Goal: Transaction & Acquisition: Purchase product/service

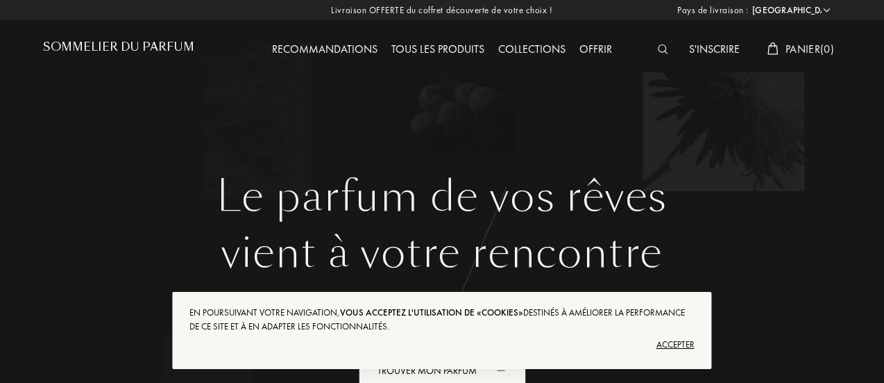
select select "FR"
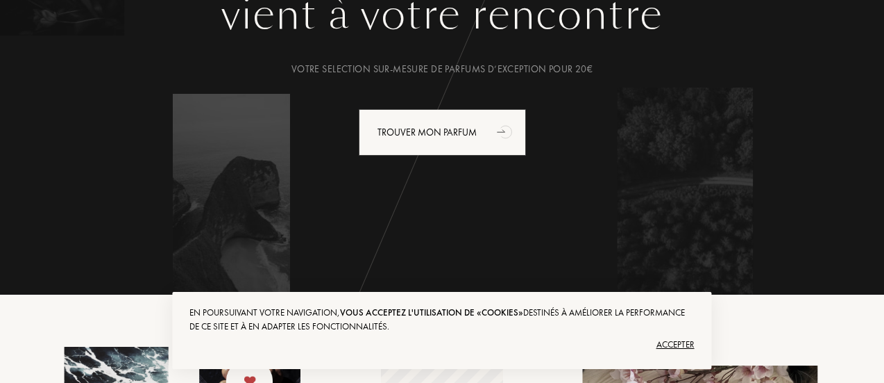
scroll to position [278, 0]
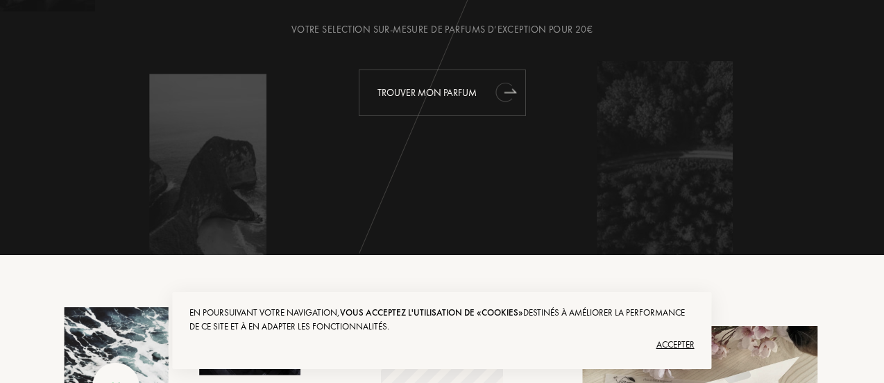
click at [433, 90] on div "Trouver mon parfum" at bounding box center [442, 92] width 167 height 47
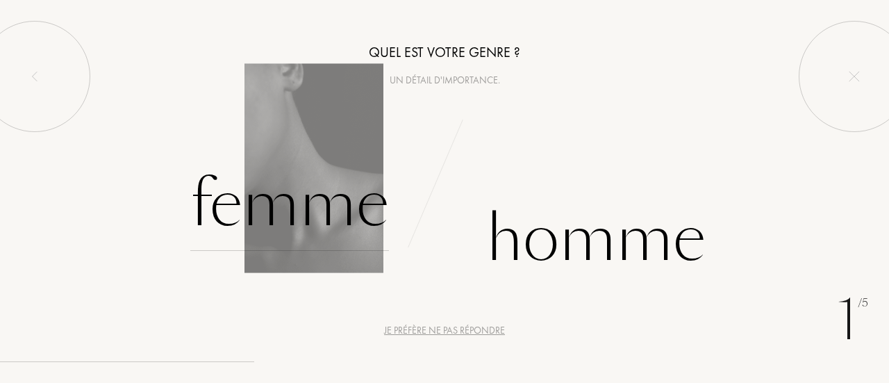
click at [308, 169] on div "Femme" at bounding box center [289, 204] width 199 height 94
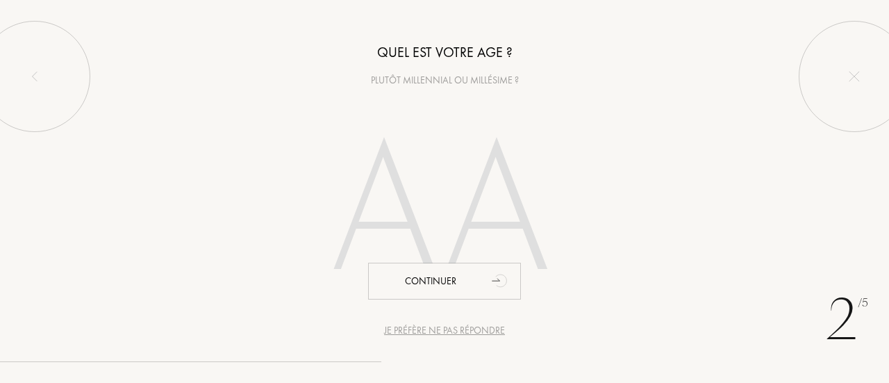
click at [412, 231] on input "number" at bounding box center [444, 214] width 299 height 240
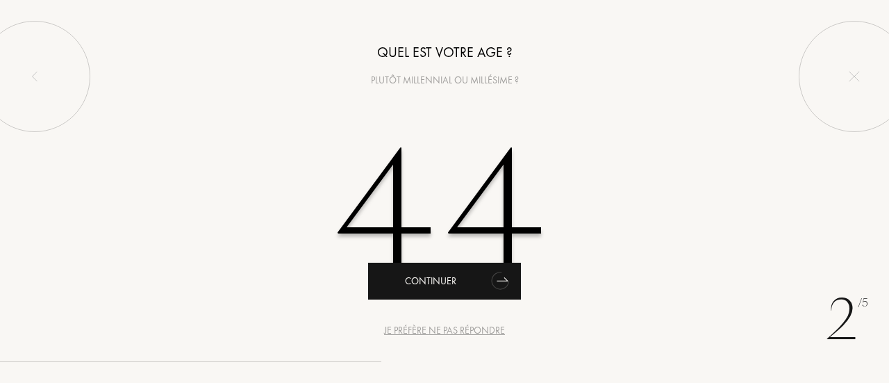
type input "44"
click at [433, 279] on div "Continuer" at bounding box center [444, 280] width 153 height 37
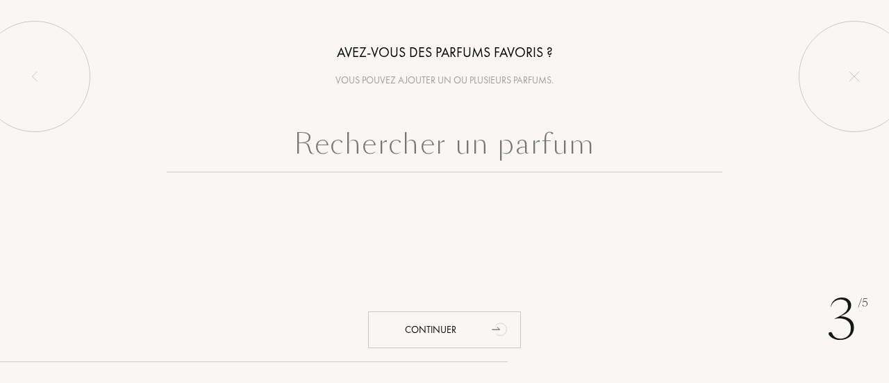
click at [444, 143] on input "text" at bounding box center [444, 147] width 555 height 50
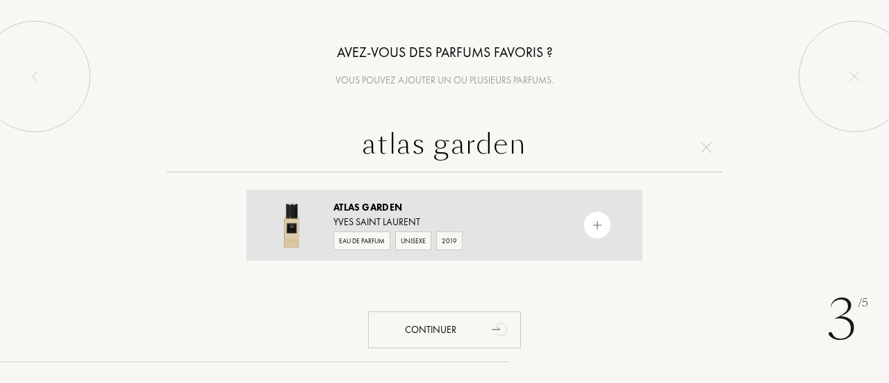
type input "atlas garden"
click at [351, 240] on div "Eau de Parfum" at bounding box center [361, 240] width 57 height 19
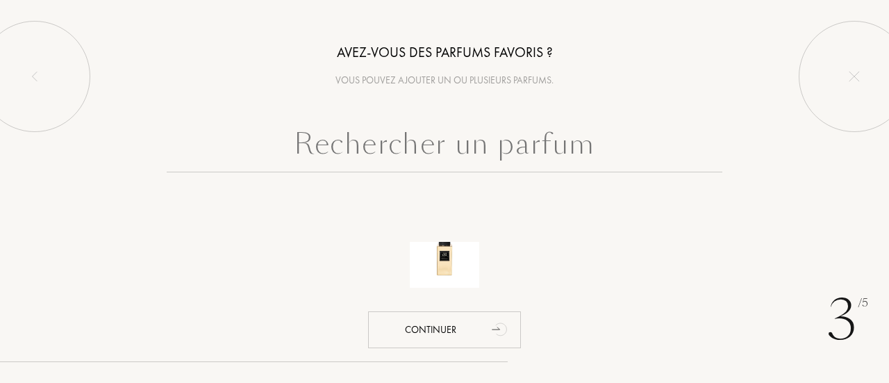
click at [372, 156] on input "text" at bounding box center [444, 147] width 555 height 50
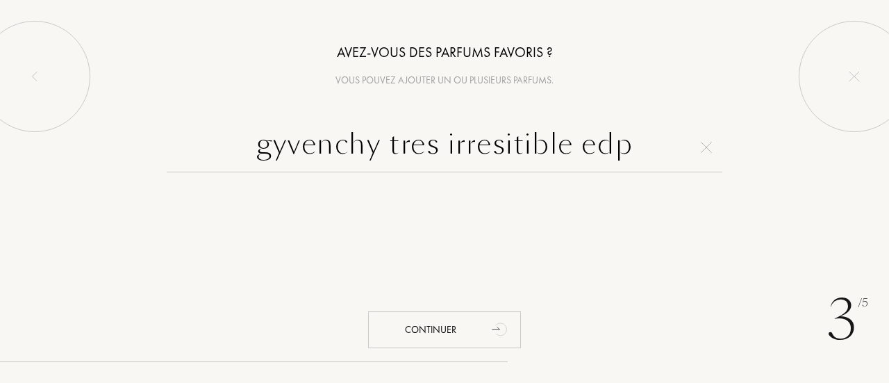
click at [286, 146] on input "gyvenchy tres irresitible edp" at bounding box center [444, 147] width 555 height 50
drag, startPoint x: 636, startPoint y: 144, endPoint x: 383, endPoint y: 148, distance: 253.4
click at [383, 148] on input "givenchy très irrésistible edp" at bounding box center [444, 147] width 555 height 50
type input "givenchy"
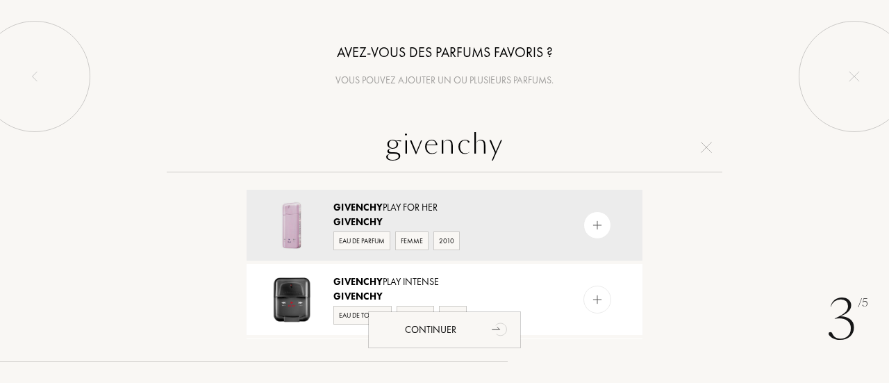
drag, startPoint x: 516, startPoint y: 141, endPoint x: 342, endPoint y: 128, distance: 174.0
click at [343, 128] on input "givenchy" at bounding box center [444, 147] width 555 height 50
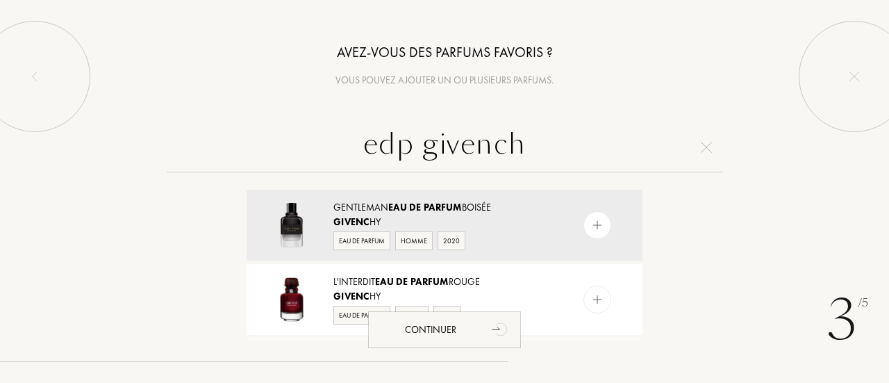
type input "edp givenchy"
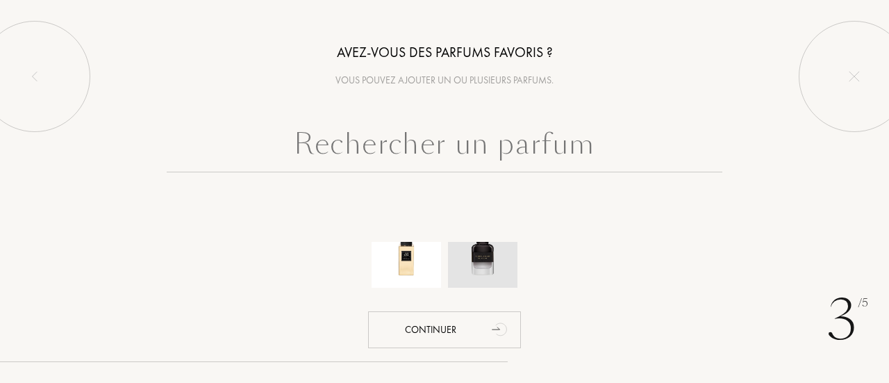
click at [480, 262] on img at bounding box center [482, 252] width 49 height 49
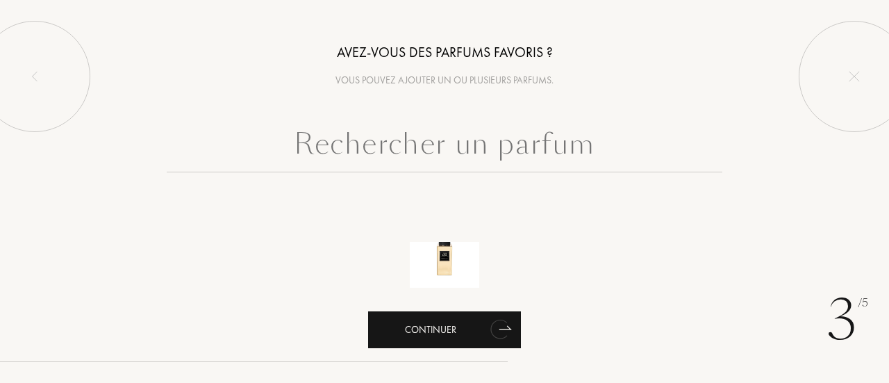
click at [448, 327] on div "Continuer" at bounding box center [444, 329] width 153 height 37
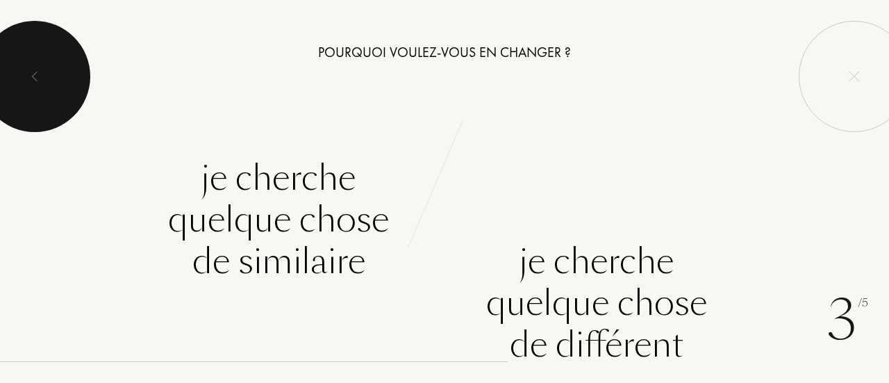
click at [39, 71] on img at bounding box center [34, 76] width 11 height 11
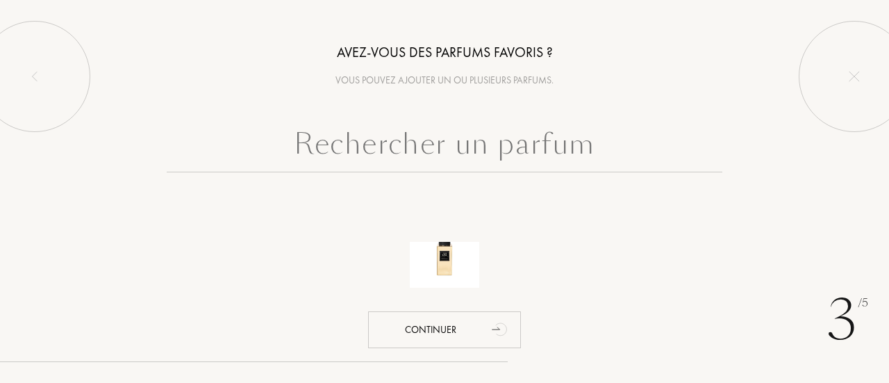
click at [453, 160] on input "text" at bounding box center [444, 147] width 555 height 50
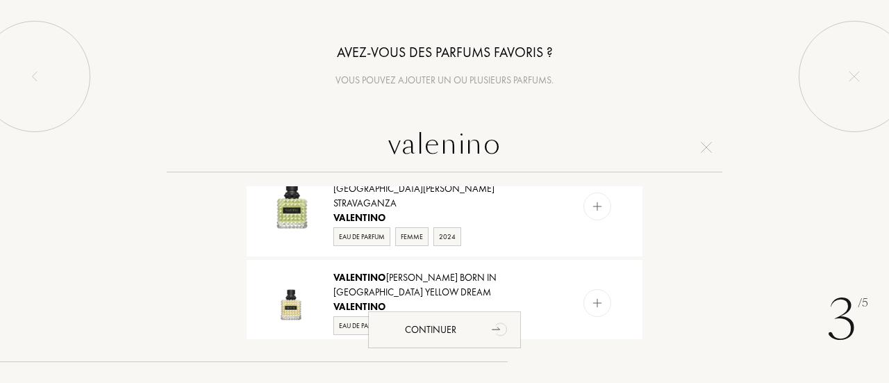
scroll to position [972, 0]
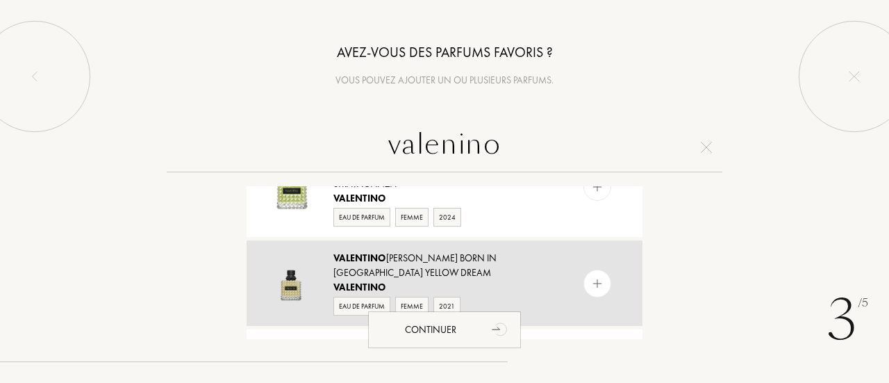
type input "valenino"
click at [358, 296] on div "Eau de Parfum" at bounding box center [361, 305] width 57 height 19
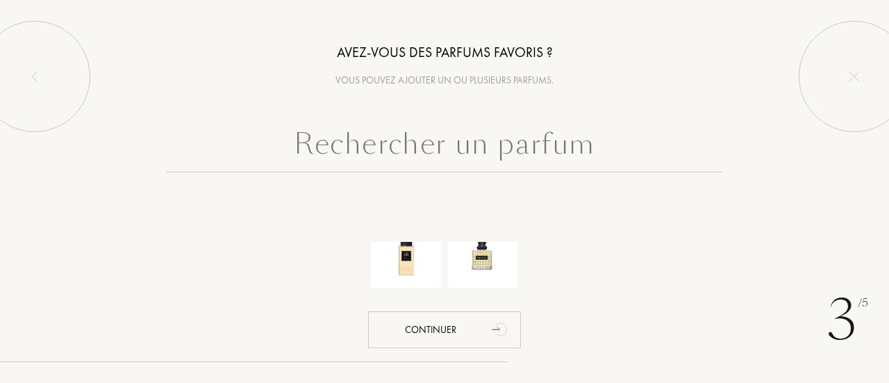
scroll to position [0, 0]
click at [405, 142] on input "text" at bounding box center [444, 147] width 555 height 50
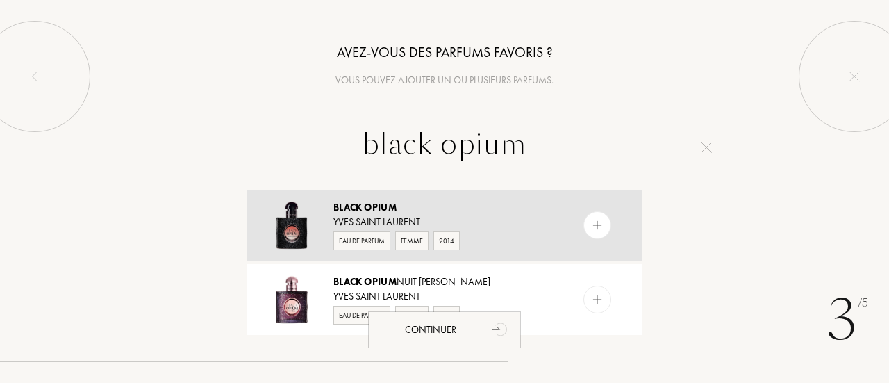
type input "black opium"
click at [371, 237] on div "Eau de Parfum" at bounding box center [361, 240] width 57 height 19
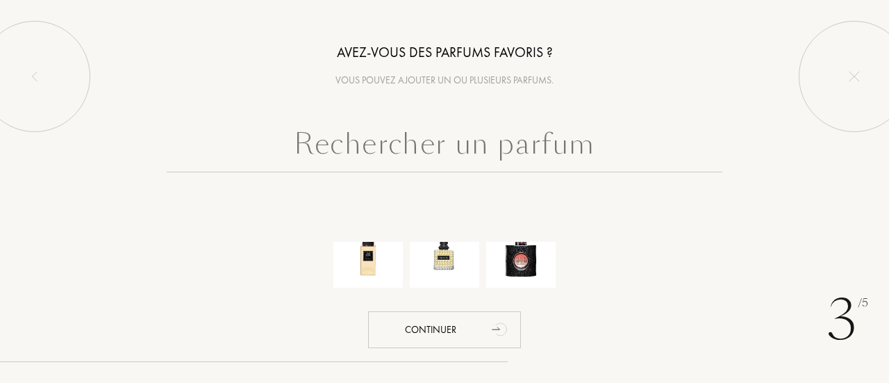
click at [390, 156] on input "text" at bounding box center [444, 147] width 555 height 50
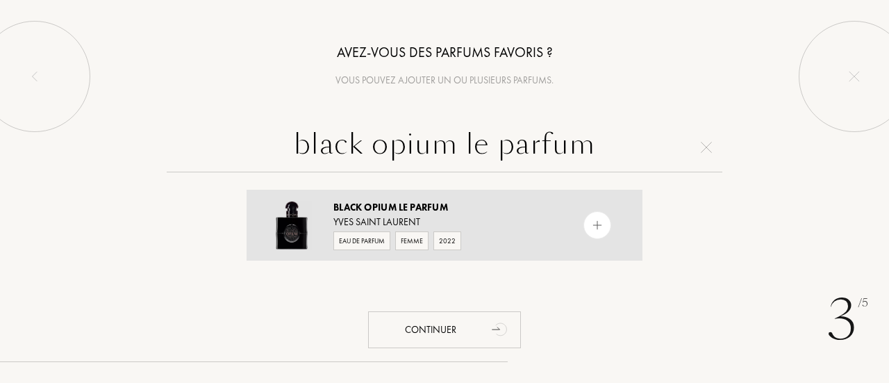
type input "black opium le parfum"
click at [358, 237] on div "Eau de Parfum" at bounding box center [361, 240] width 57 height 19
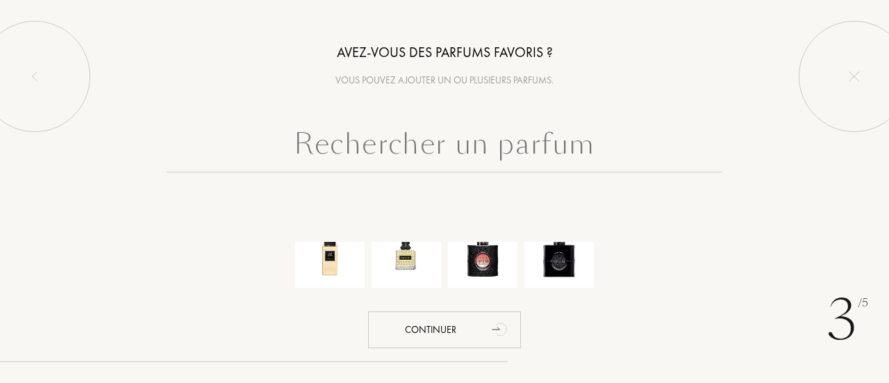
click at [575, 155] on input "text" at bounding box center [444, 147] width 555 height 50
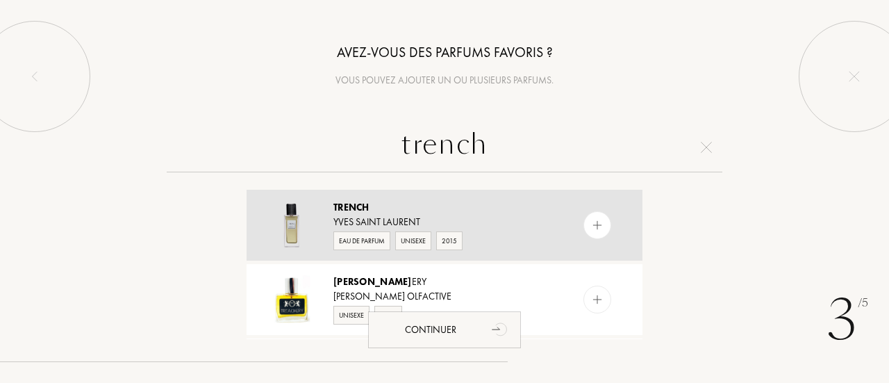
type input "trench"
click at [365, 237] on div "Eau de Parfum" at bounding box center [361, 240] width 57 height 19
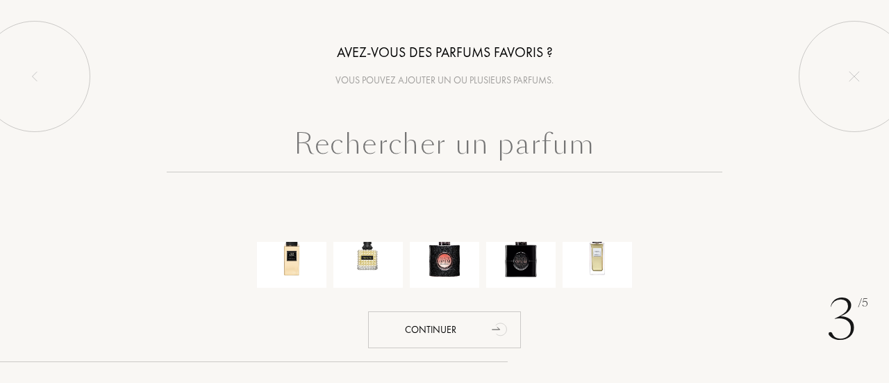
click at [419, 148] on input "text" at bounding box center [444, 147] width 555 height 50
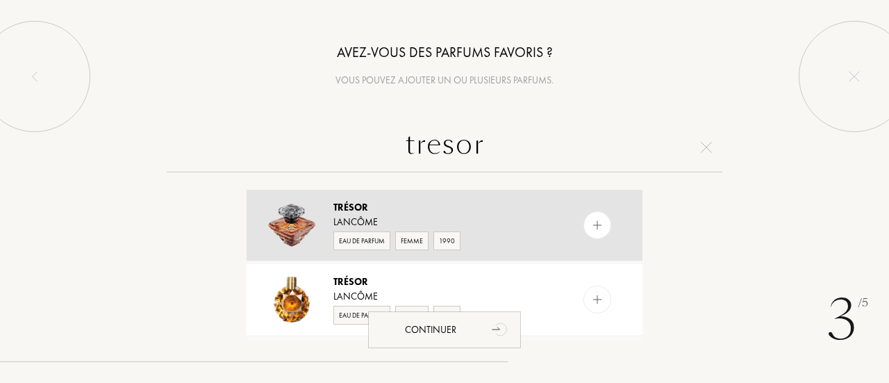
type input "tresor"
click at [371, 240] on div "Eau de Parfum" at bounding box center [361, 240] width 57 height 19
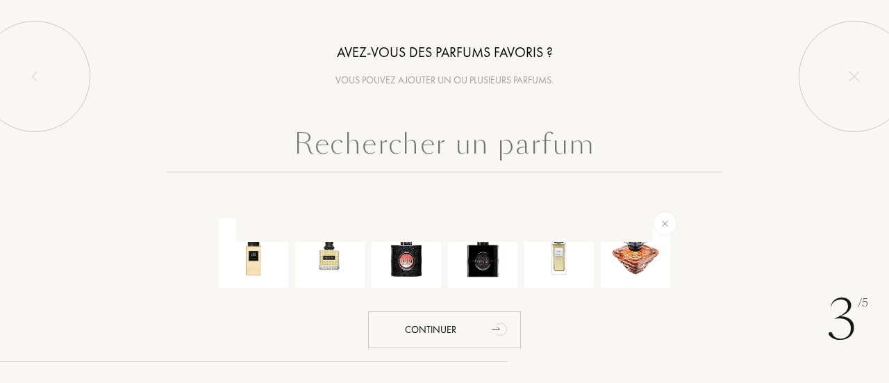
click at [333, 164] on input "text" at bounding box center [444, 147] width 555 height 50
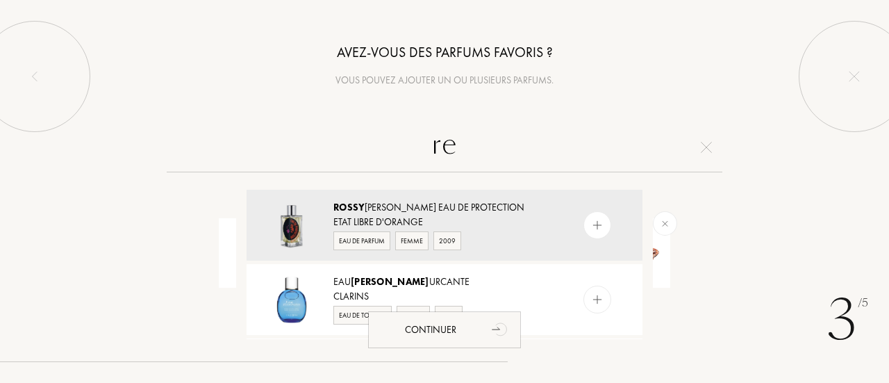
type input "r"
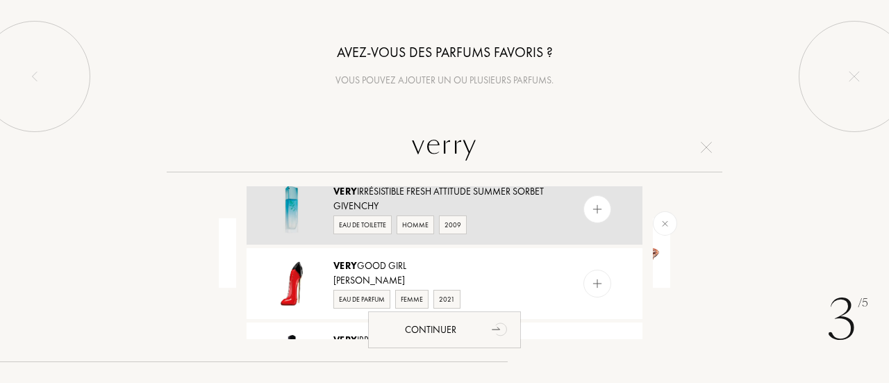
scroll to position [972, 0]
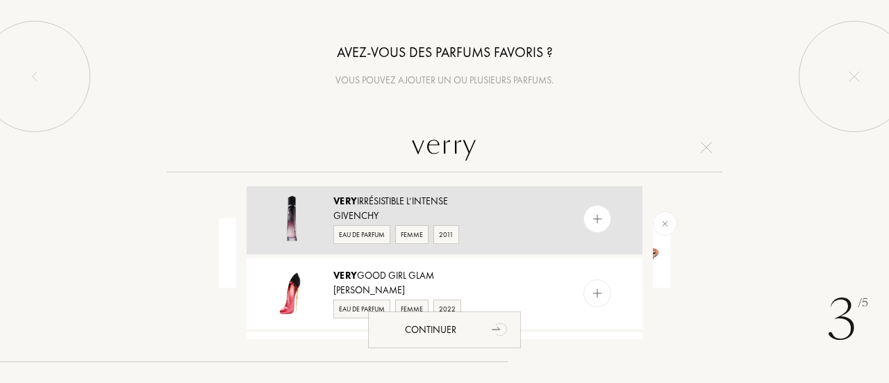
type input "verry"
click at [367, 228] on div "Eau de Parfum" at bounding box center [361, 234] width 57 height 19
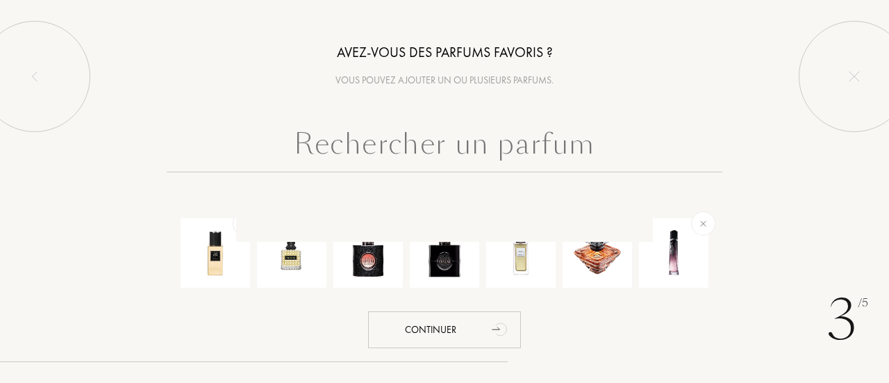
click at [444, 149] on input "text" at bounding box center [444, 147] width 555 height 50
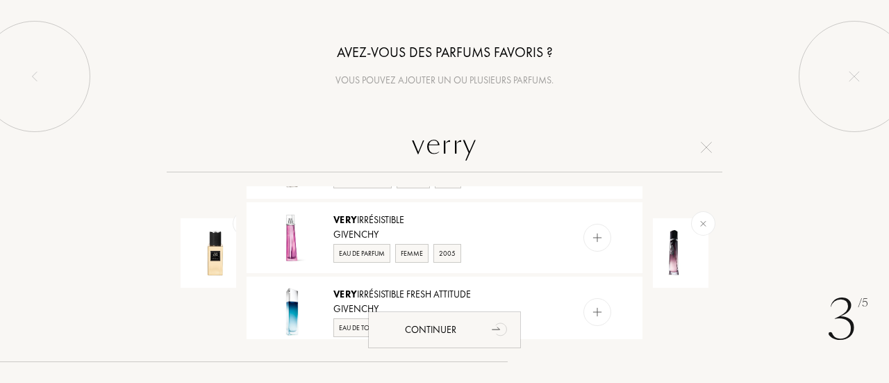
scroll to position [282, 0]
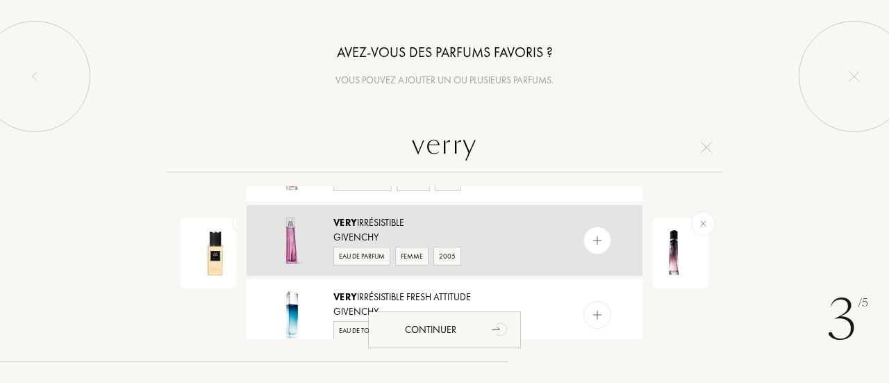
type input "verry"
click at [364, 253] on div "Eau de Parfum" at bounding box center [361, 255] width 57 height 19
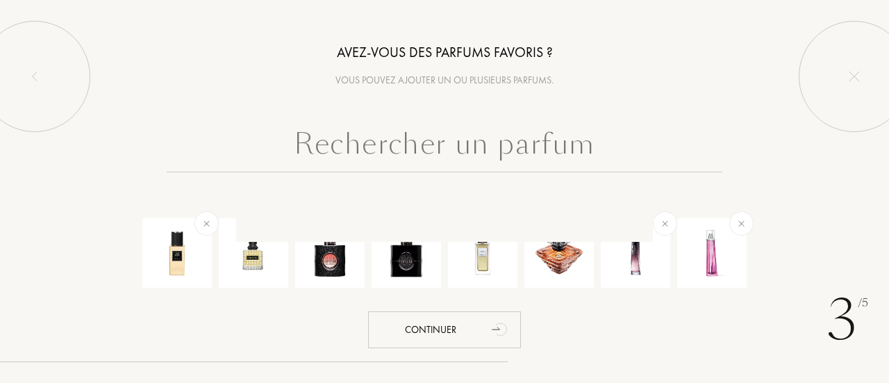
scroll to position [0, 0]
click at [390, 151] on input "text" at bounding box center [444, 147] width 555 height 50
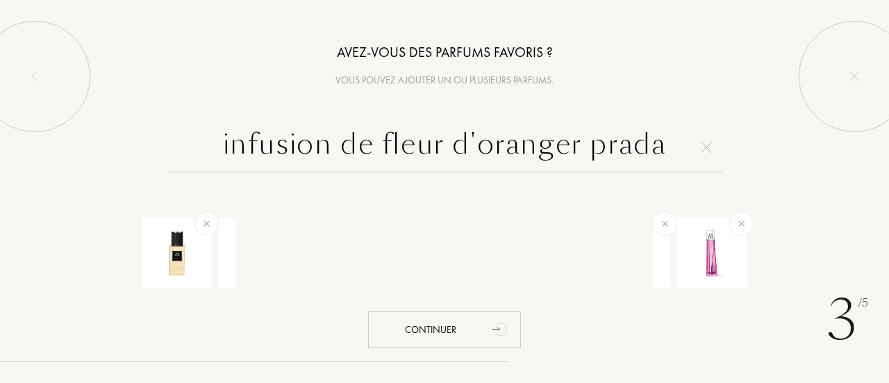
click at [741, 224] on div "infusion de fleur d'oranger prada" at bounding box center [444, 230] width 889 height 217
click at [668, 145] on input "infusion de fleur d'oranger prada" at bounding box center [444, 147] width 555 height 50
drag, startPoint x: 335, startPoint y: 146, endPoint x: 162, endPoint y: 143, distance: 173.6
click at [162, 143] on div "infusion de fleur d'oranger prada" at bounding box center [444, 147] width 868 height 50
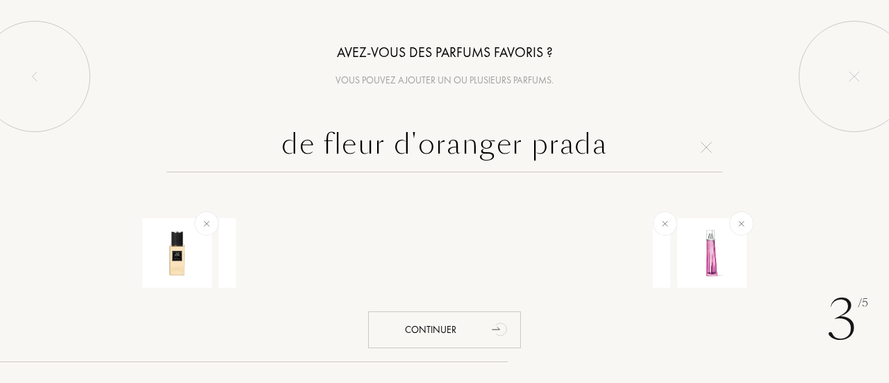
drag, startPoint x: 325, startPoint y: 147, endPoint x: 260, endPoint y: 135, distance: 66.3
click at [260, 135] on input "de fleur d'oranger prada" at bounding box center [444, 147] width 555 height 50
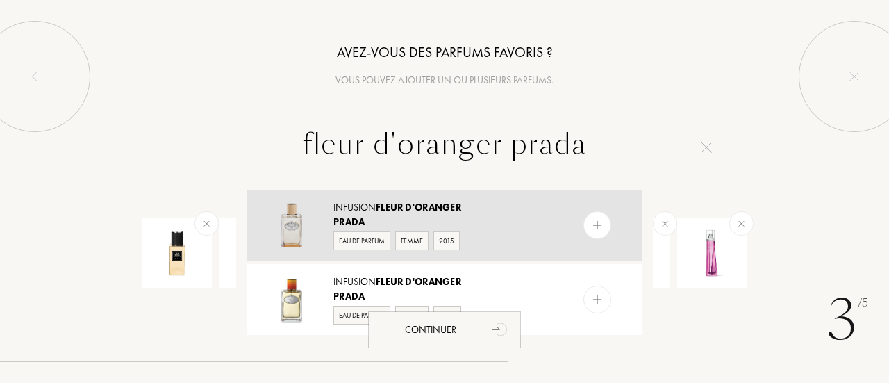
type input "fleur d'oranger prada"
click at [359, 240] on div "Eau de Parfum" at bounding box center [361, 240] width 57 height 19
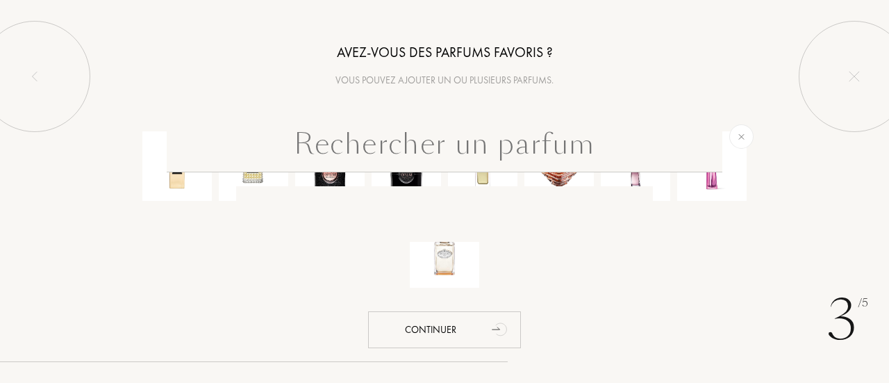
click at [368, 149] on input "text" at bounding box center [444, 147] width 555 height 50
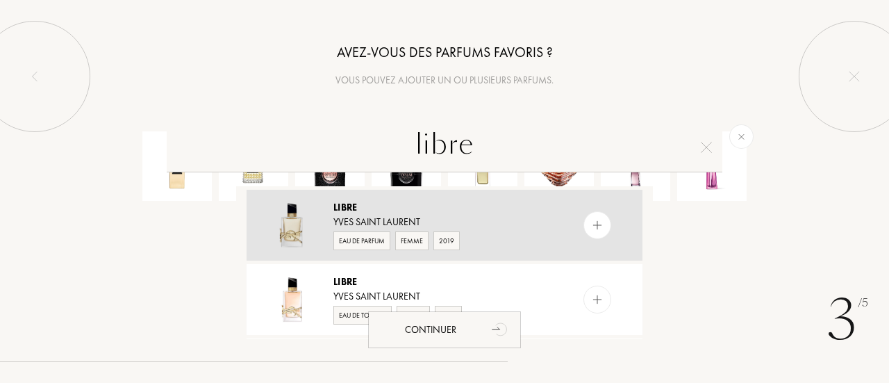
type input "libre"
click at [378, 237] on div "Eau de Parfum" at bounding box center [361, 240] width 57 height 19
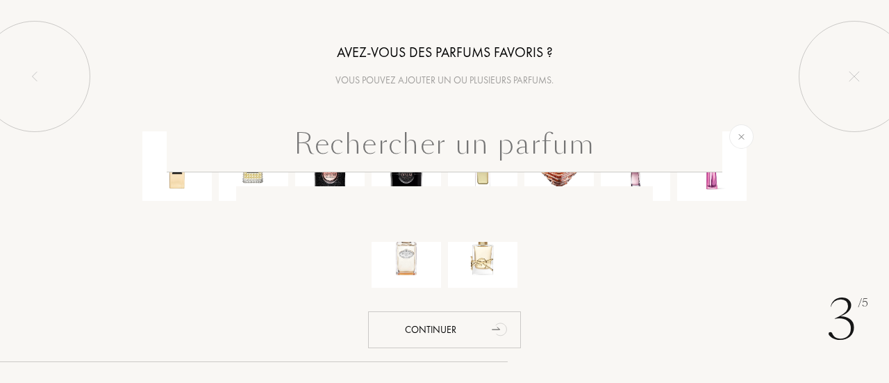
click at [460, 148] on input "text" at bounding box center [444, 147] width 555 height 50
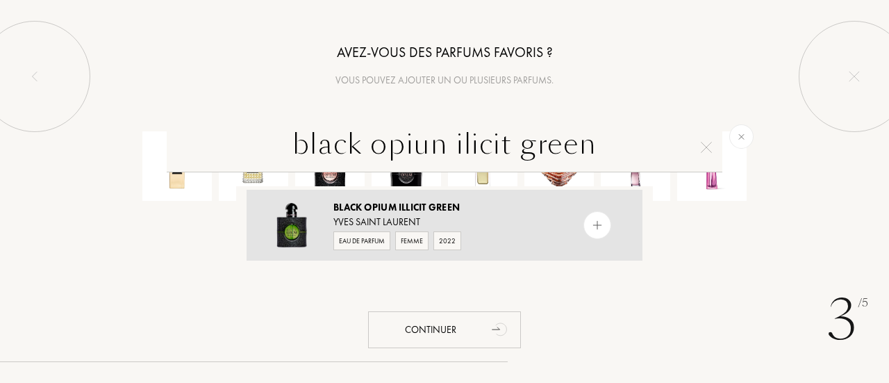
type input "black opiun ilicit green"
click at [363, 240] on div "Eau de Parfum" at bounding box center [361, 240] width 57 height 19
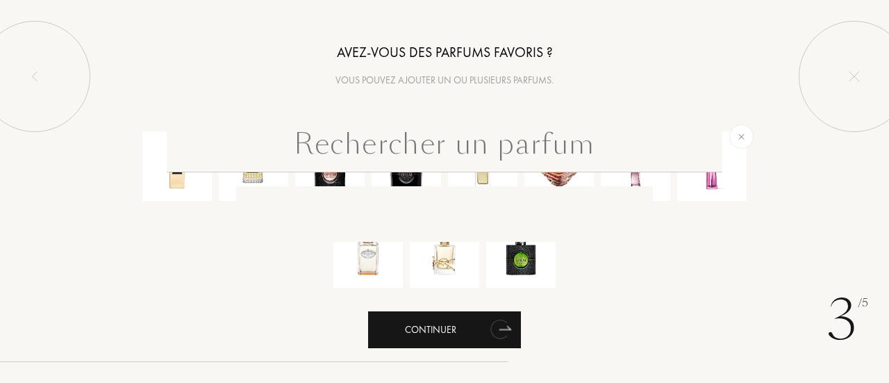
click at [443, 328] on div "Continuer" at bounding box center [444, 329] width 153 height 37
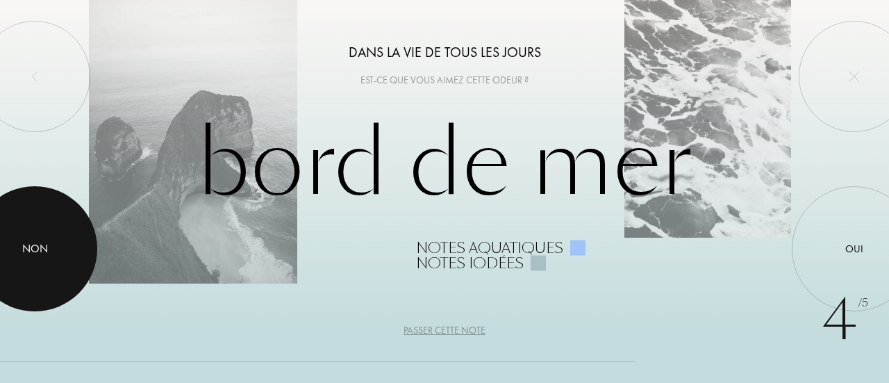
click at [22, 245] on div "Non" at bounding box center [35, 248] width 26 height 17
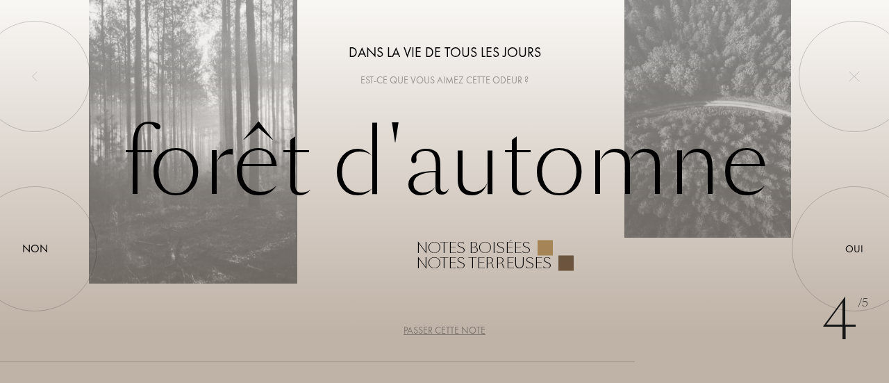
click at [544, 245] on div at bounding box center [544, 247] width 15 height 15
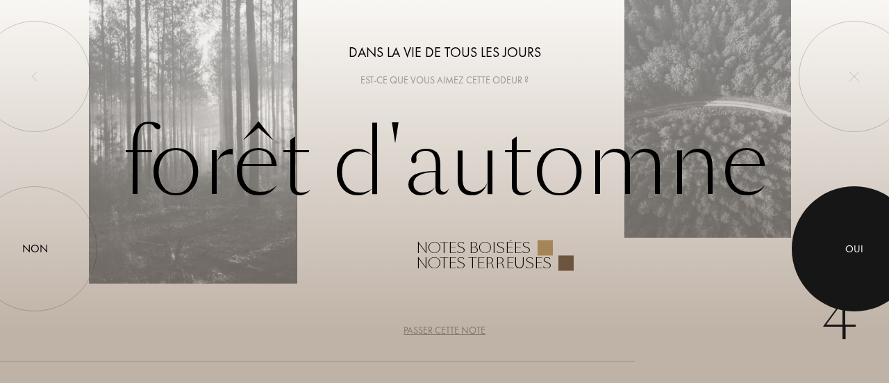
click at [831, 235] on div at bounding box center [853, 248] width 125 height 125
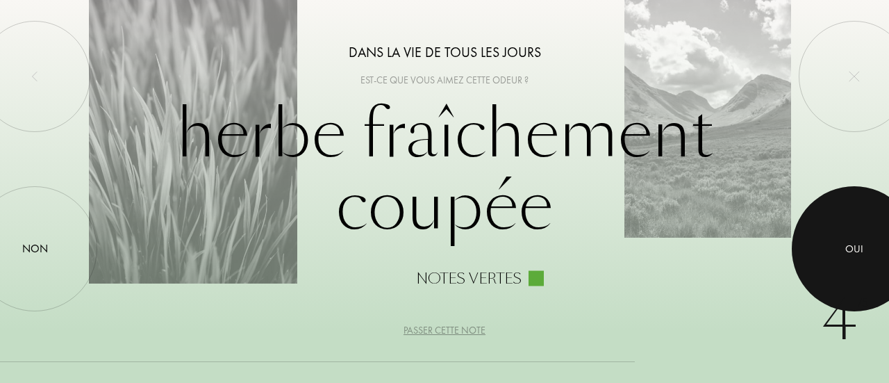
click at [865, 240] on div at bounding box center [853, 248] width 125 height 125
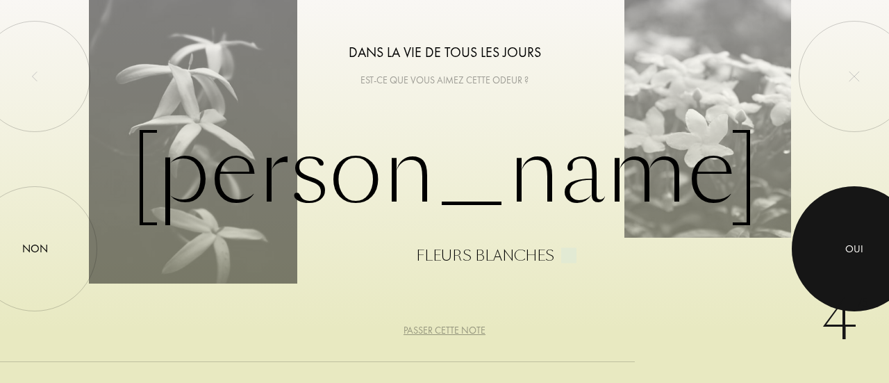
click at [865, 240] on div at bounding box center [853, 248] width 125 height 125
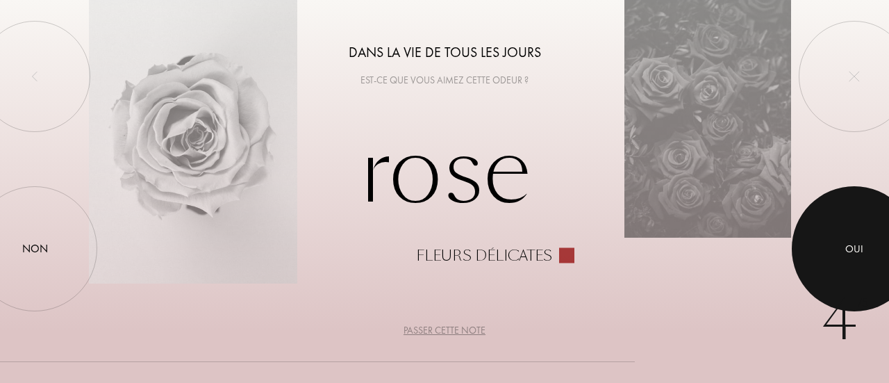
click at [865, 240] on div at bounding box center [853, 248] width 125 height 125
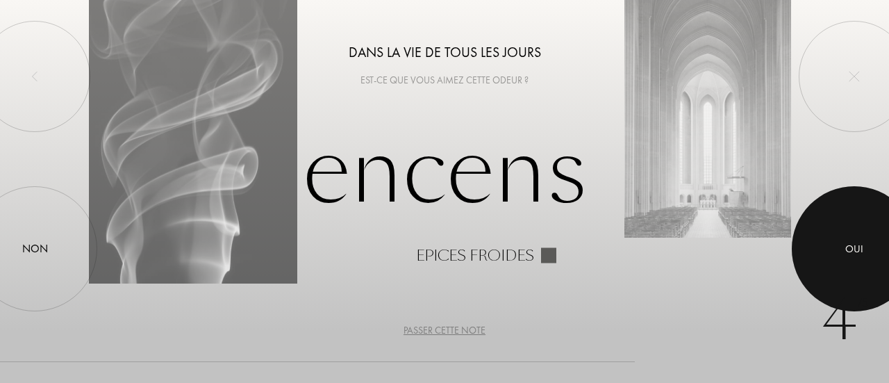
click at [847, 234] on div at bounding box center [853, 248] width 125 height 125
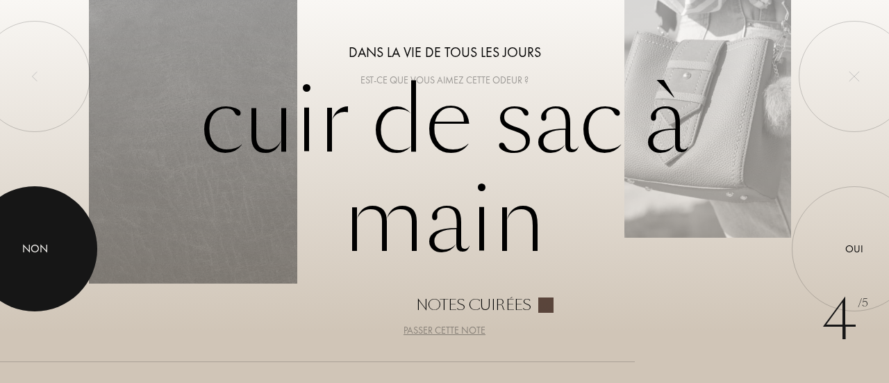
click at [44, 239] on div at bounding box center [34, 248] width 125 height 125
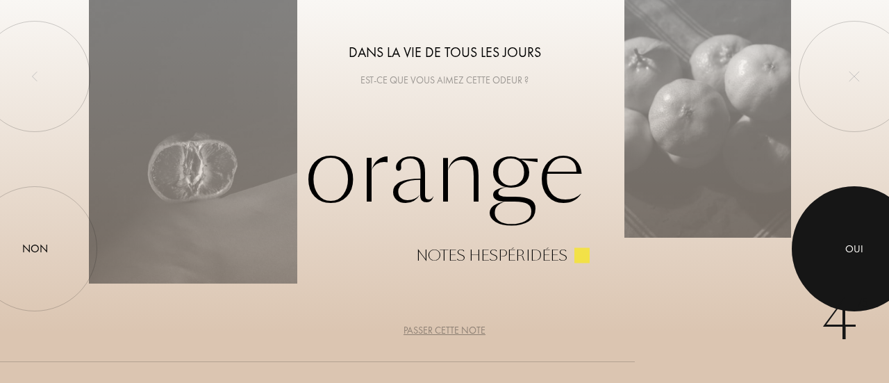
click at [836, 254] on div at bounding box center [853, 248] width 125 height 125
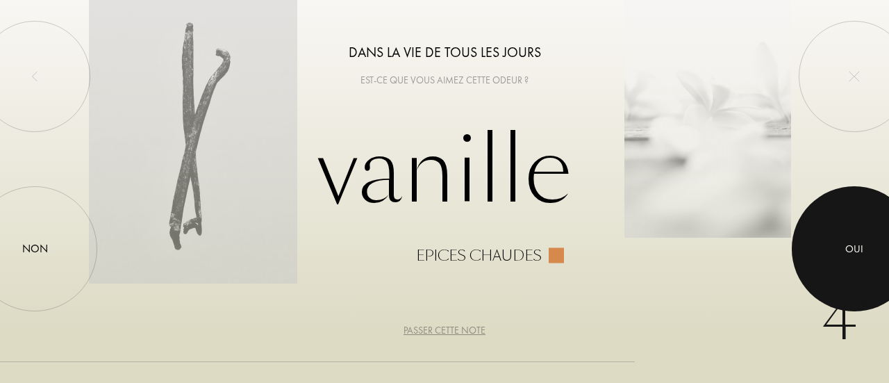
click at [862, 251] on div "Oui" at bounding box center [854, 249] width 18 height 16
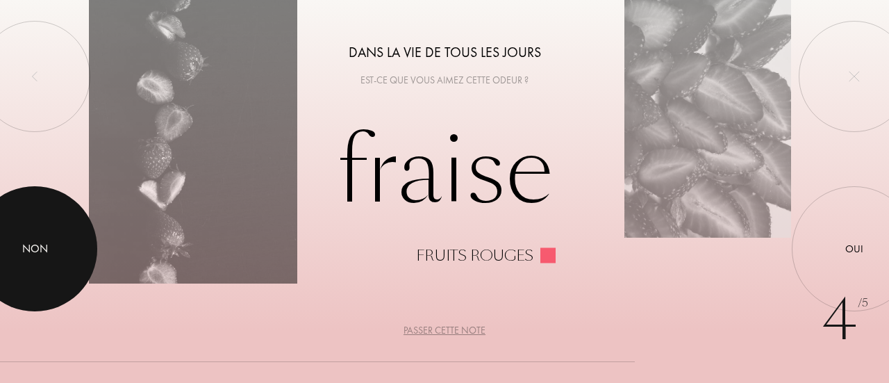
click at [22, 271] on div at bounding box center [34, 248] width 125 height 125
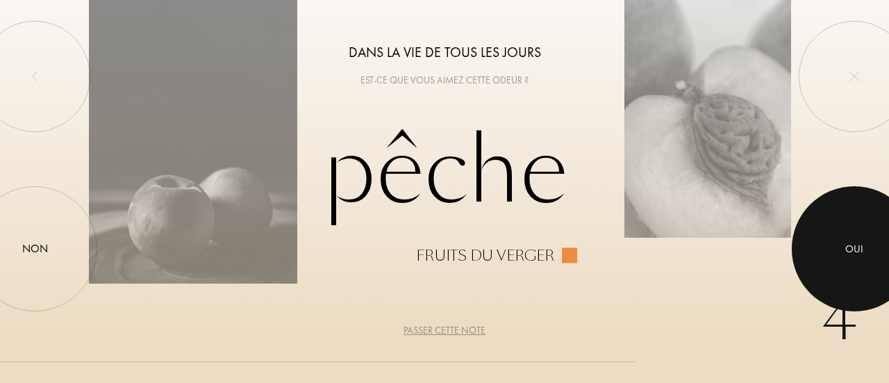
click at [837, 258] on div at bounding box center [853, 248] width 125 height 125
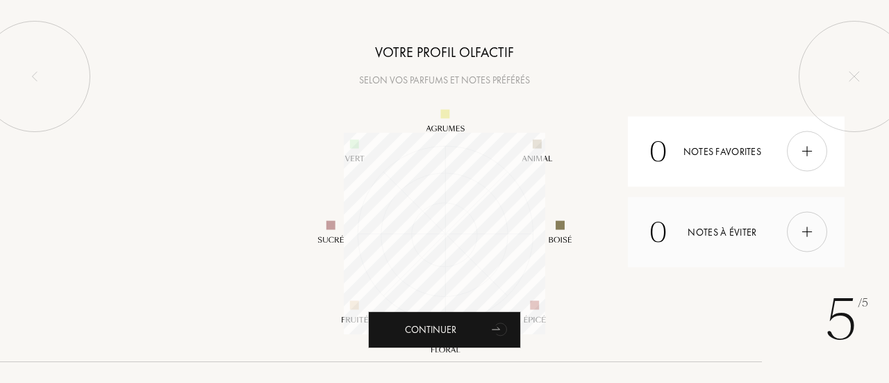
scroll to position [201, 201]
click at [807, 148] on img at bounding box center [806, 151] width 15 height 15
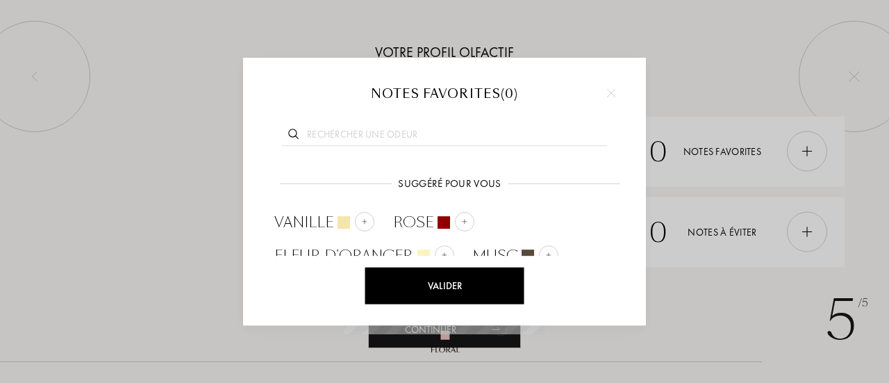
click at [380, 138] on input "text" at bounding box center [444, 136] width 325 height 19
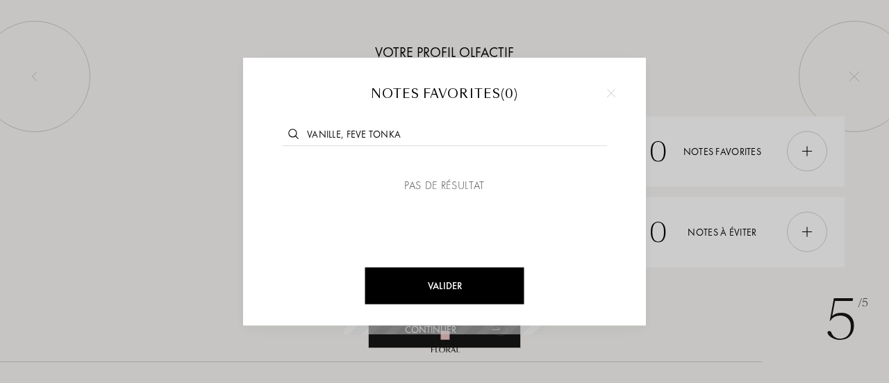
click at [341, 134] on input "vanille, feve tonka" at bounding box center [444, 136] width 325 height 19
drag, startPoint x: 403, startPoint y: 132, endPoint x: 346, endPoint y: 130, distance: 57.0
click at [346, 130] on input "vanille feve tonka" at bounding box center [444, 136] width 325 height 19
type input "vanille"
drag, startPoint x: 345, startPoint y: 130, endPoint x: 299, endPoint y: 131, distance: 46.5
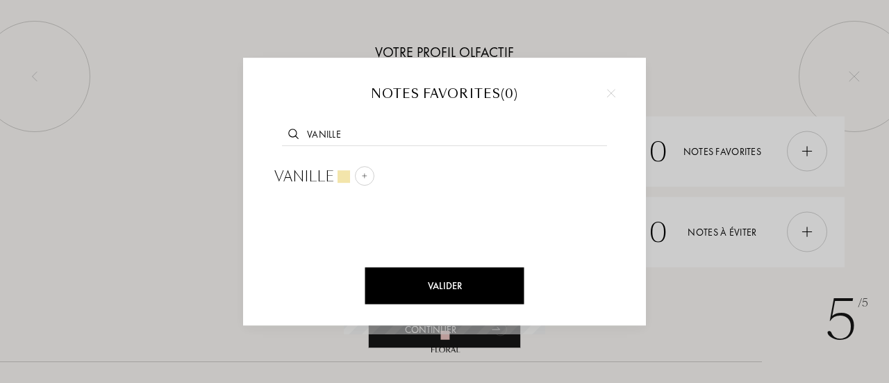
click at [299, 131] on input "vanille" at bounding box center [444, 136] width 325 height 19
type input "feve"
click at [397, 176] on img at bounding box center [394, 175] width 7 height 7
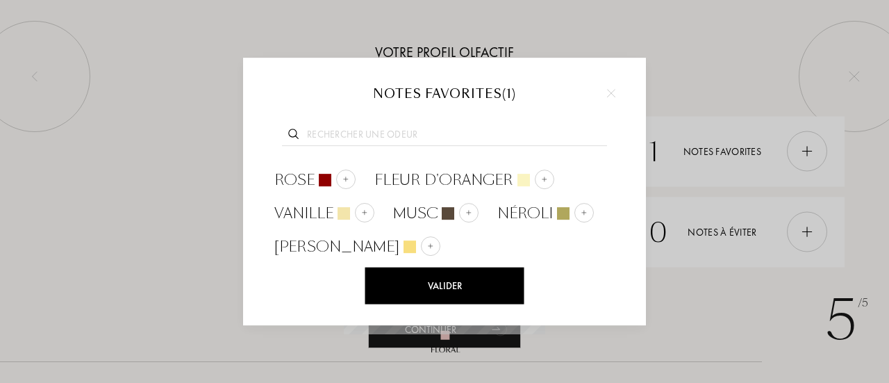
scroll to position [77, 0]
click at [367, 133] on input "text" at bounding box center [444, 136] width 325 height 19
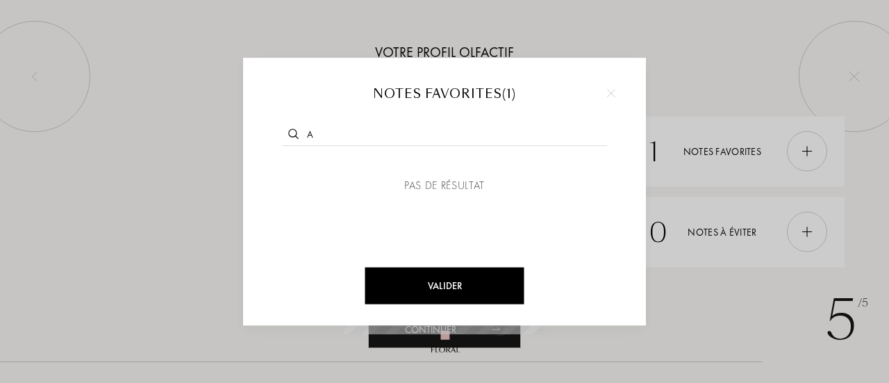
scroll to position [0, 0]
type input "a"
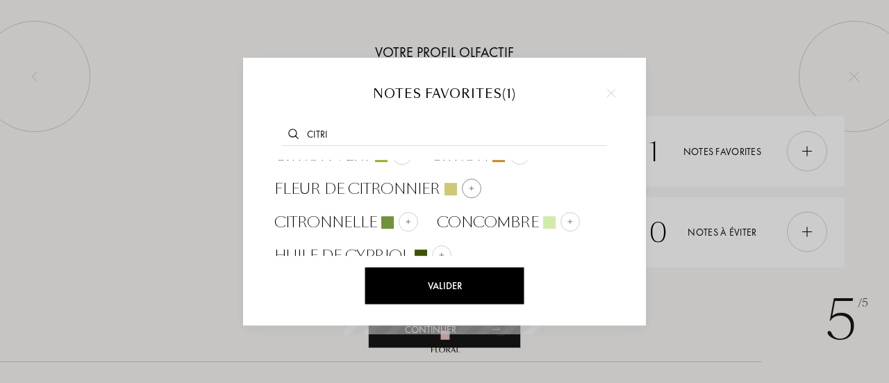
scroll to position [32, 0]
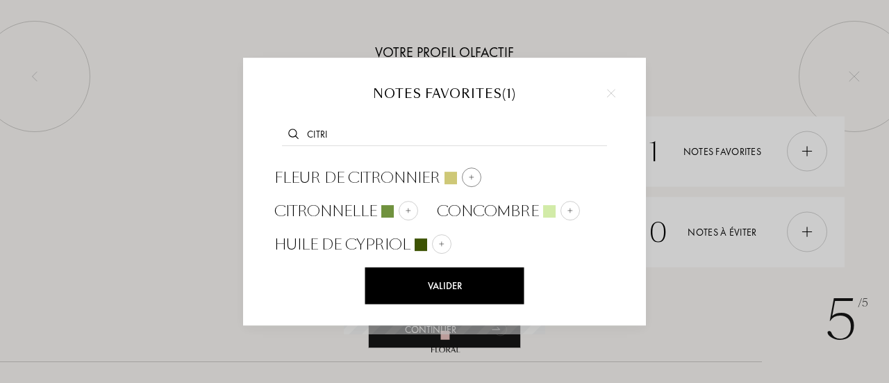
type input "citri"
click at [473, 175] on div at bounding box center [471, 176] width 19 height 19
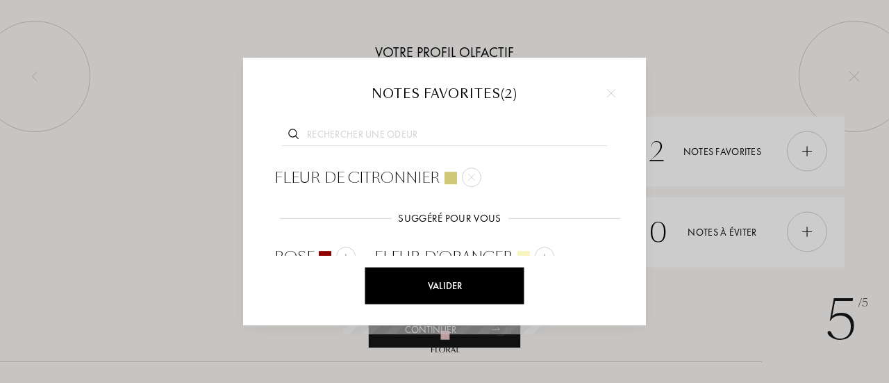
click at [387, 135] on input "text" at bounding box center [444, 136] width 325 height 19
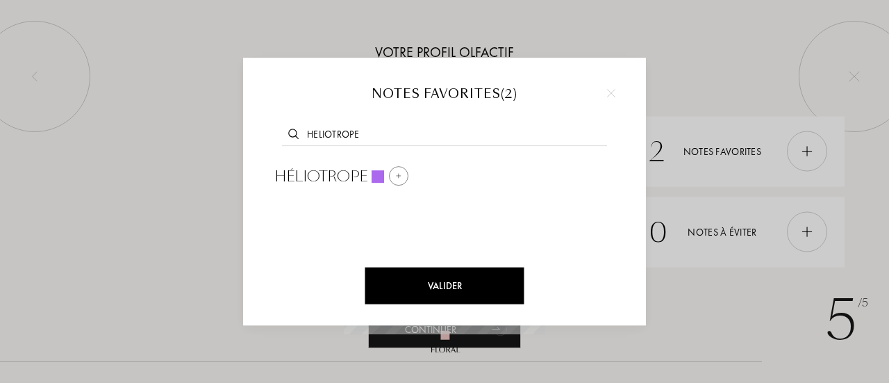
type input "heliotrope"
click at [397, 174] on img at bounding box center [398, 175] width 7 height 7
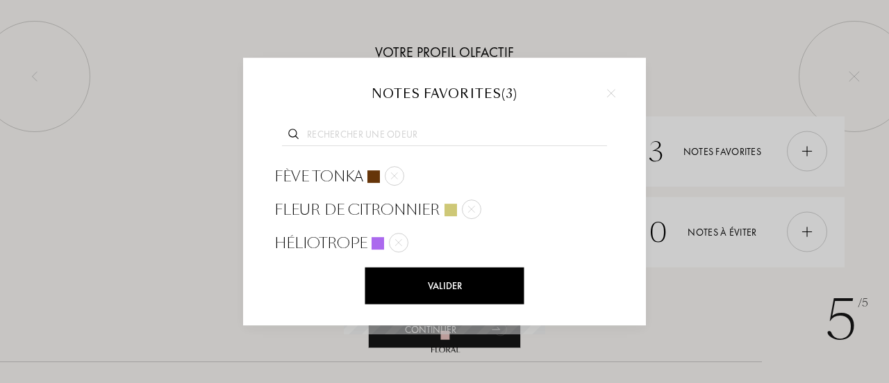
click at [387, 134] on input "text" at bounding box center [444, 136] width 325 height 19
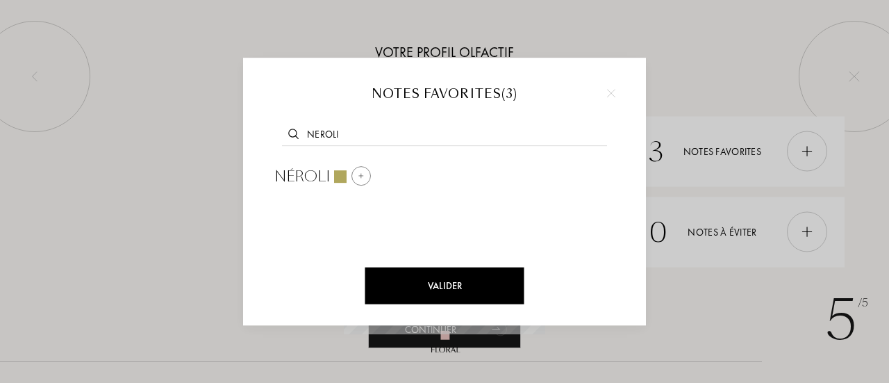
type input "neroli"
click at [361, 176] on img at bounding box center [361, 175] width 7 height 7
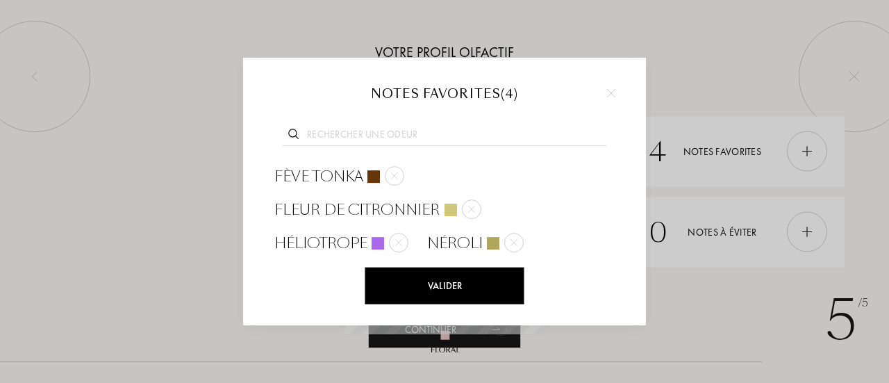
click at [457, 287] on div "Valider" at bounding box center [444, 285] width 159 height 37
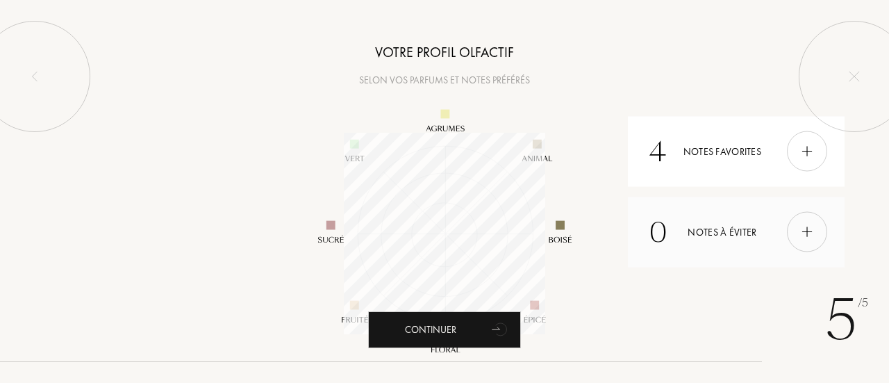
click at [805, 231] on img at bounding box center [806, 231] width 15 height 15
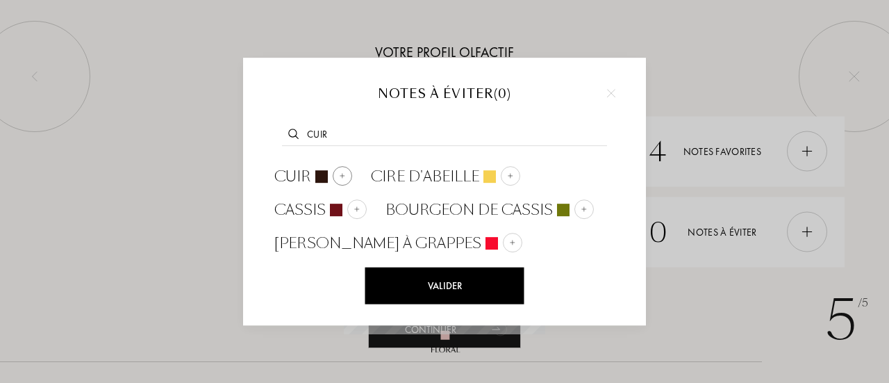
type input "cuir"
click at [344, 176] on img at bounding box center [342, 175] width 7 height 7
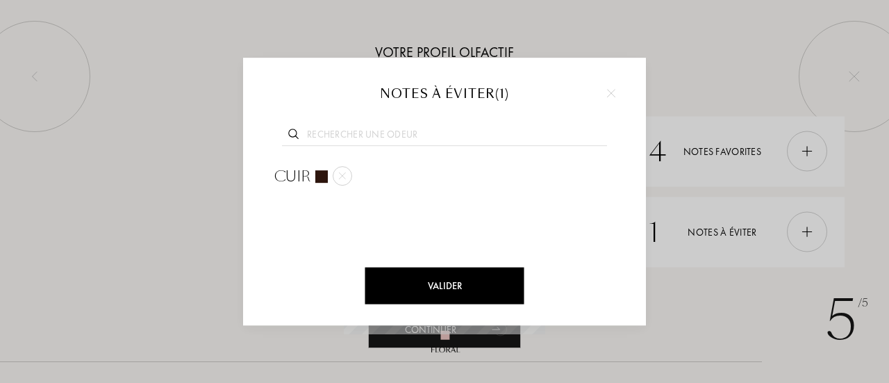
click at [444, 282] on div "Valider" at bounding box center [444, 285] width 159 height 37
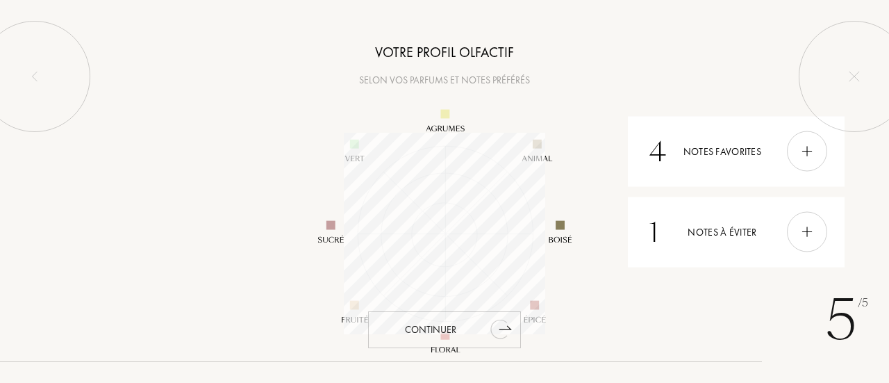
click at [495, 324] on icon "animation" at bounding box center [498, 328] width 17 height 19
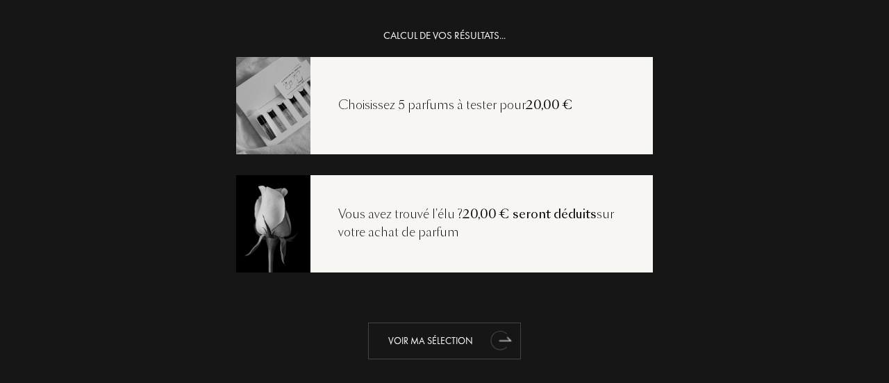
click at [453, 335] on div "Voir ma sélection" at bounding box center [444, 340] width 153 height 37
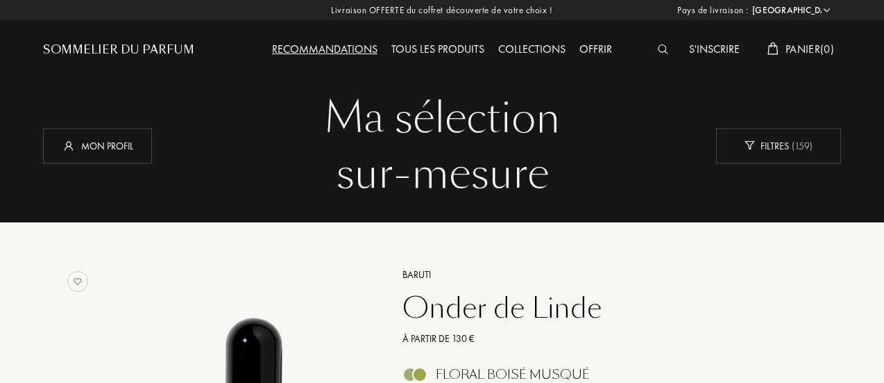
select select "FR"
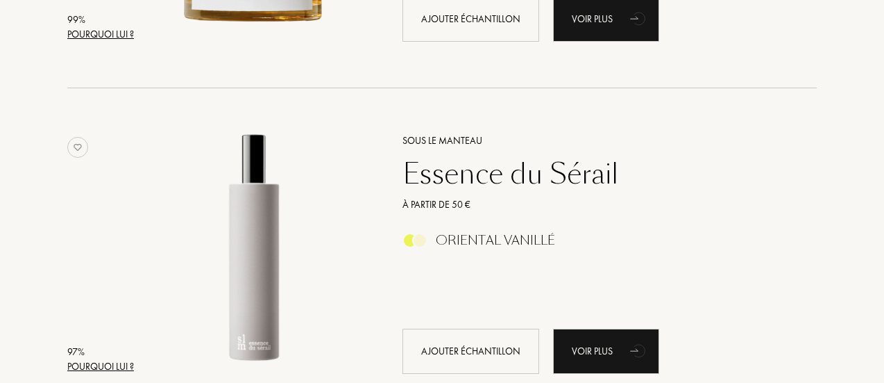
scroll to position [486, 0]
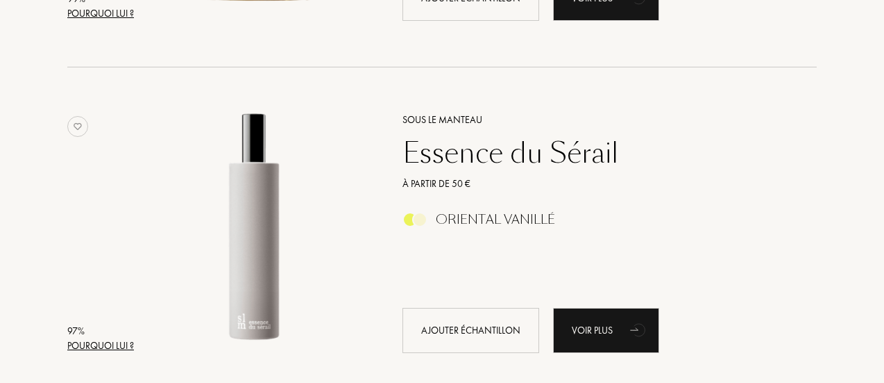
click at [479, 155] on div "Essence du Sérail" at bounding box center [594, 152] width 405 height 33
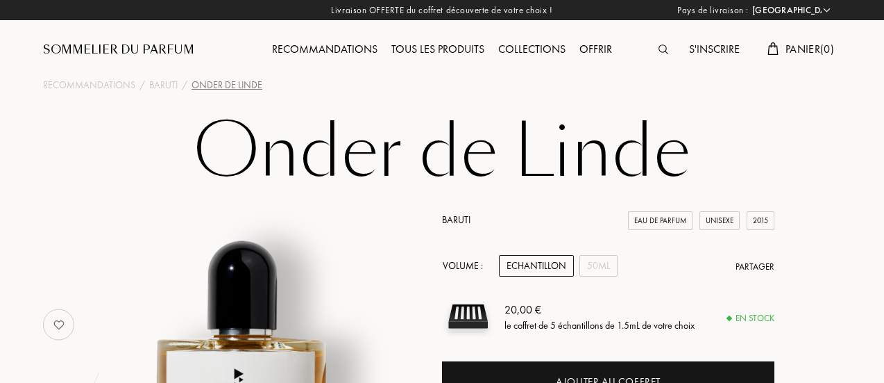
select select "FR"
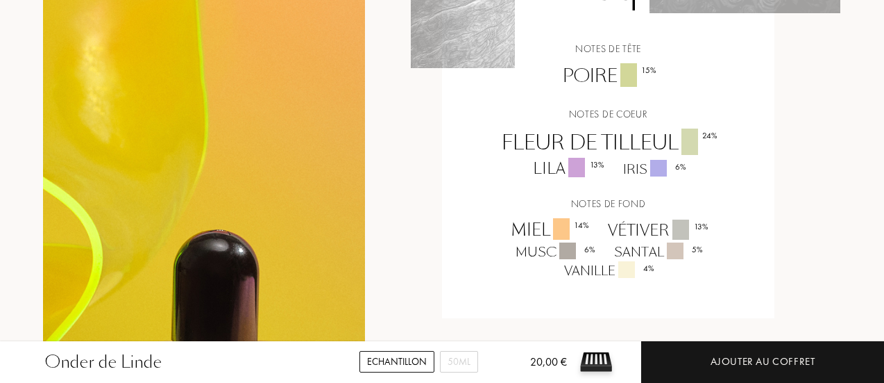
scroll to position [1111, 0]
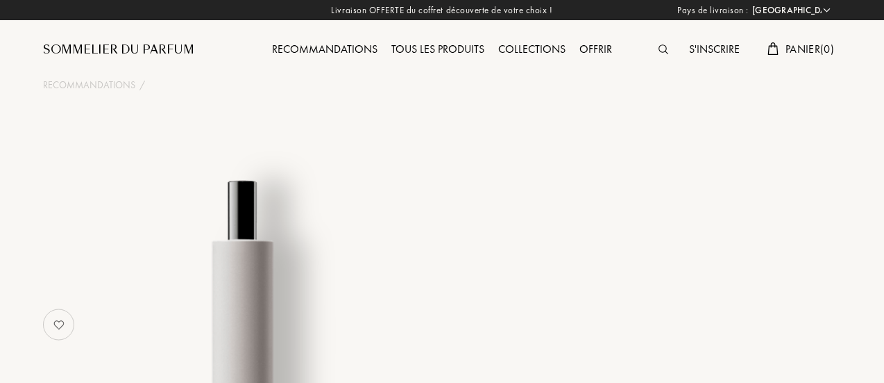
select select "FR"
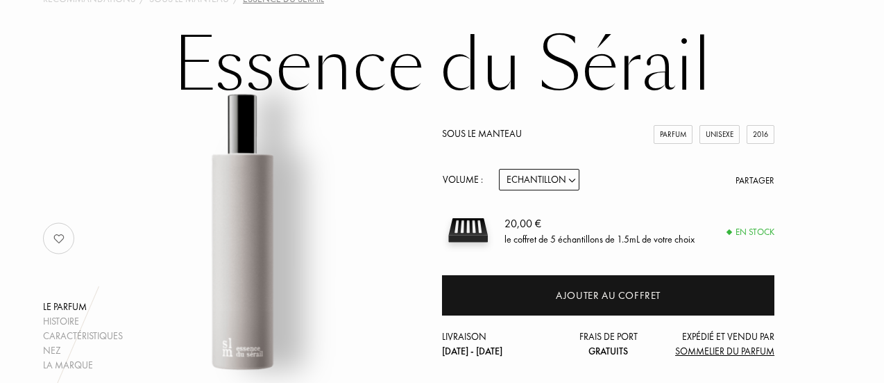
scroll to position [69, 0]
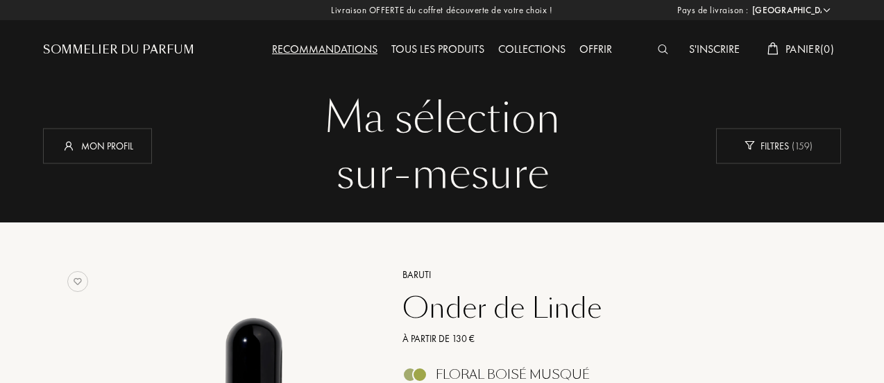
select select "FR"
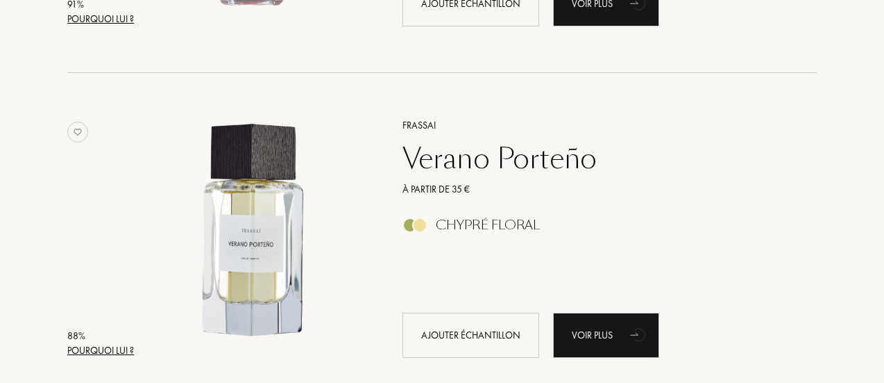
scroll to position [2152, 0]
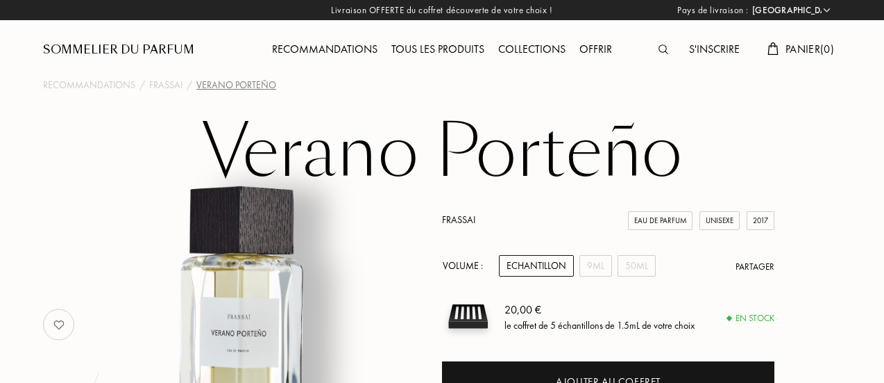
select select "FR"
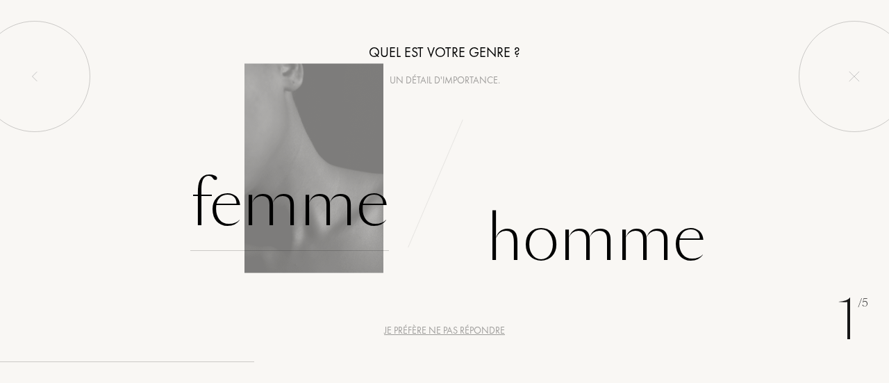
click at [325, 179] on div "Femme" at bounding box center [289, 204] width 199 height 94
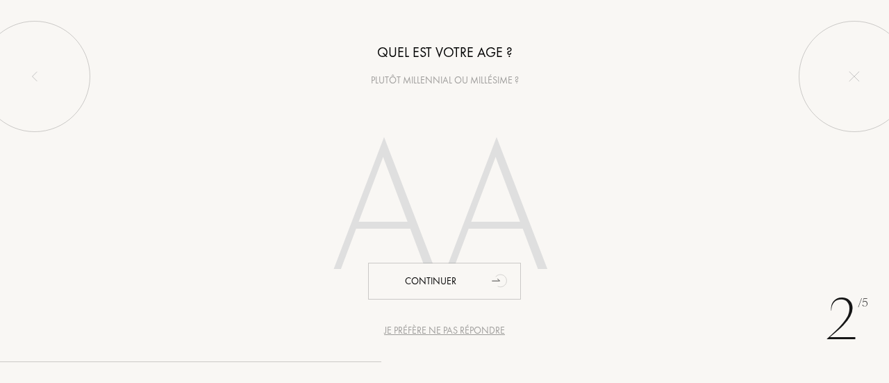
click at [423, 211] on input "number" at bounding box center [444, 214] width 299 height 240
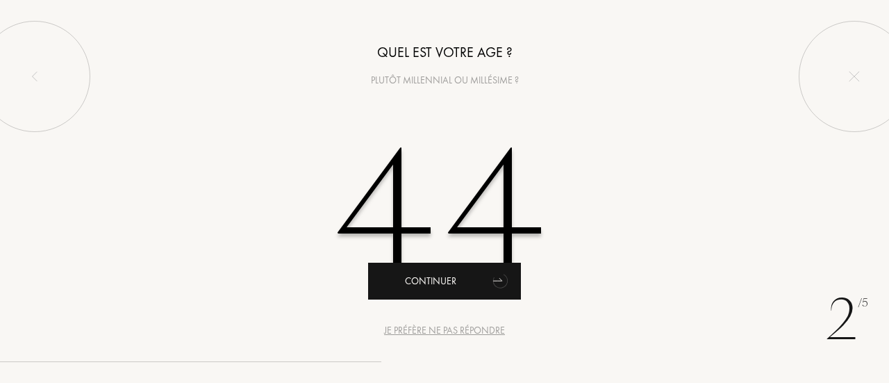
type input "44"
click at [444, 279] on div "Continuer" at bounding box center [444, 280] width 153 height 37
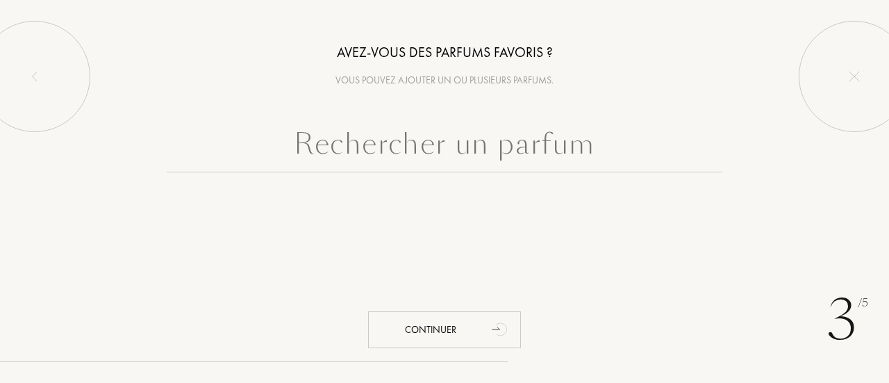
click at [410, 156] on input "text" at bounding box center [444, 147] width 555 height 50
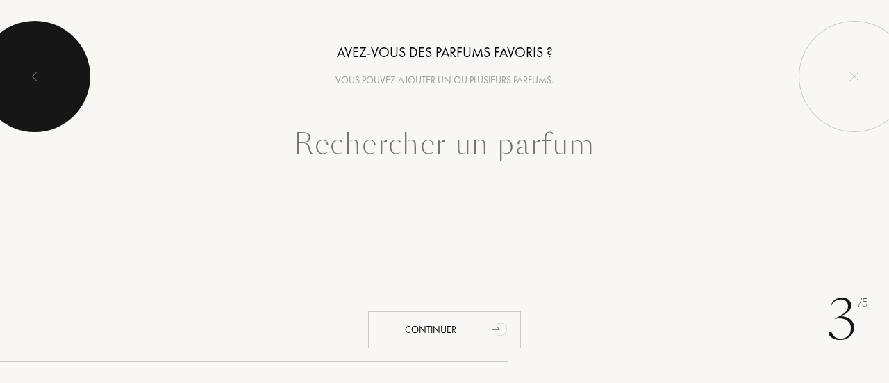
click at [37, 69] on div at bounding box center [34, 76] width 111 height 111
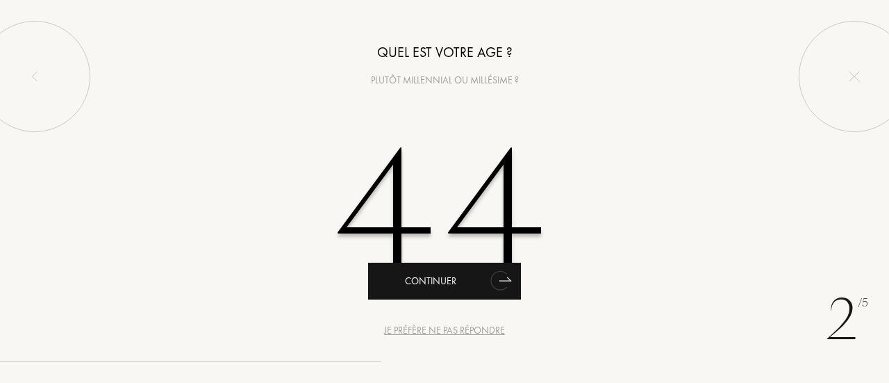
click at [506, 278] on icon "animation" at bounding box center [505, 278] width 12 height 3
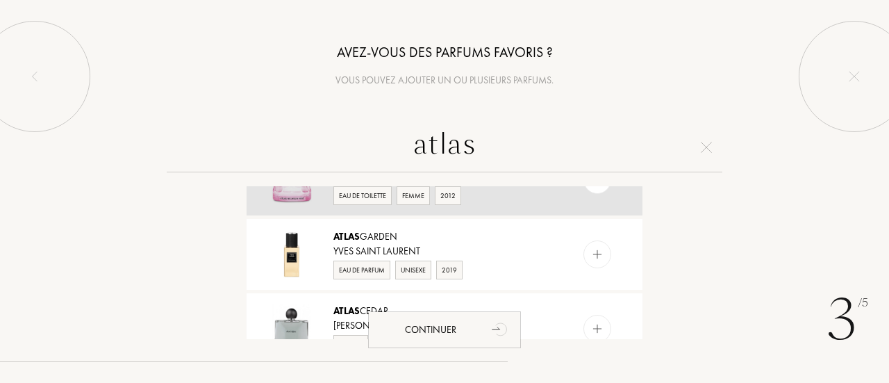
scroll to position [486, 0]
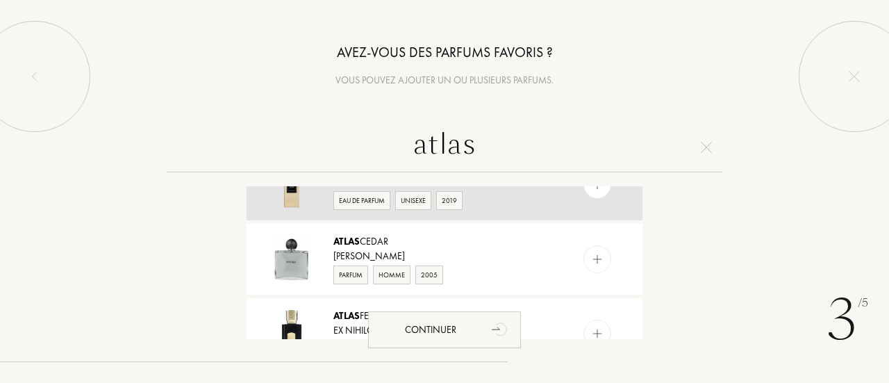
type input "atlas"
click at [375, 198] on div "Eau de Parfum" at bounding box center [361, 200] width 57 height 19
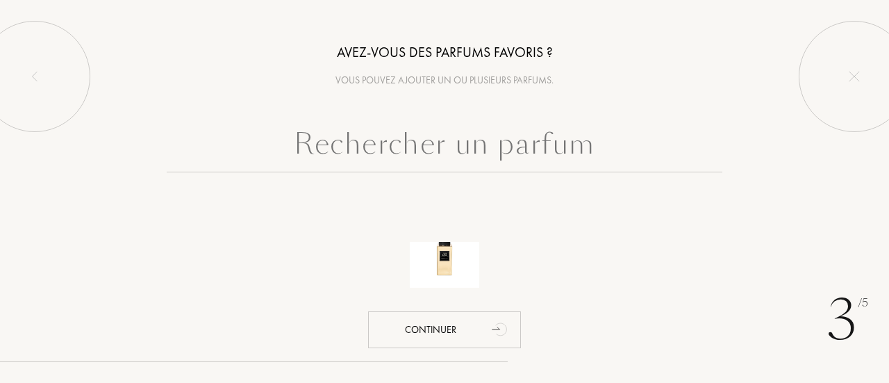
scroll to position [0, 0]
click at [412, 158] on input "text" at bounding box center [444, 147] width 555 height 50
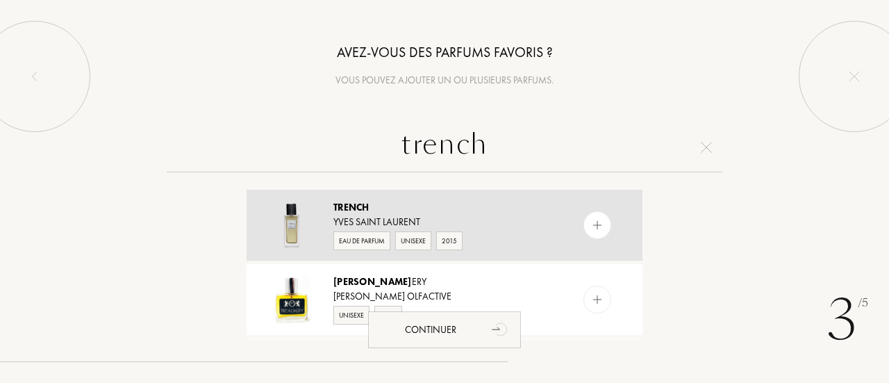
type input "trench"
click at [371, 240] on div "Eau de Parfum" at bounding box center [361, 240] width 57 height 19
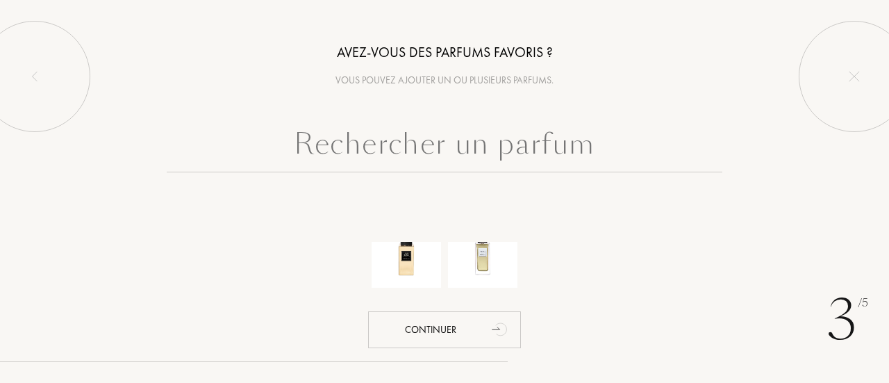
click at [441, 153] on input "text" at bounding box center [444, 147] width 555 height 50
click at [474, 145] on input "text" at bounding box center [444, 147] width 555 height 50
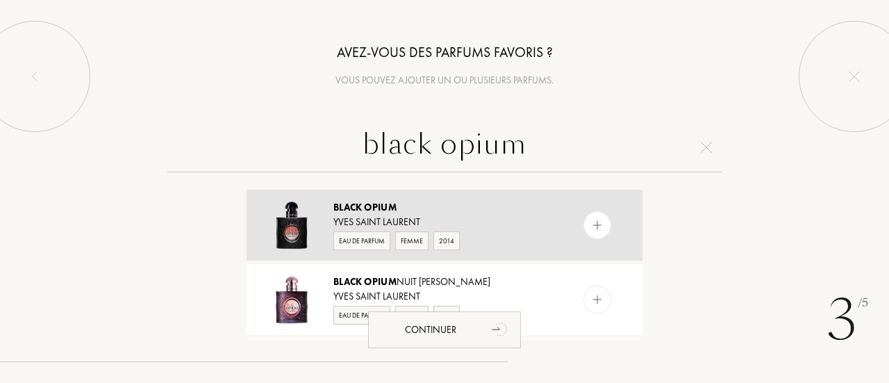
type input "black opium"
click at [378, 235] on div "Eau de Parfum" at bounding box center [361, 240] width 57 height 19
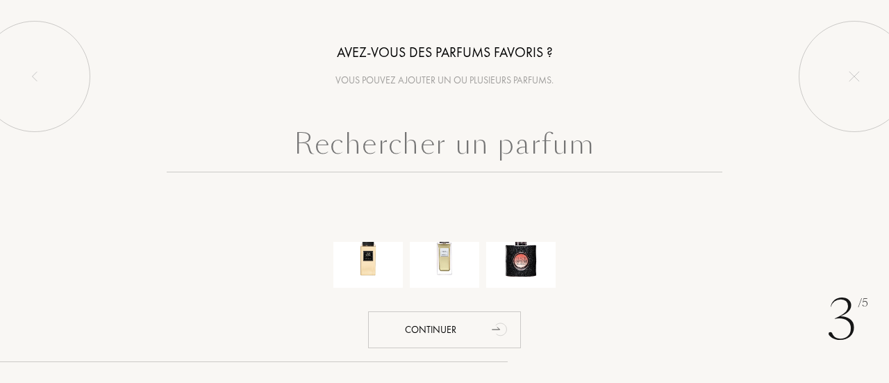
click at [451, 153] on input "text" at bounding box center [444, 147] width 555 height 50
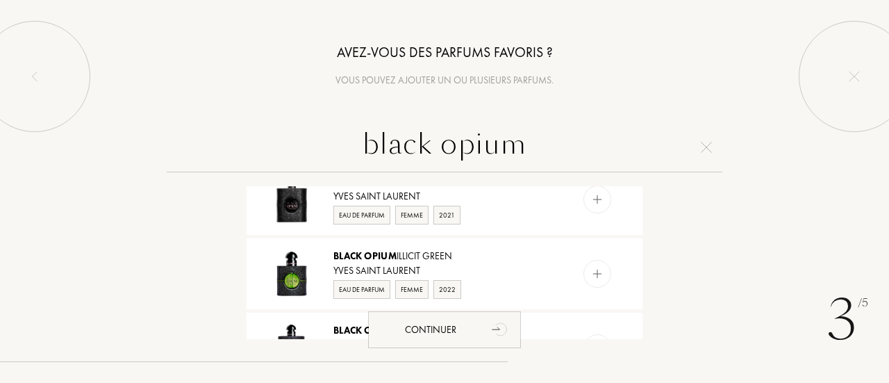
scroll to position [764, 0]
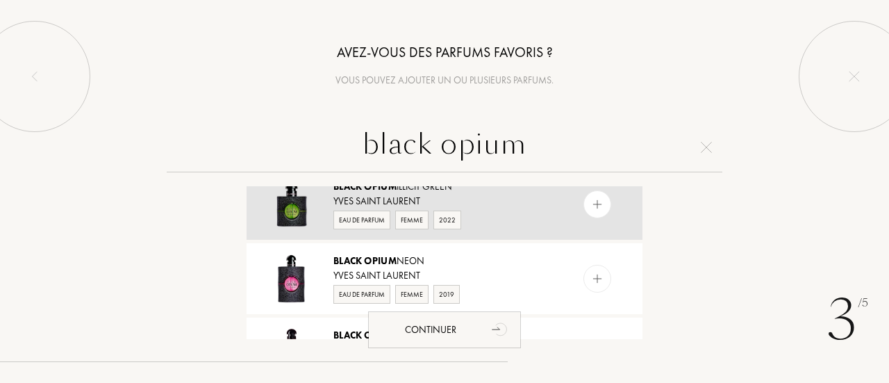
type input "black opium"
click at [371, 217] on div "Eau de Parfum" at bounding box center [361, 219] width 57 height 19
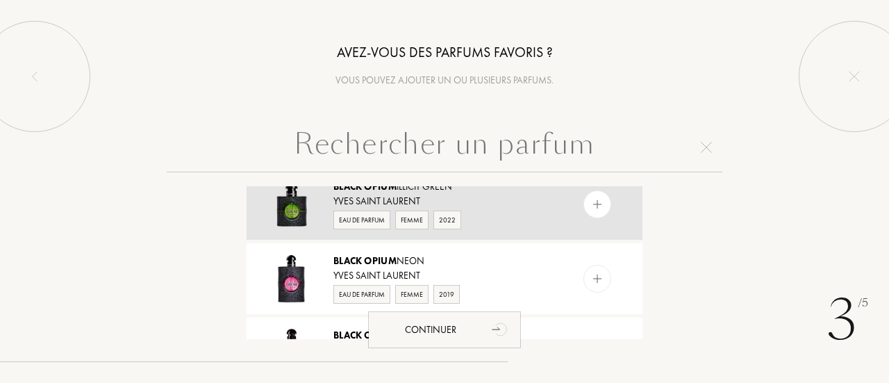
scroll to position [0, 0]
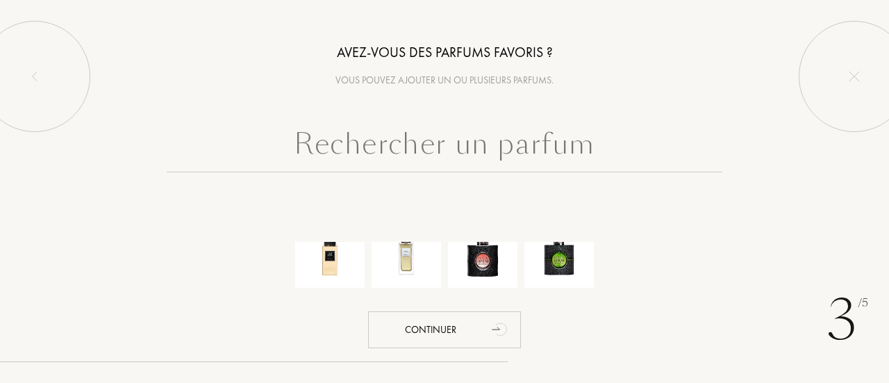
click at [372, 144] on input "text" at bounding box center [444, 147] width 555 height 50
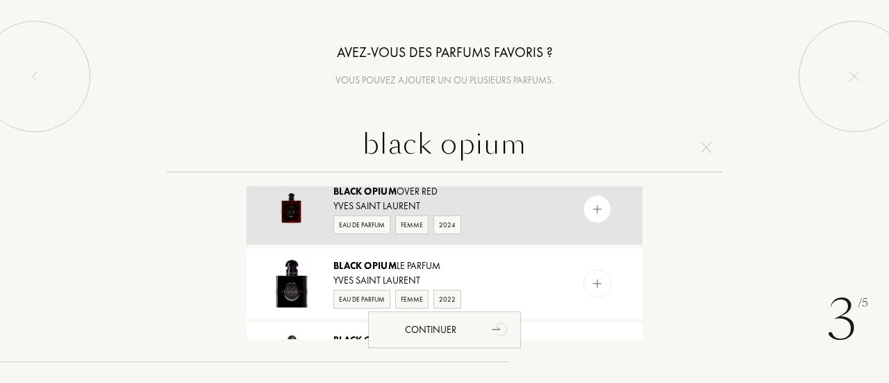
scroll to position [555, 0]
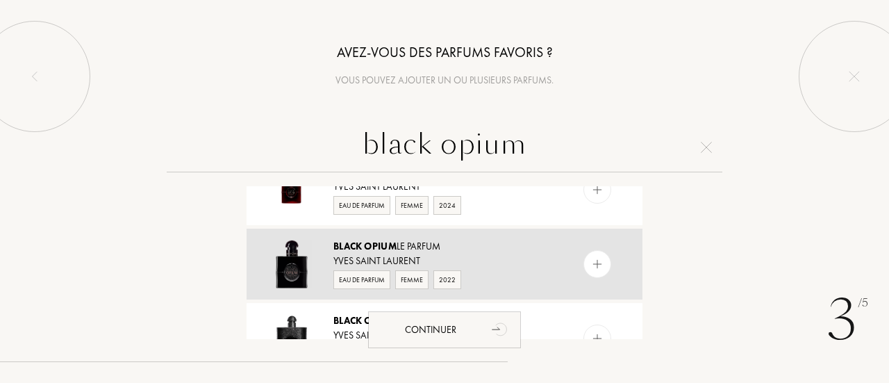
type input "black opium"
click at [353, 274] on div "Eau de Parfum" at bounding box center [361, 279] width 57 height 19
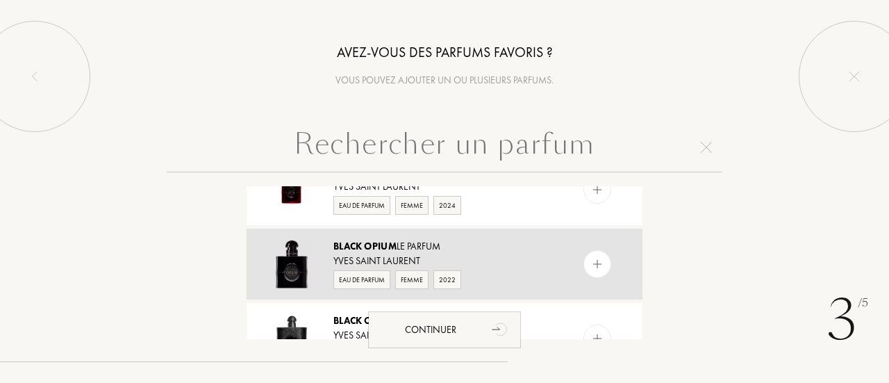
scroll to position [0, 0]
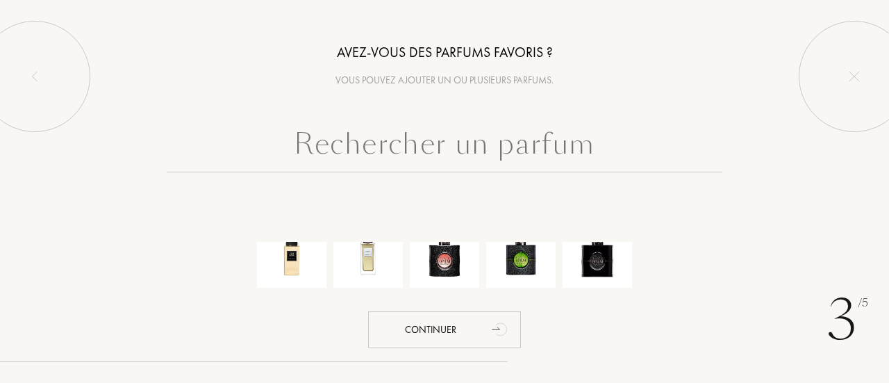
click at [596, 146] on input "text" at bounding box center [444, 147] width 555 height 50
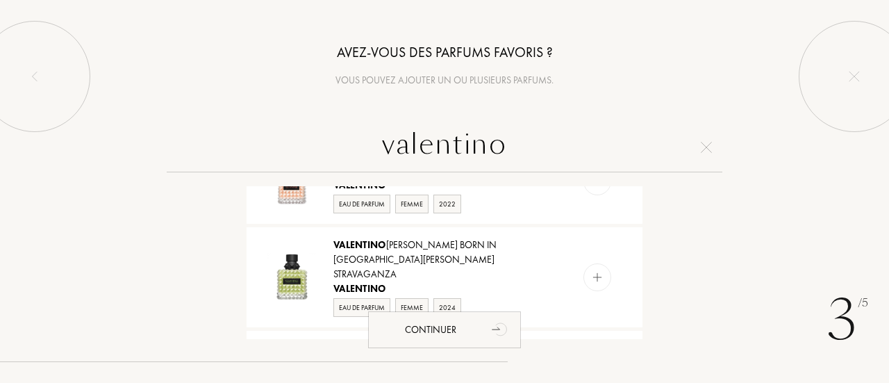
scroll to position [903, 0]
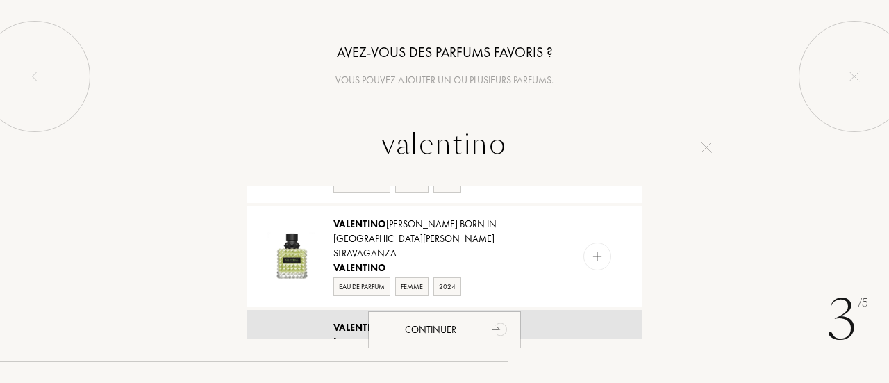
type input "valentino"
click at [347, 366] on div "Eau de Parfum" at bounding box center [361, 375] width 57 height 19
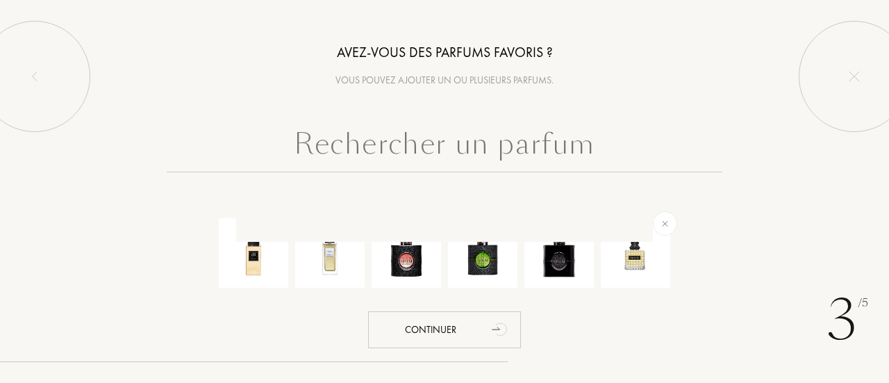
scroll to position [0, 0]
click at [454, 151] on input "text" at bounding box center [444, 147] width 555 height 50
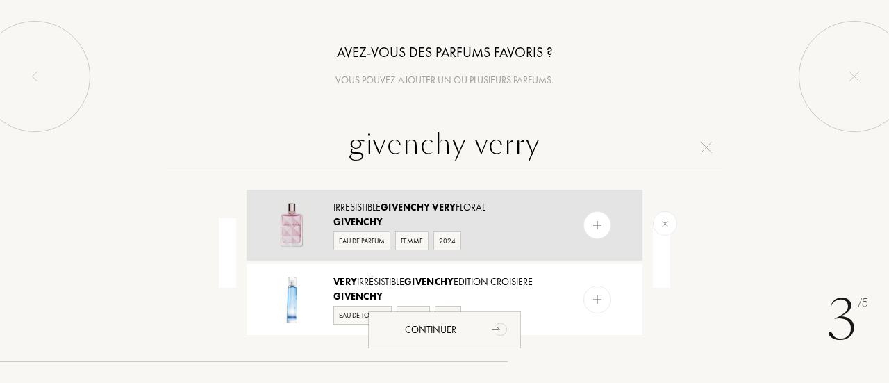
type input "givenchy verry"
click at [369, 238] on div "Eau de Parfum" at bounding box center [361, 240] width 57 height 19
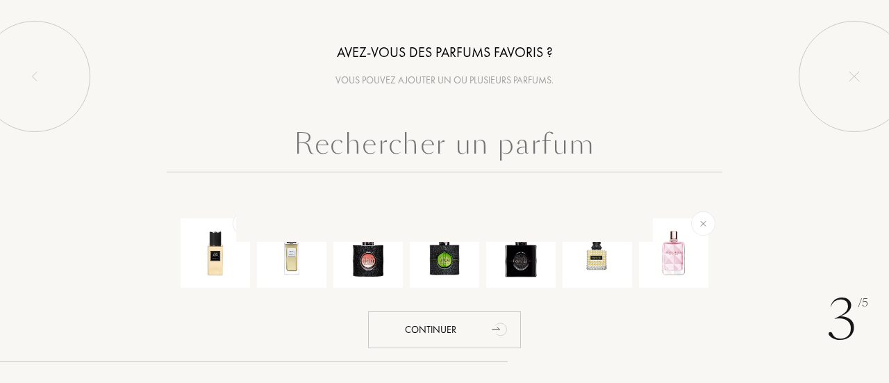
click at [444, 155] on input "text" at bounding box center [444, 147] width 555 height 50
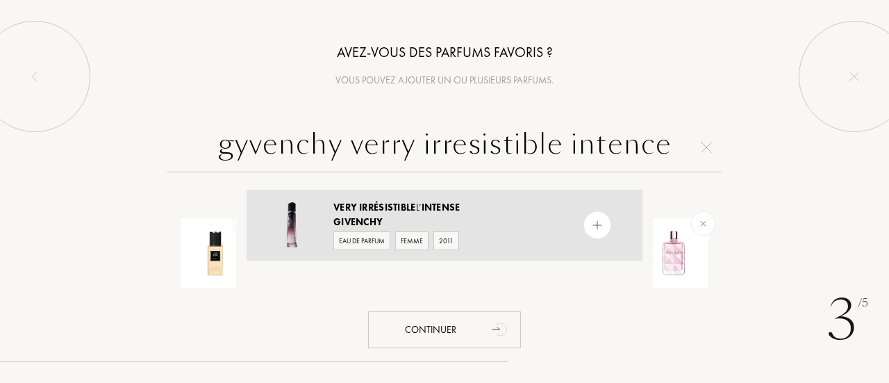
type input "gyvenchy verry irresistible intence"
click at [365, 240] on div "Eau de Parfum" at bounding box center [361, 240] width 57 height 19
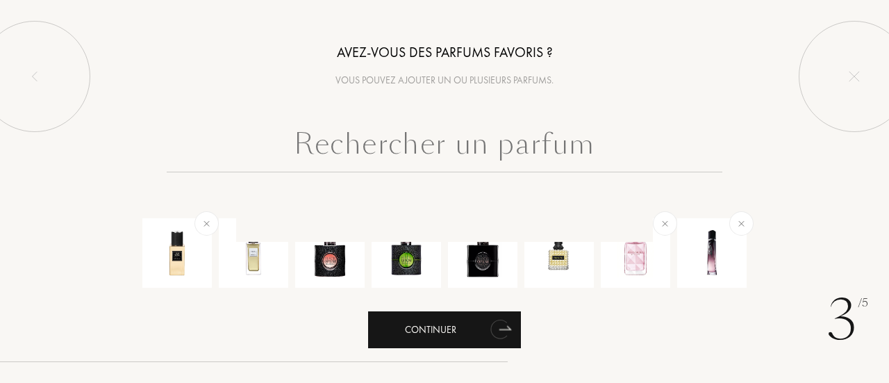
click at [446, 328] on div "Continuer" at bounding box center [444, 329] width 153 height 37
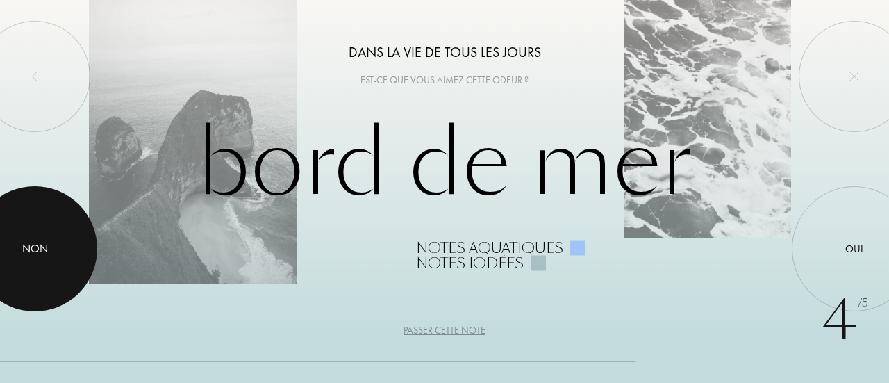
click at [78, 256] on div at bounding box center [34, 248] width 125 height 125
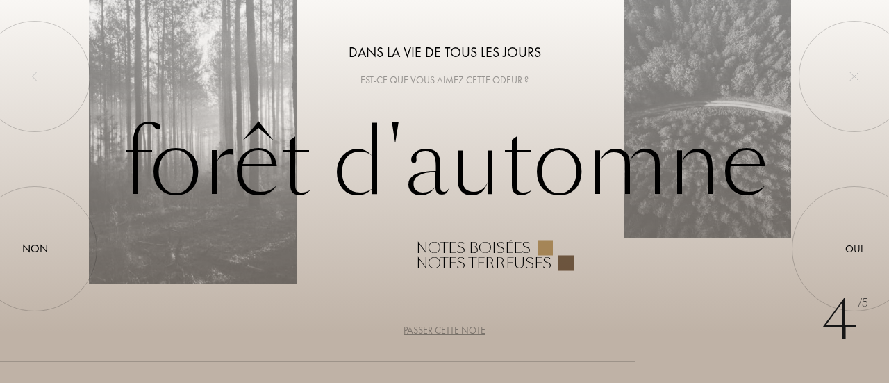
click at [863, 281] on div "4 /5" at bounding box center [844, 319] width 47 height 83
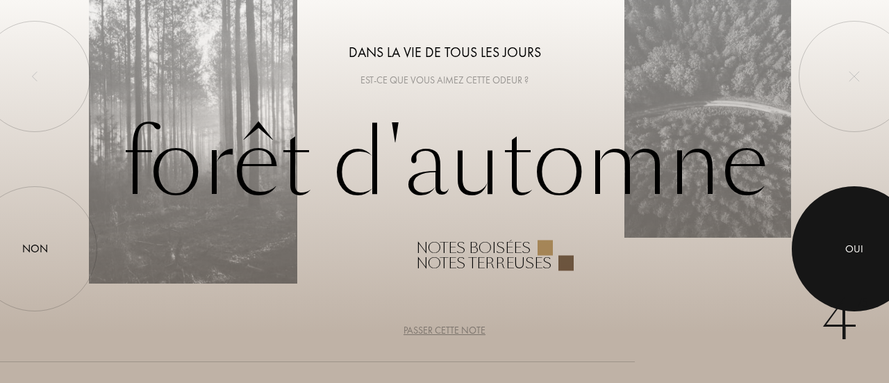
click at [858, 251] on div "Oui" at bounding box center [854, 249] width 18 height 16
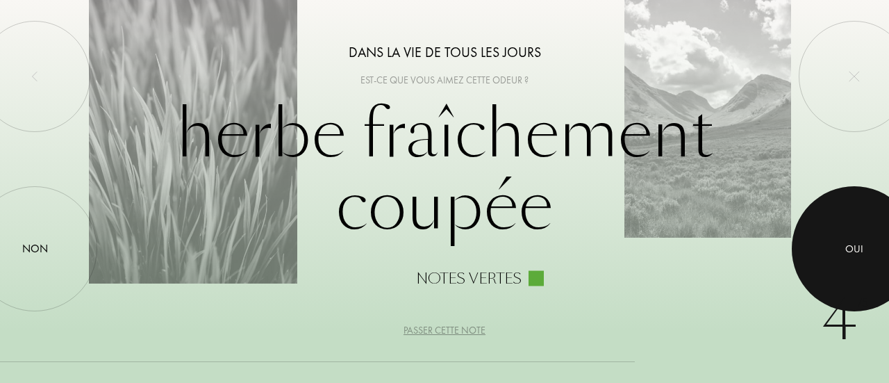
click at [851, 269] on div at bounding box center [853, 248] width 125 height 125
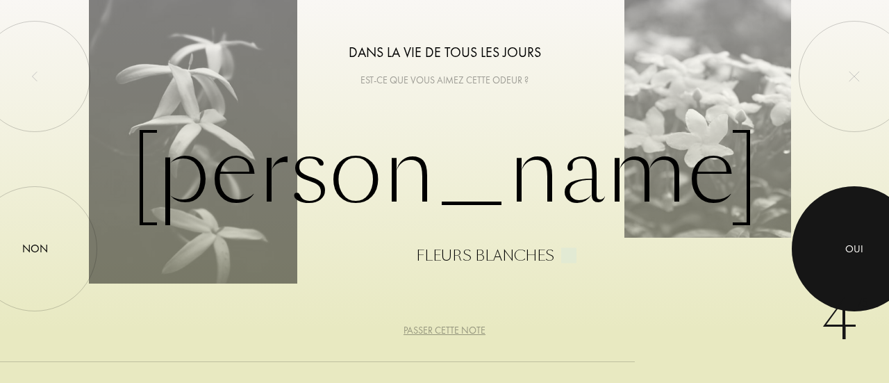
click at [851, 261] on div at bounding box center [853, 248] width 125 height 125
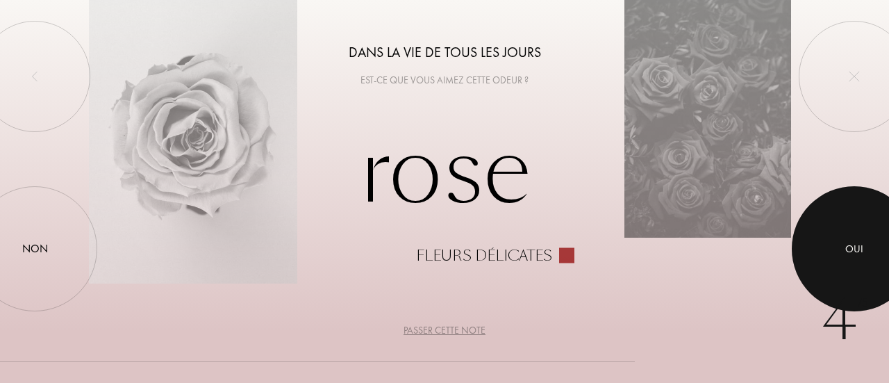
click at [850, 248] on div "Oui" at bounding box center [854, 249] width 18 height 16
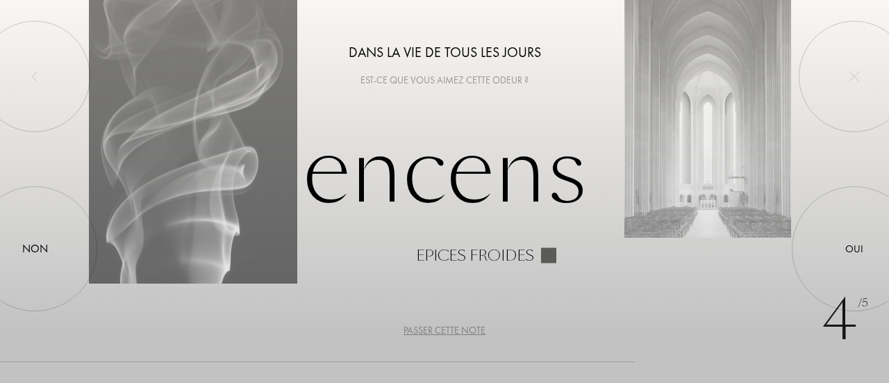
click at [460, 324] on div "Passer cette note" at bounding box center [444, 330] width 82 height 15
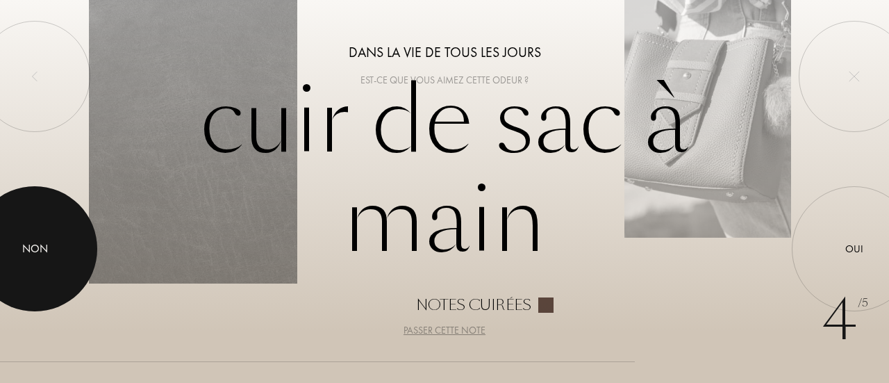
click at [43, 283] on div at bounding box center [34, 248] width 125 height 125
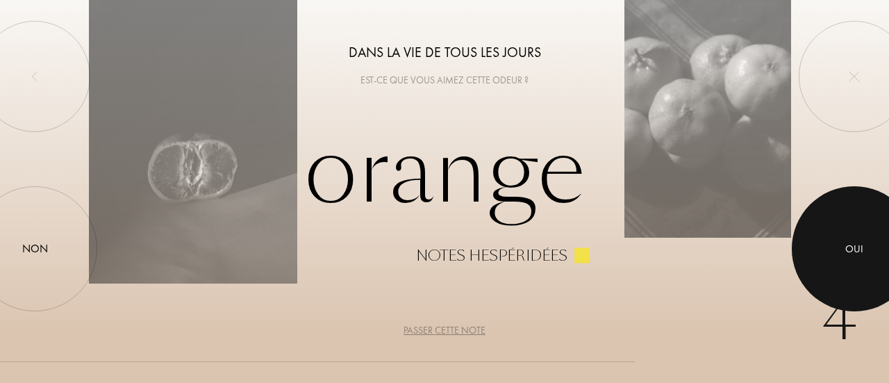
click at [841, 251] on div at bounding box center [853, 248] width 125 height 125
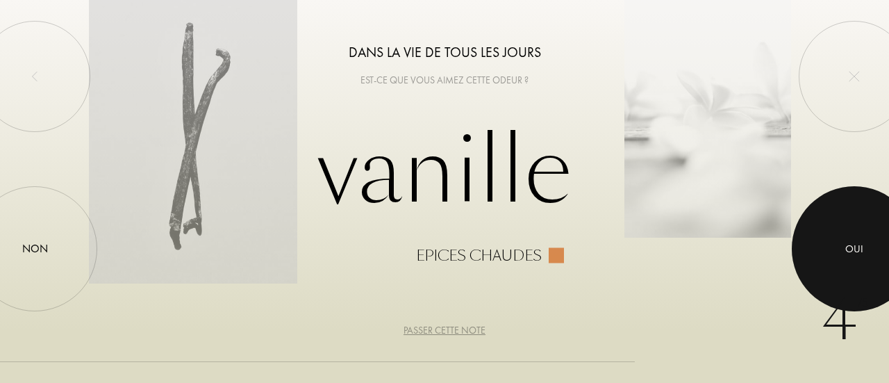
click at [842, 242] on div at bounding box center [853, 248] width 125 height 125
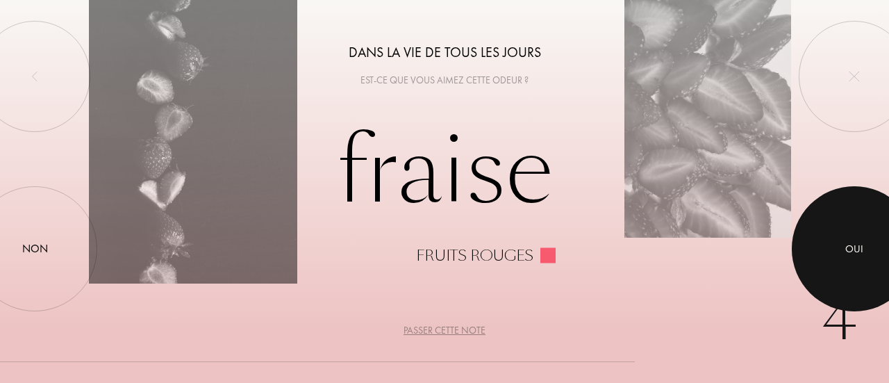
click at [844, 244] on div at bounding box center [853, 248] width 125 height 125
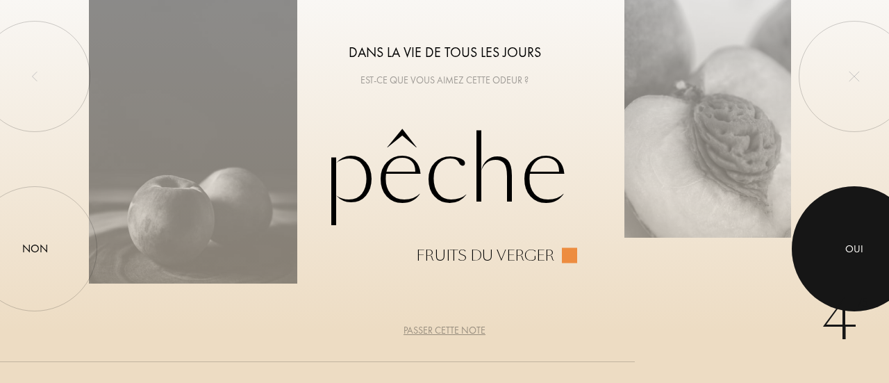
click at [844, 244] on div at bounding box center [853, 248] width 125 height 125
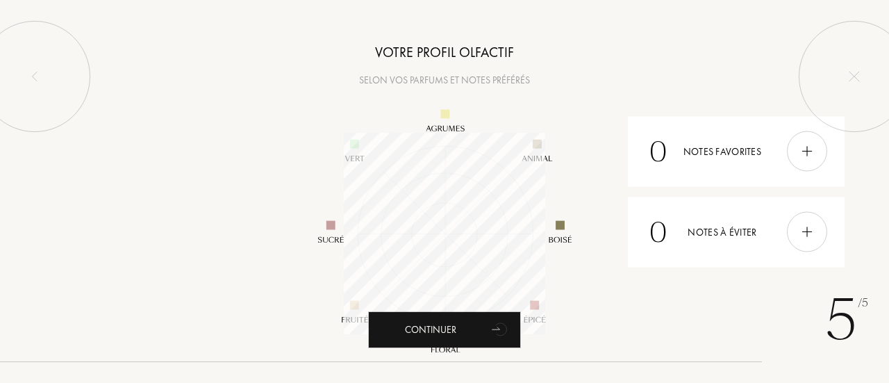
scroll to position [201, 201]
click at [808, 231] on img at bounding box center [806, 231] width 15 height 15
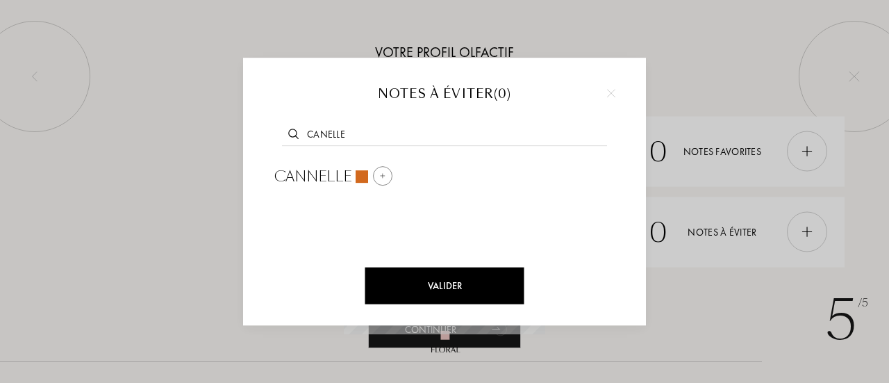
type input "canelle"
click at [386, 177] on img at bounding box center [382, 175] width 7 height 7
click at [374, 137] on input "text" at bounding box center [444, 136] width 325 height 19
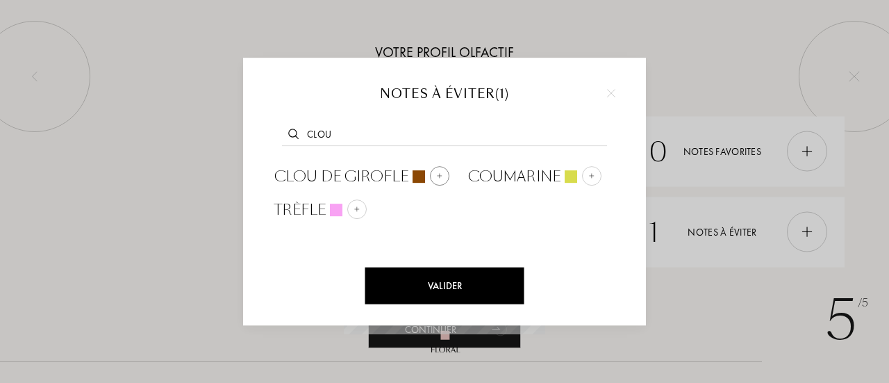
type input "clou"
click at [421, 177] on div at bounding box center [418, 176] width 12 height 12
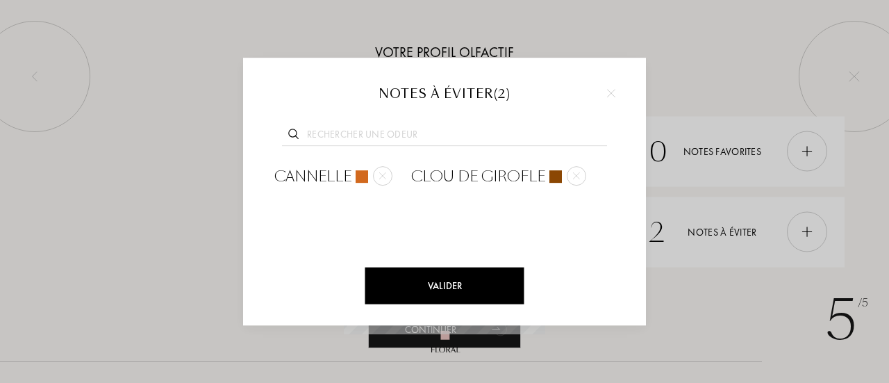
click at [385, 134] on input "text" at bounding box center [444, 136] width 325 height 19
type input "coriandre"
click at [400, 175] on div at bounding box center [395, 175] width 19 height 19
click at [407, 137] on input "text" at bounding box center [444, 136] width 325 height 19
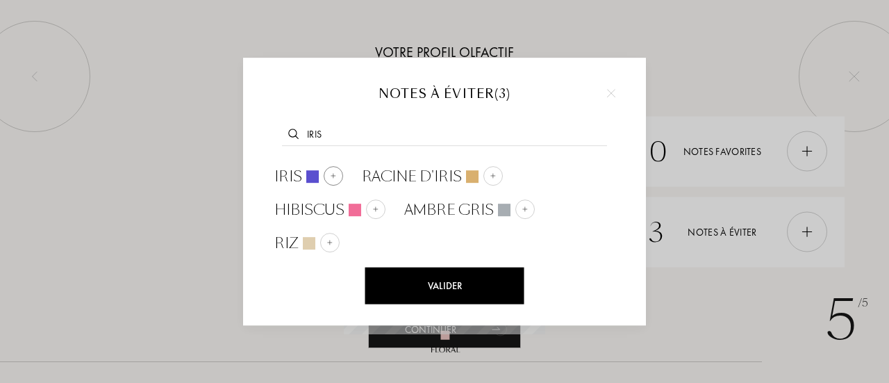
type input "iris"
click at [333, 177] on img at bounding box center [333, 175] width 7 height 7
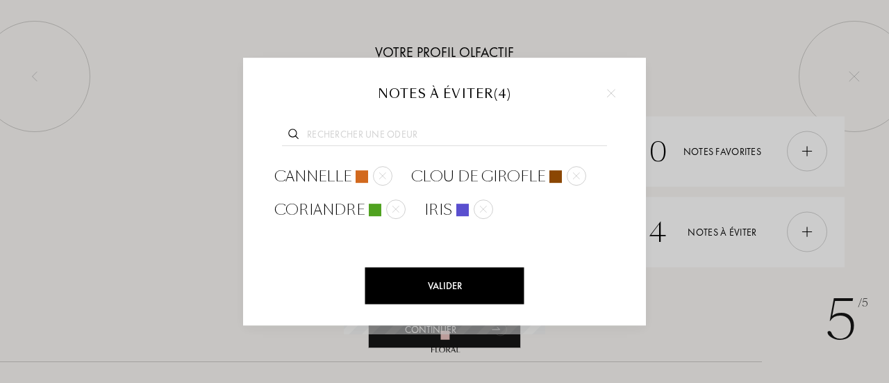
click at [362, 137] on input "text" at bounding box center [444, 136] width 325 height 19
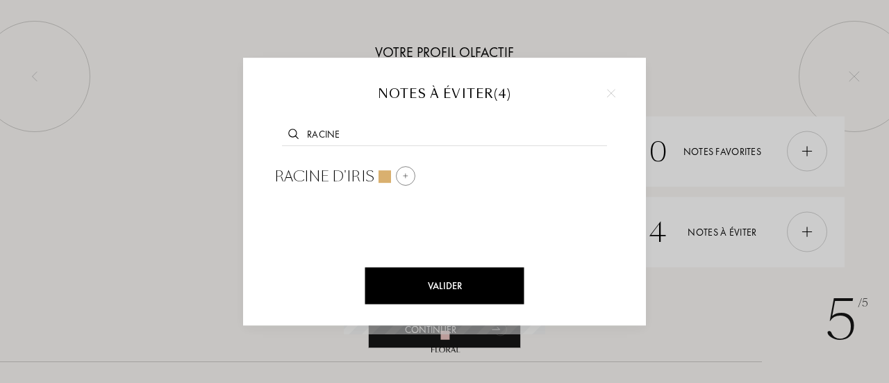
type input "racine"
click at [402, 177] on img at bounding box center [405, 175] width 7 height 7
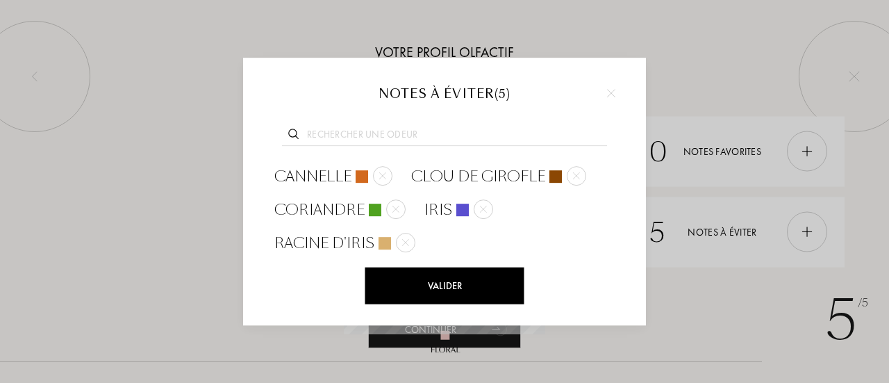
click at [401, 136] on input "text" at bounding box center [444, 136] width 325 height 19
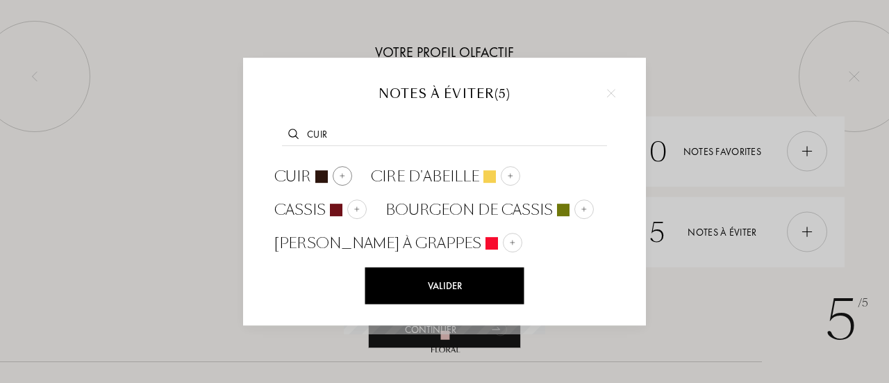
type input "cuir"
click at [343, 176] on img at bounding box center [342, 175] width 7 height 7
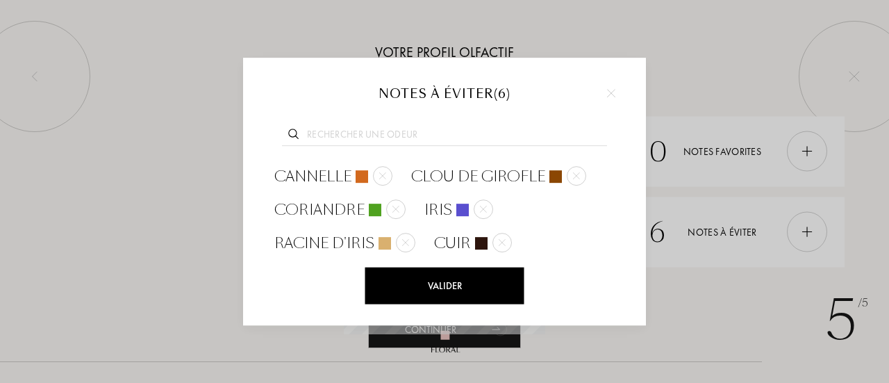
click at [471, 279] on div "Valider" at bounding box center [444, 285] width 159 height 37
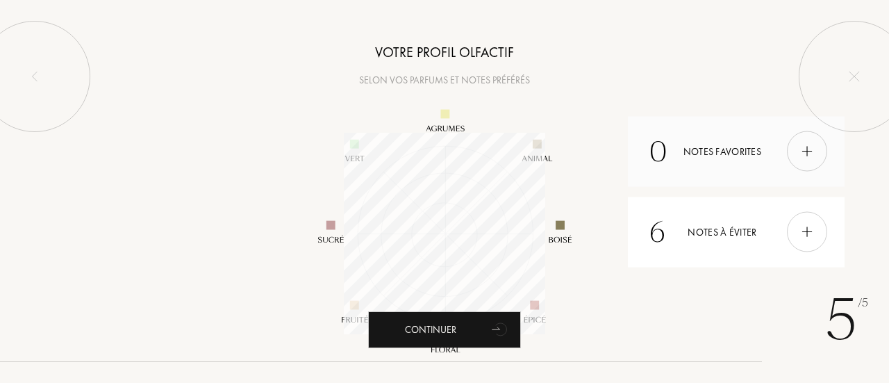
click at [811, 149] on img at bounding box center [806, 151] width 15 height 15
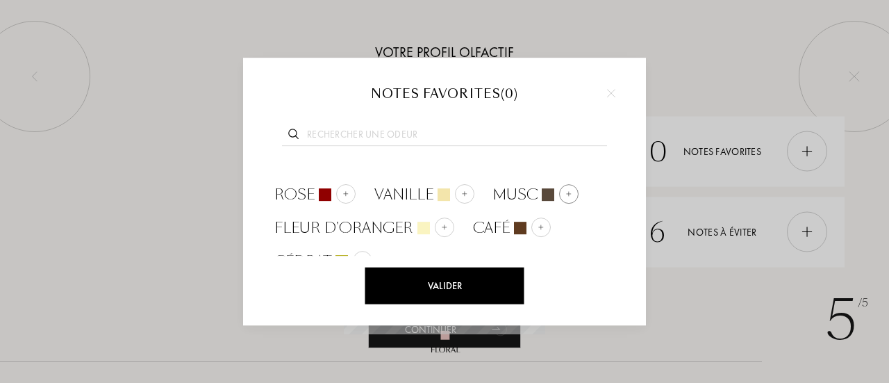
scroll to position [44, 0]
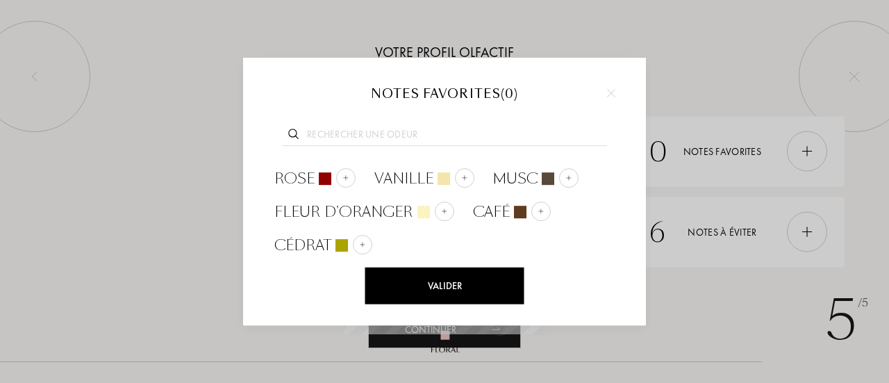
click at [372, 140] on input "text" at bounding box center [444, 136] width 325 height 19
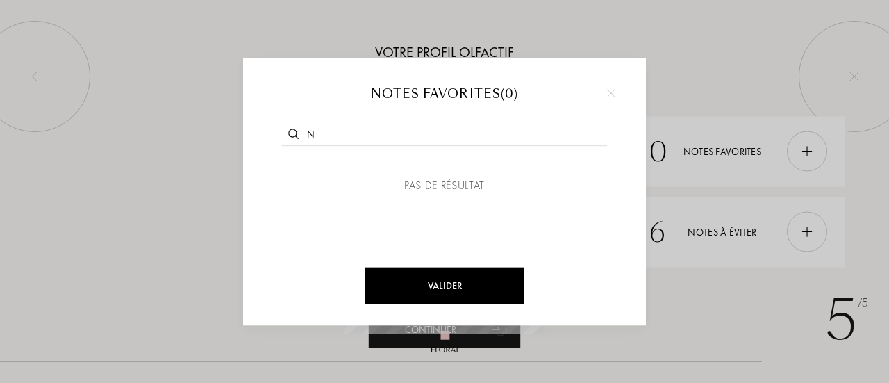
scroll to position [0, 0]
type input "neroli"
click at [362, 178] on img at bounding box center [361, 175] width 7 height 7
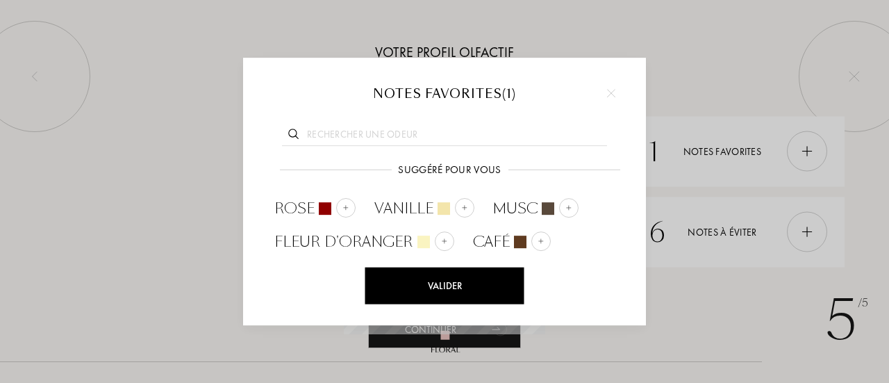
scroll to position [77, 0]
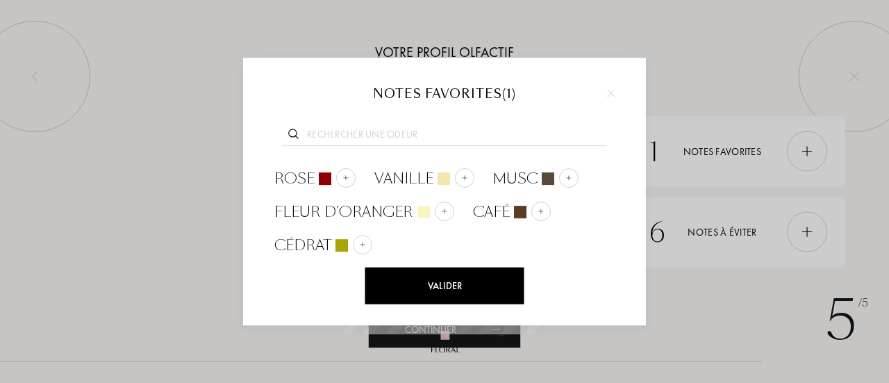
click at [401, 135] on input "text" at bounding box center [444, 136] width 325 height 19
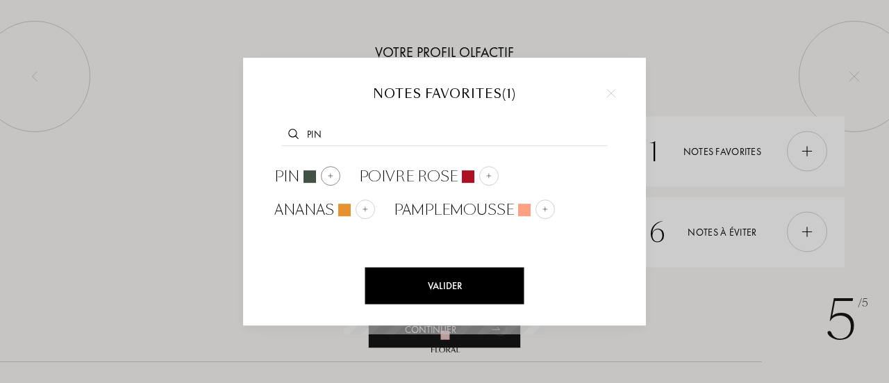
type input "pin"
click at [330, 174] on img at bounding box center [330, 175] width 7 height 7
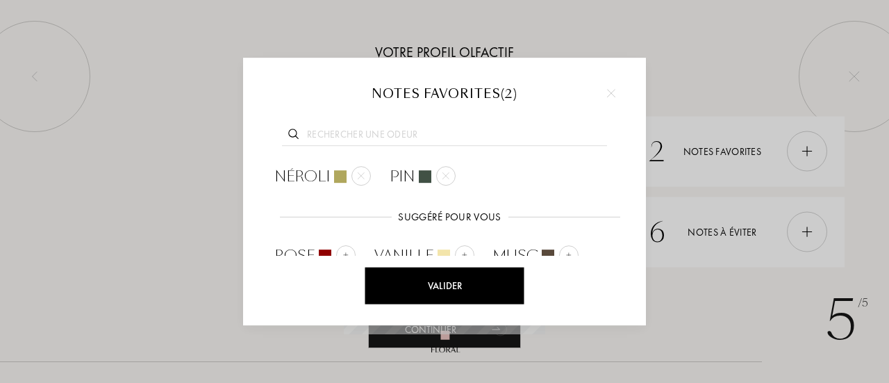
click at [371, 134] on input "text" at bounding box center [444, 136] width 325 height 19
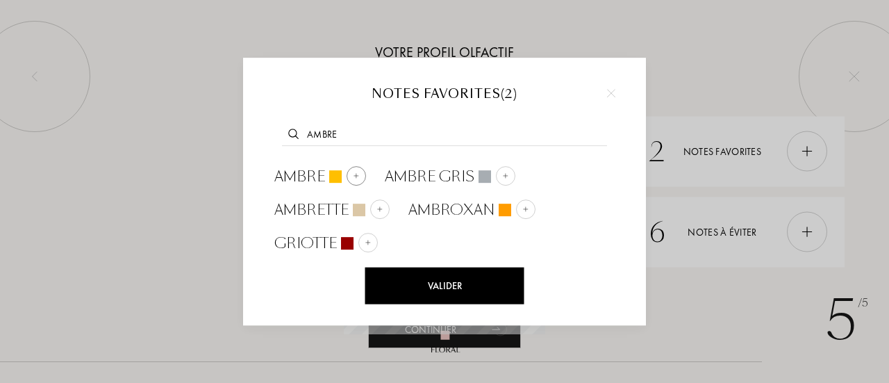
type input "ambre"
click at [358, 172] on img at bounding box center [356, 175] width 7 height 7
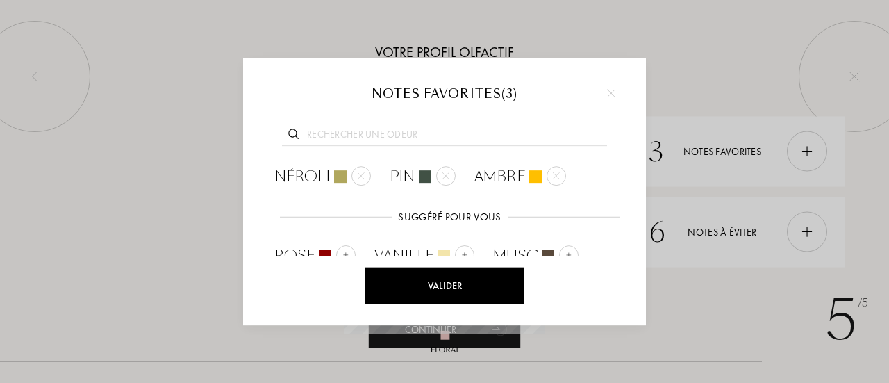
click at [437, 281] on div "Valider" at bounding box center [444, 285] width 159 height 37
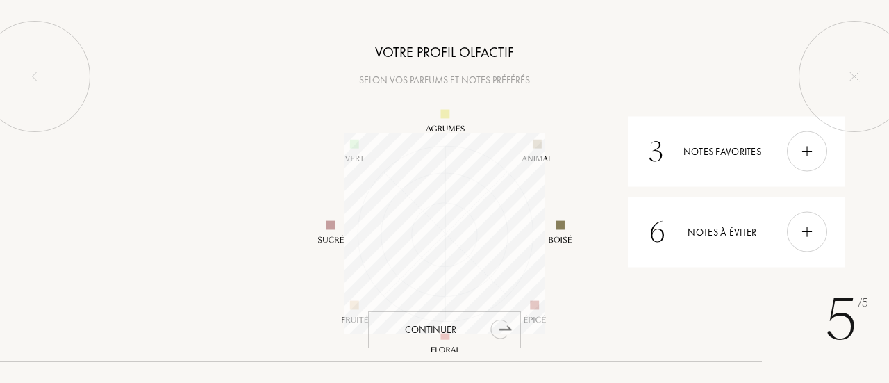
click at [440, 326] on div "Continuer" at bounding box center [444, 329] width 153 height 37
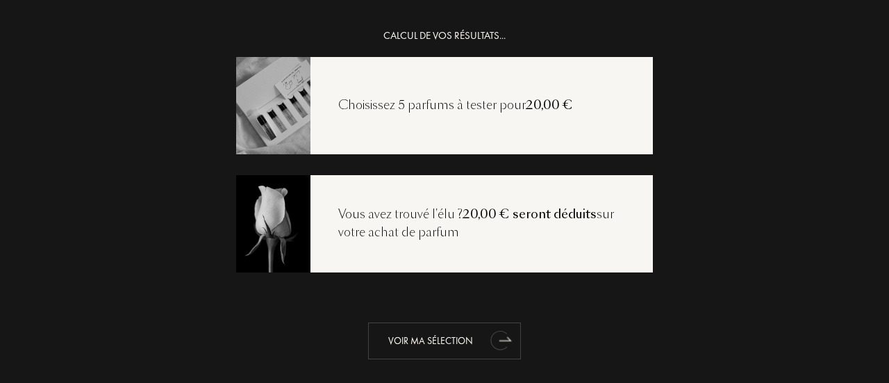
click at [432, 340] on div "Voir ma sélection" at bounding box center [444, 340] width 153 height 37
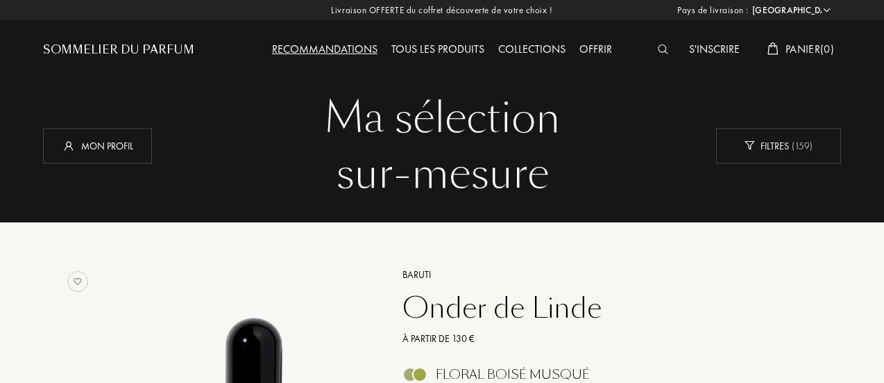
select select "FR"
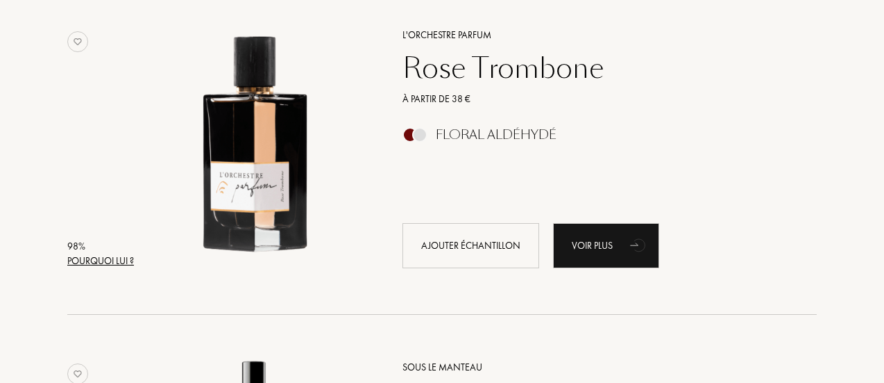
scroll to position [555, 0]
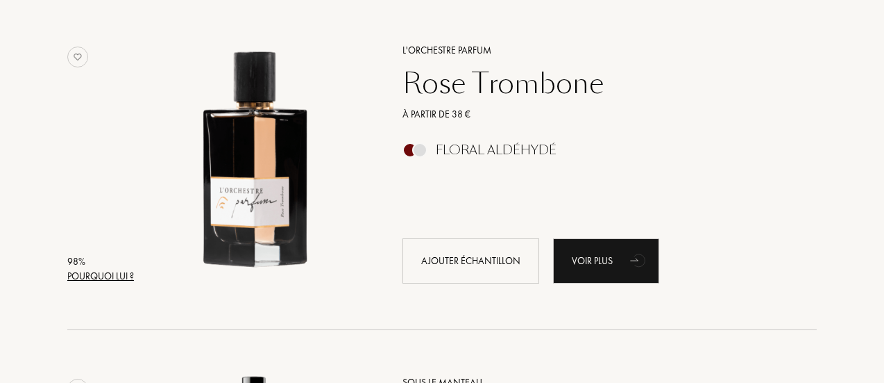
click at [479, 89] on div "Rose Trombone" at bounding box center [594, 83] width 405 height 33
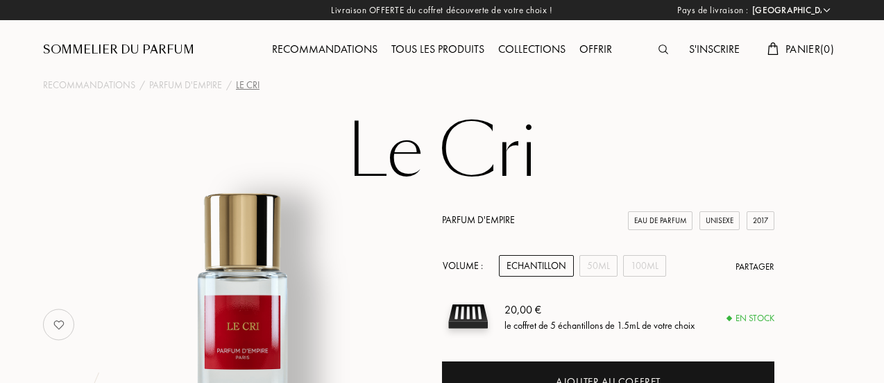
select select "FR"
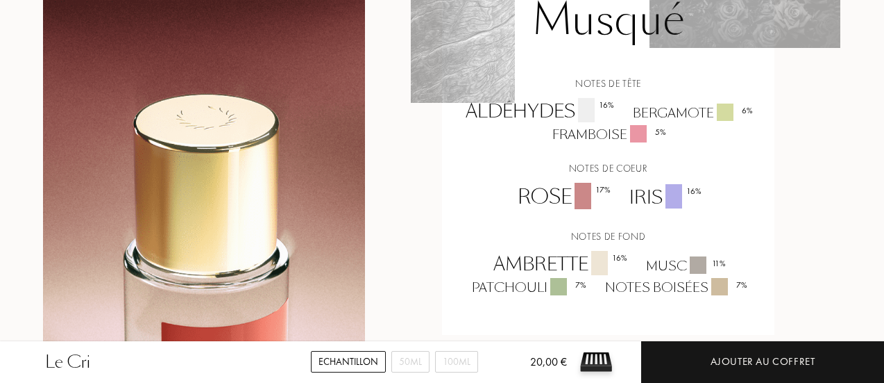
scroll to position [972, 0]
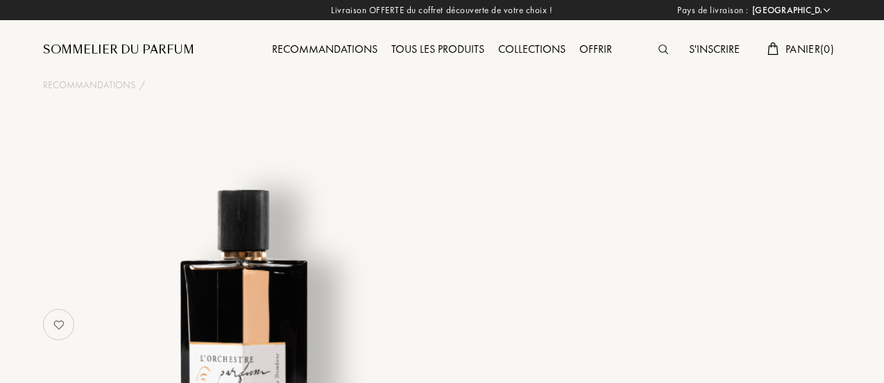
select select "FR"
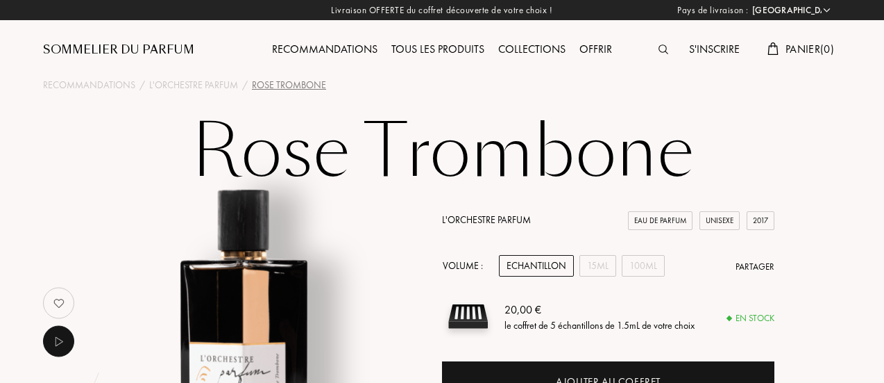
click at [433, 45] on div "Tous les produits" at bounding box center [438, 50] width 107 height 18
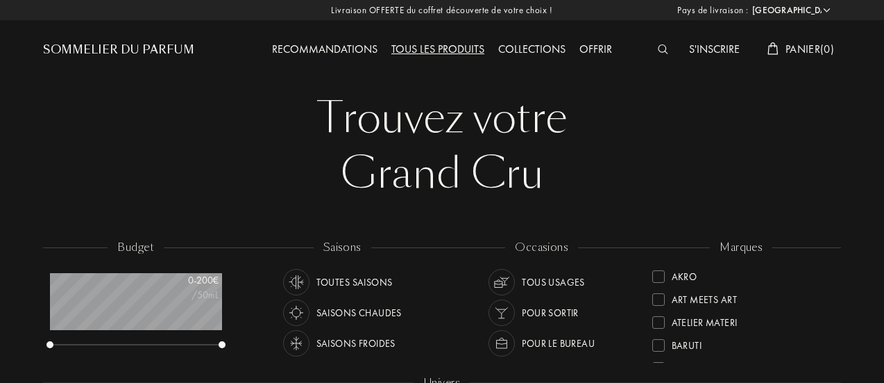
select select "FR"
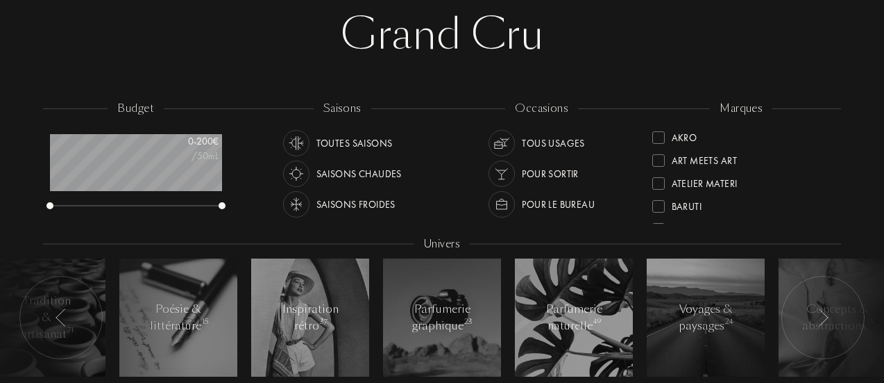
scroll to position [208, 0]
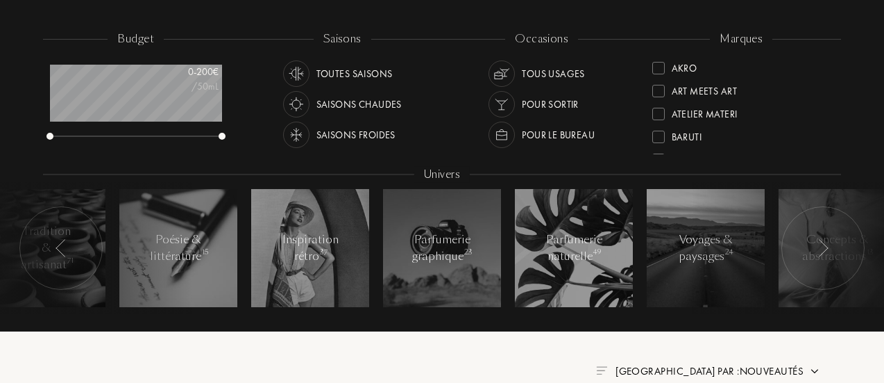
click at [386, 131] on div "Saisons froides" at bounding box center [356, 134] width 79 height 26
click at [389, 131] on div "Saisons froides" at bounding box center [356, 134] width 79 height 26
click at [561, 99] on div "Pour sortir" at bounding box center [550, 104] width 57 height 26
click at [822, 249] on img at bounding box center [823, 248] width 11 height 18
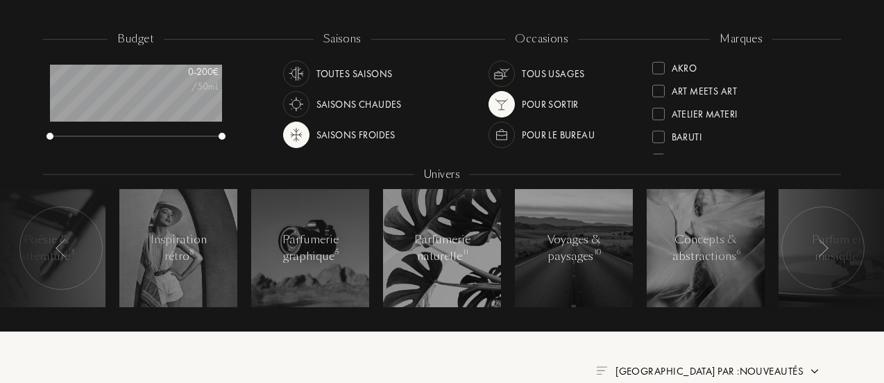
click at [830, 244] on div at bounding box center [823, 247] width 83 height 83
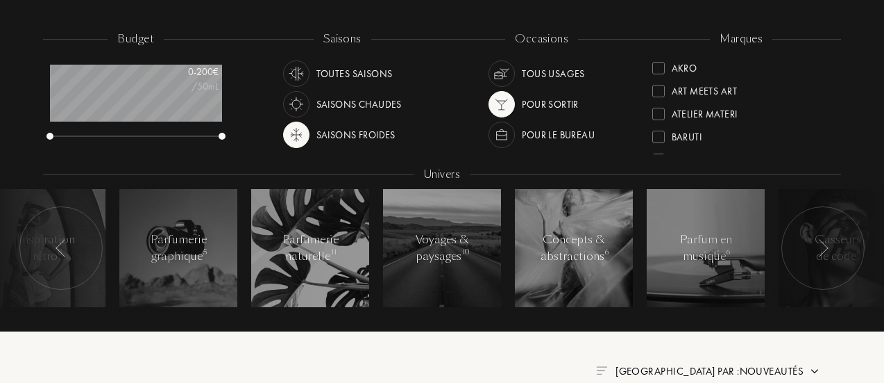
click at [830, 244] on div at bounding box center [823, 247] width 83 height 83
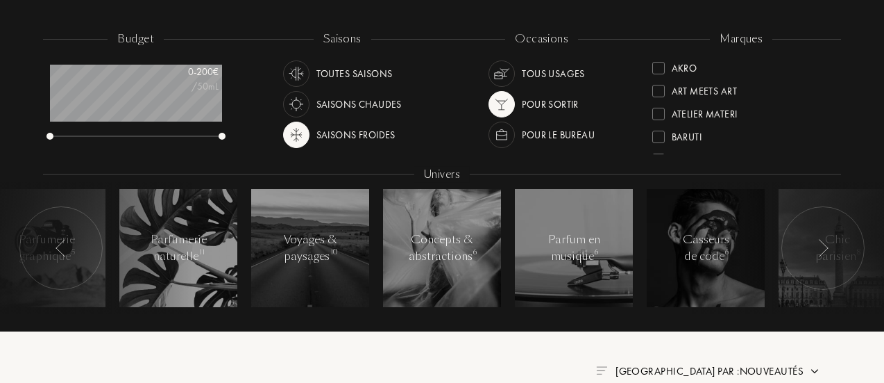
click at [830, 244] on div at bounding box center [823, 247] width 83 height 83
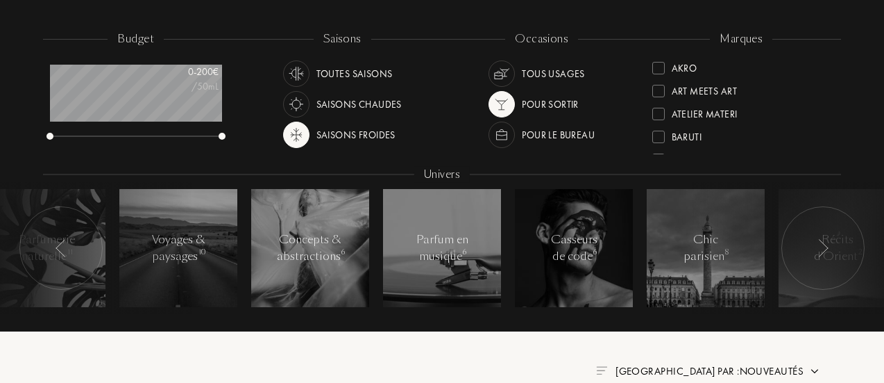
click at [830, 244] on div at bounding box center [823, 247] width 83 height 83
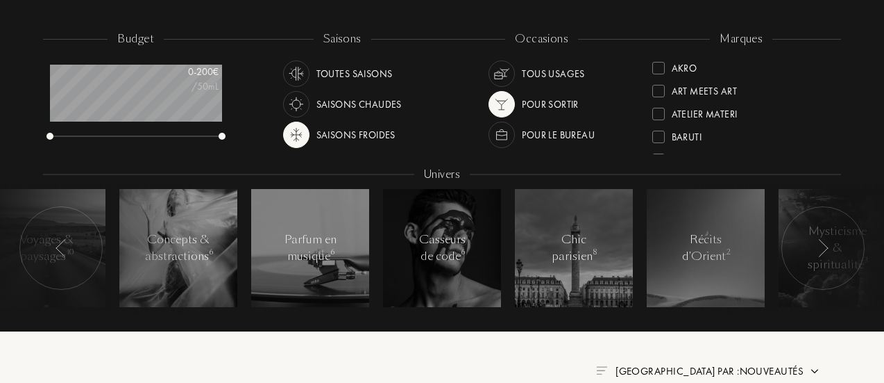
click at [830, 244] on div at bounding box center [823, 247] width 83 height 83
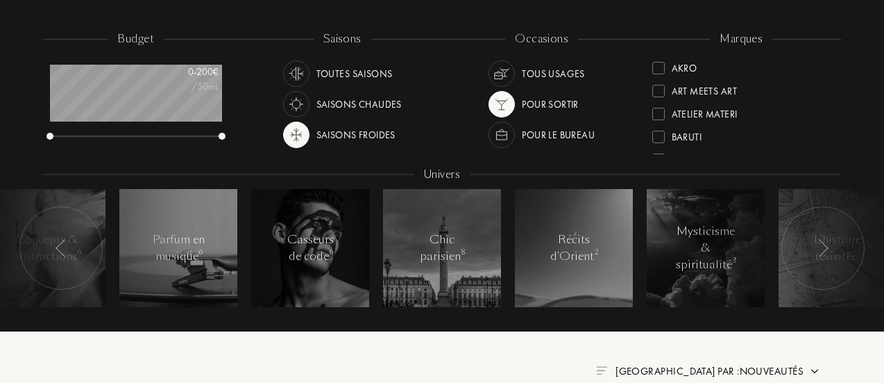
click at [830, 244] on div at bounding box center [823, 247] width 83 height 83
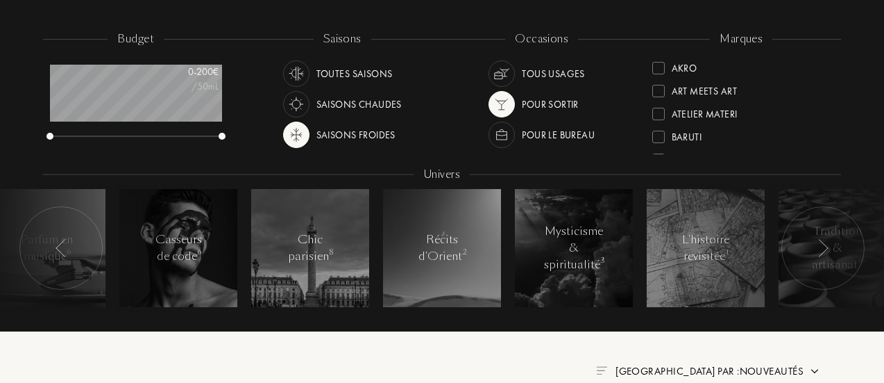
click at [830, 244] on div at bounding box center [823, 247] width 83 height 83
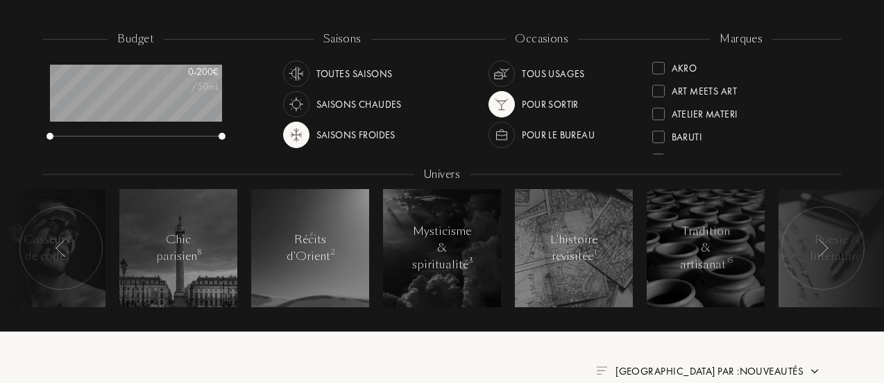
click at [830, 244] on div at bounding box center [823, 247] width 83 height 83
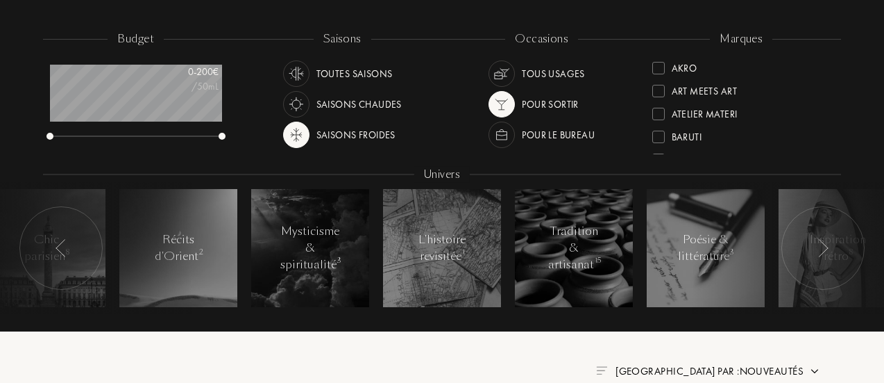
click at [830, 244] on div at bounding box center [823, 247] width 83 height 83
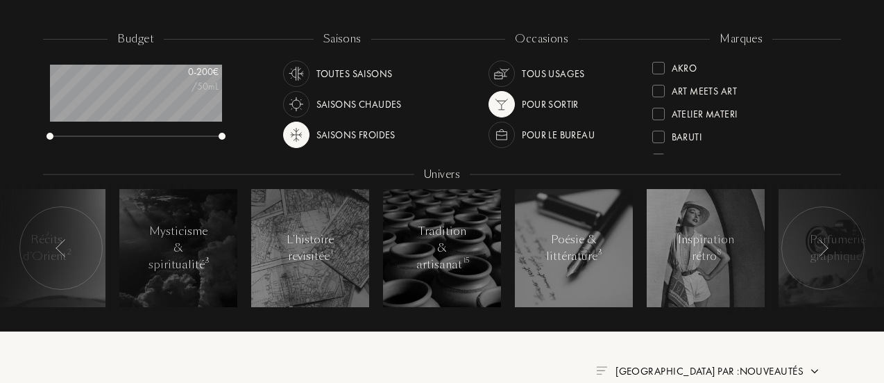
click at [830, 244] on div at bounding box center [823, 247] width 83 height 83
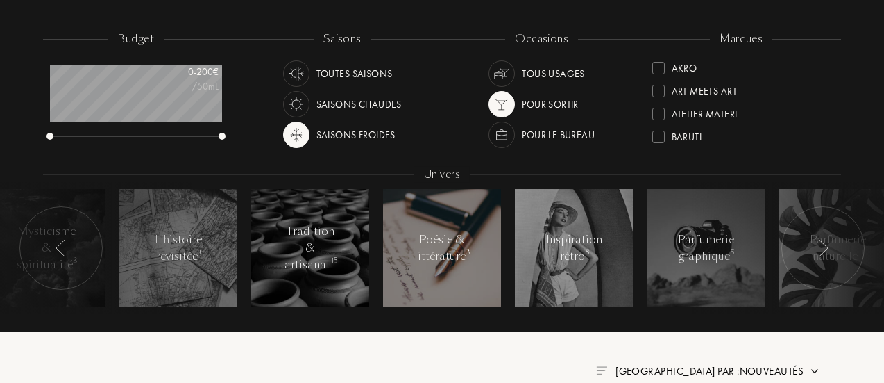
click at [442, 242] on div "Poésie & littérature 3" at bounding box center [442, 247] width 59 height 33
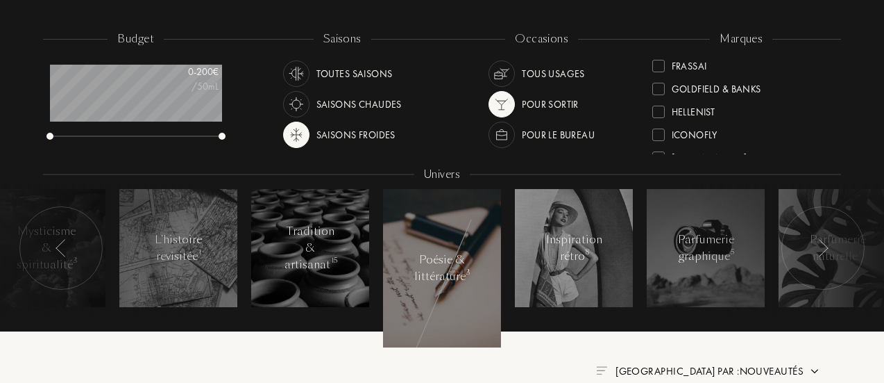
scroll to position [278, 0]
click at [660, 110] on div at bounding box center [659, 111] width 12 height 12
click at [662, 62] on div at bounding box center [659, 67] width 12 height 12
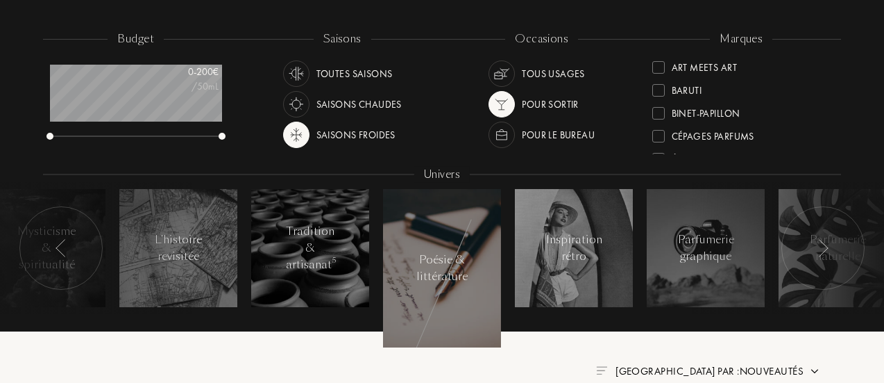
scroll to position [139, 0]
click at [661, 112] on div at bounding box center [659, 112] width 12 height 12
click at [660, 65] on div at bounding box center [659, 67] width 12 height 12
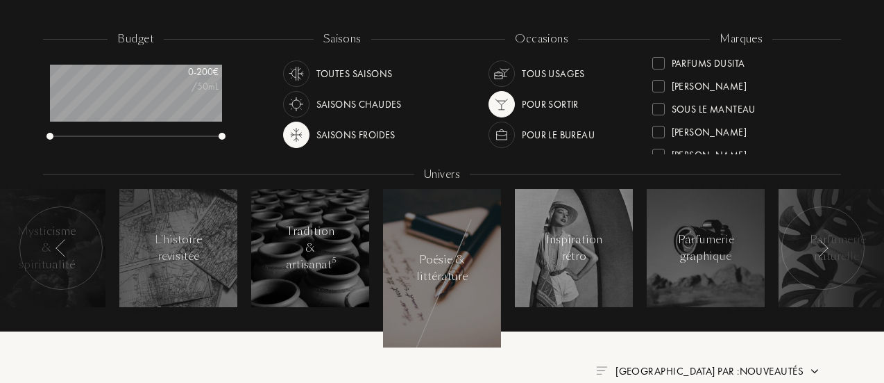
scroll to position [417, 0]
click at [663, 110] on div at bounding box center [659, 109] width 12 height 12
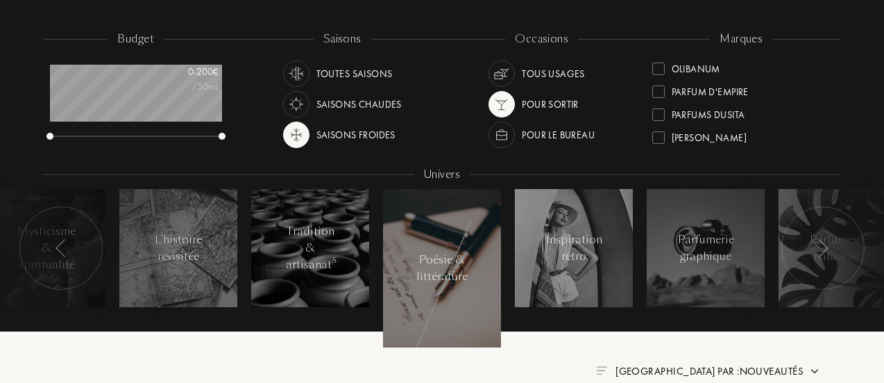
scroll to position [365, 0]
click at [658, 135] on div at bounding box center [659, 138] width 12 height 12
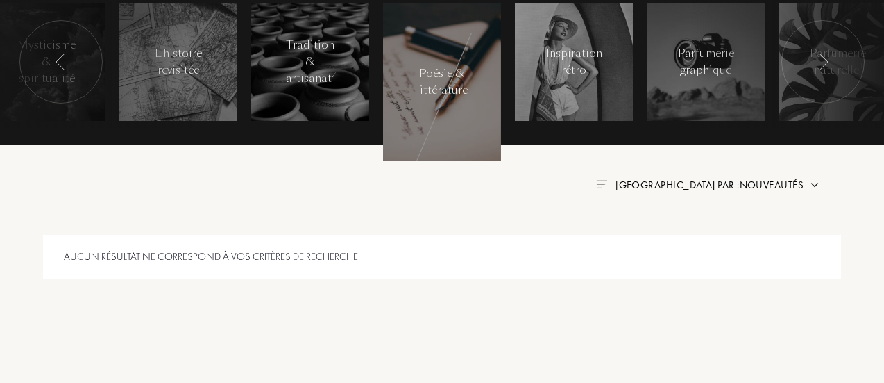
scroll to position [417, 0]
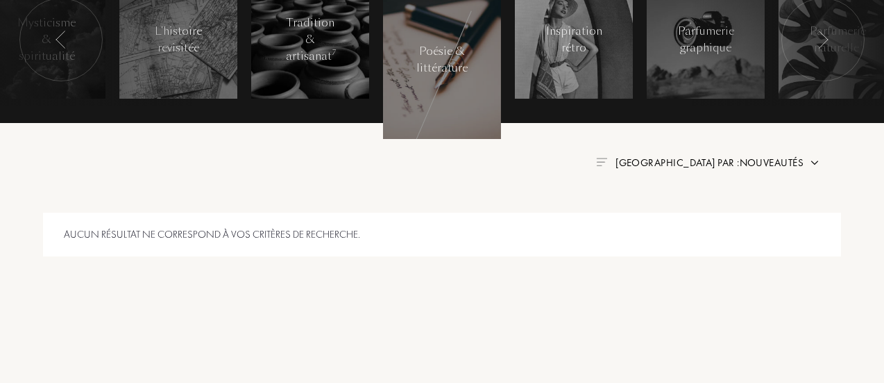
click at [816, 160] on img at bounding box center [814, 162] width 11 height 11
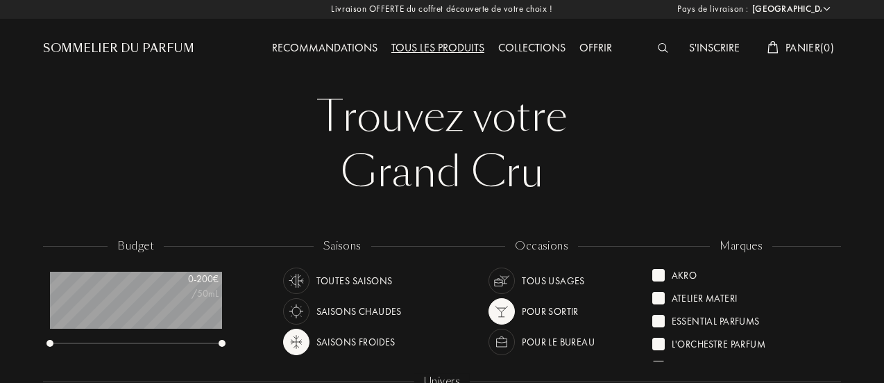
scroll to position [0, 0]
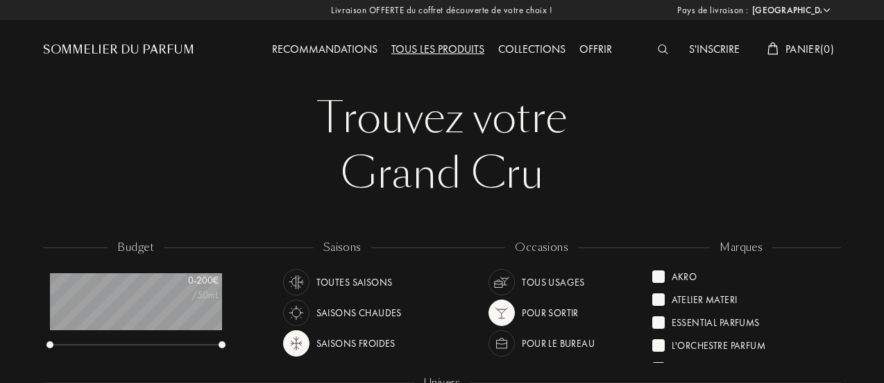
click at [544, 47] on div "Collections" at bounding box center [532, 50] width 81 height 18
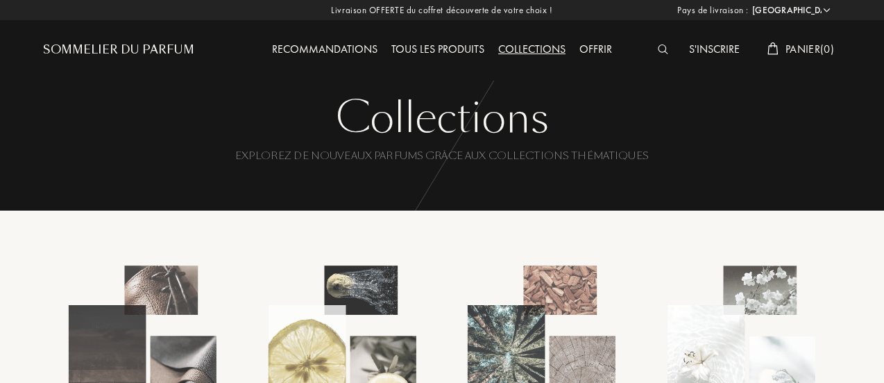
select select "FR"
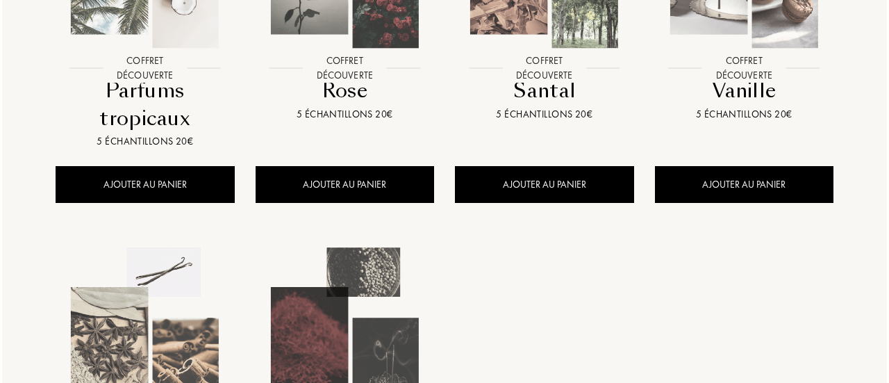
scroll to position [1041, 0]
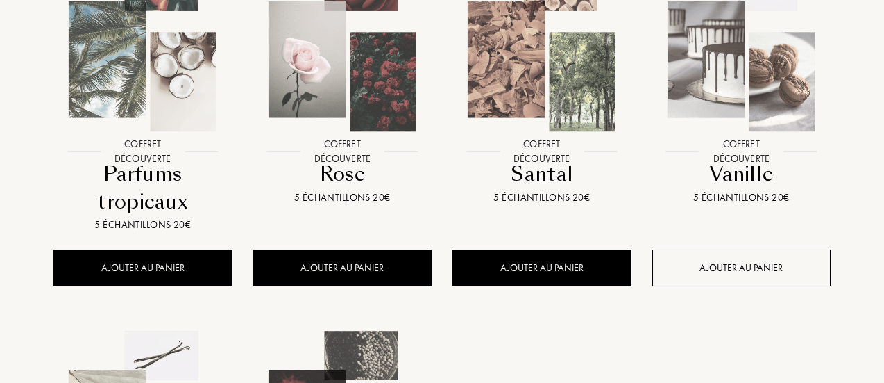
click at [748, 266] on div "AJOUTER AU PANIER" at bounding box center [742, 267] width 179 height 37
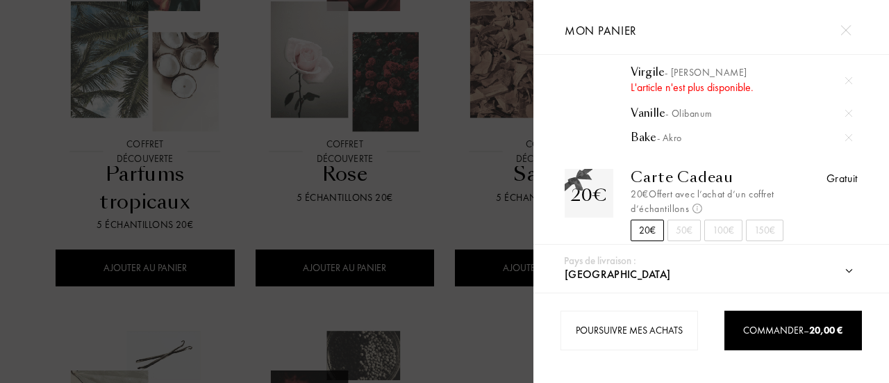
scroll to position [69, 0]
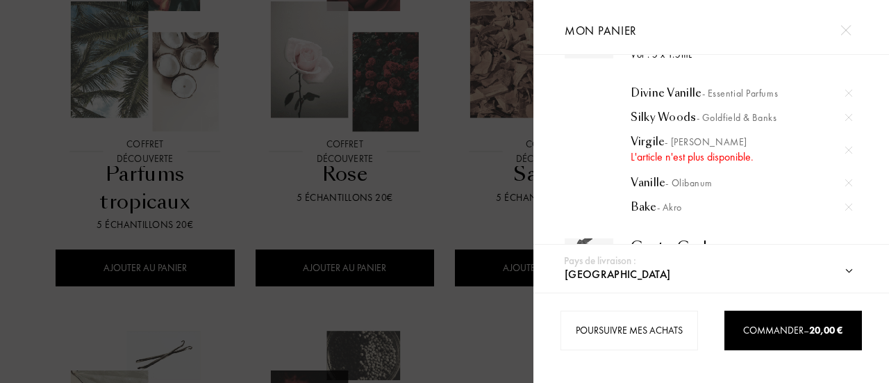
click at [846, 148] on img at bounding box center [848, 149] width 7 height 7
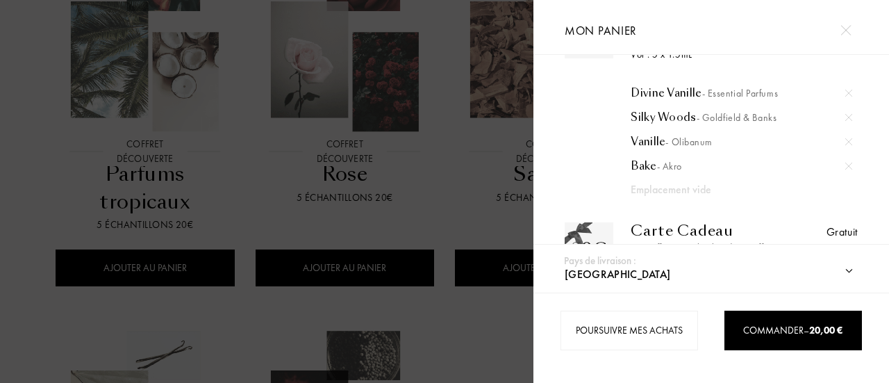
click at [703, 190] on div "Emplacement vide" at bounding box center [730, 189] width 200 height 17
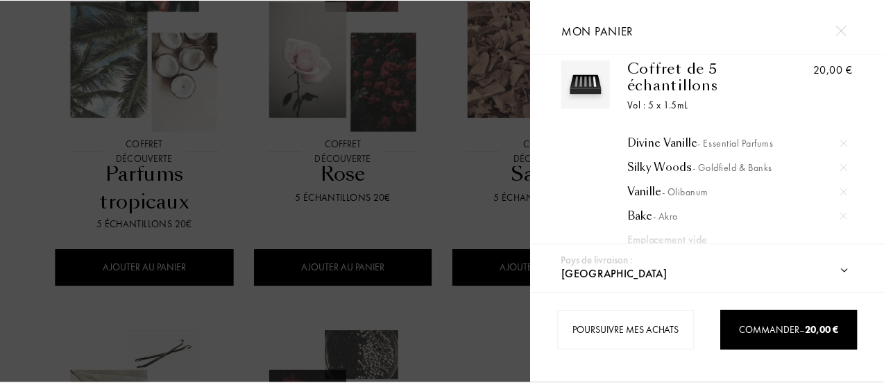
scroll to position [0, 0]
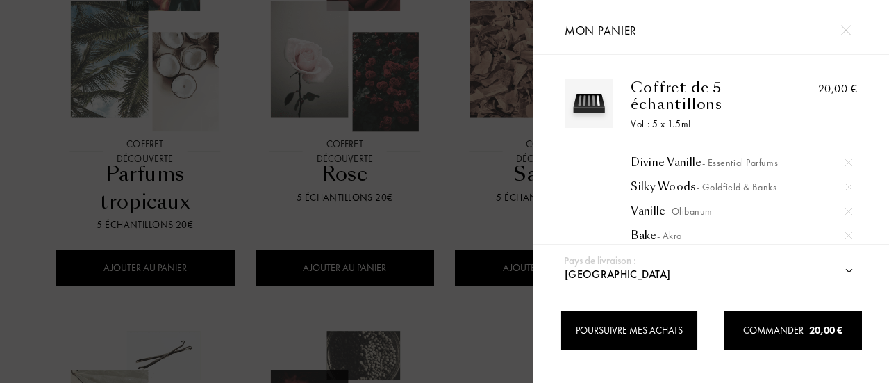
click at [644, 324] on div "Poursuivre mes achats" at bounding box center [628, 330] width 137 height 40
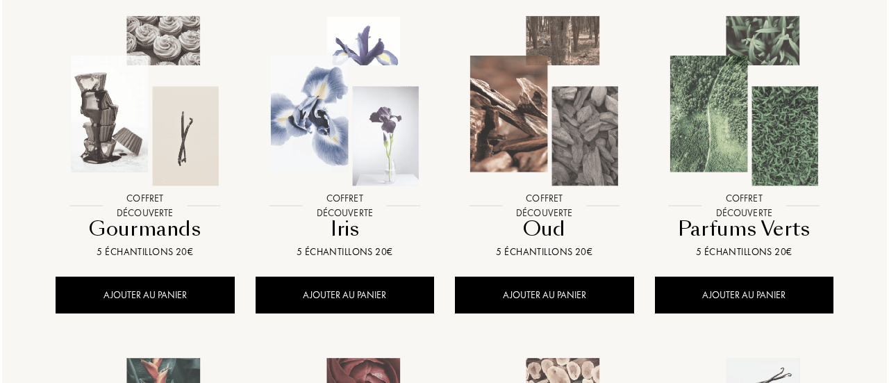
scroll to position [625, 0]
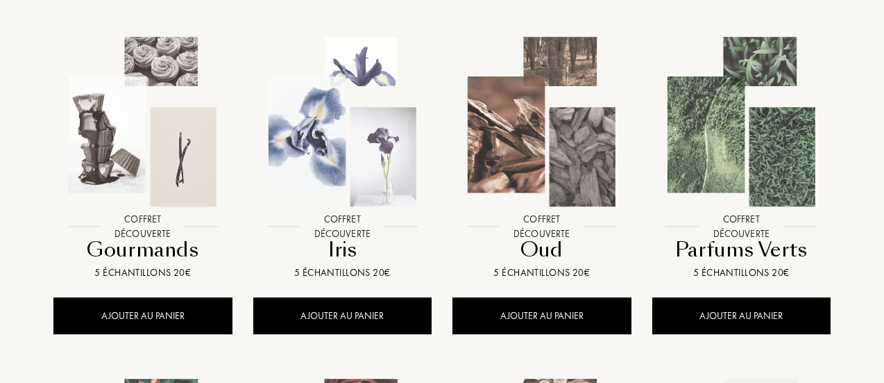
click at [751, 240] on div at bounding box center [742, 132] width 200 height 230
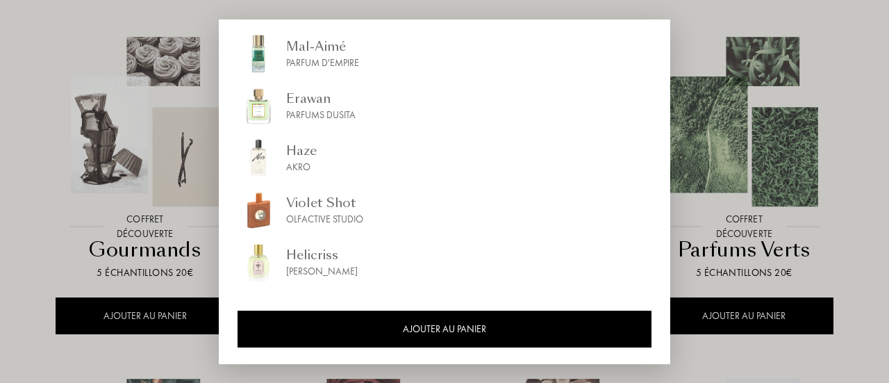
scroll to position [0, 0]
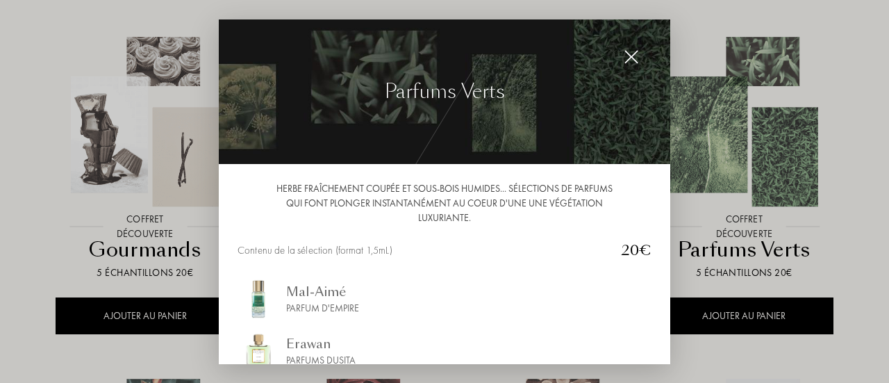
click at [154, 230] on div at bounding box center [444, 191] width 889 height 383
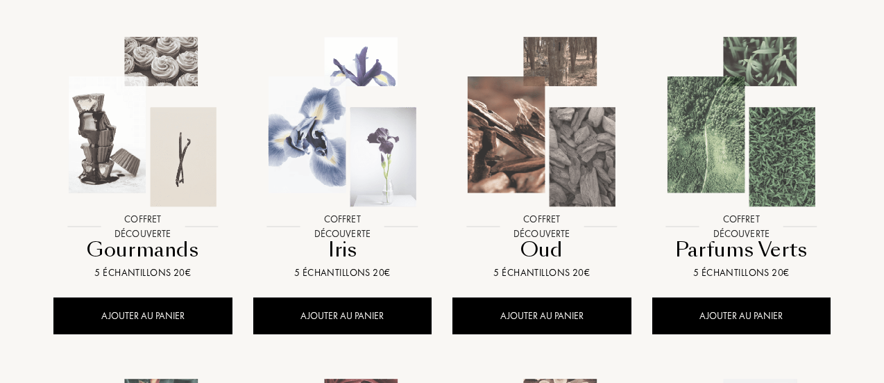
click at [156, 265] on div "5 échantillons 20€" at bounding box center [143, 272] width 168 height 15
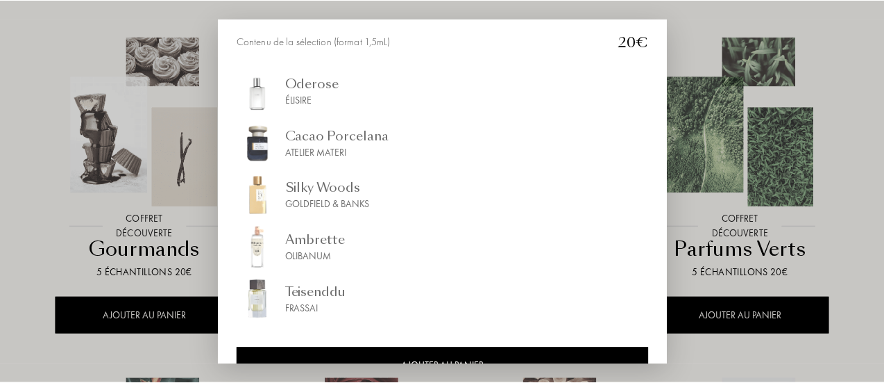
scroll to position [246, 0]
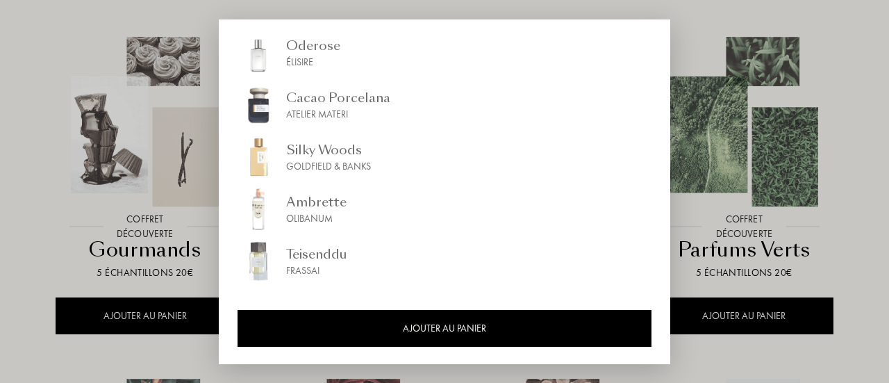
click at [342, 163] on div "Goldfield & Banks" at bounding box center [328, 166] width 85 height 15
click at [205, 166] on div at bounding box center [444, 191] width 889 height 383
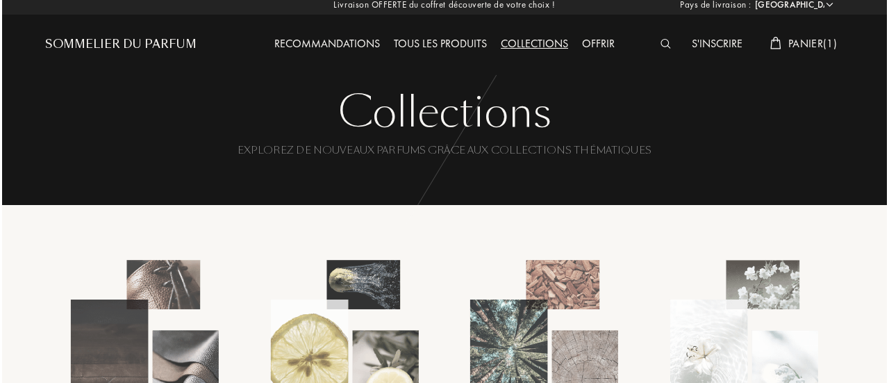
scroll to position [0, 0]
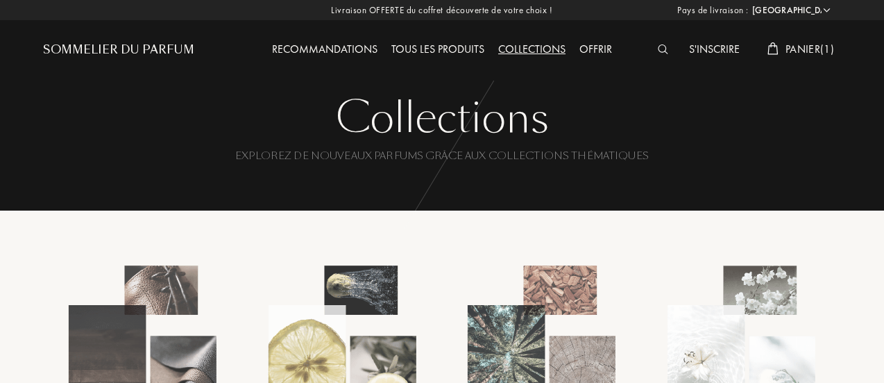
click at [803, 44] on span "Panier ( 1 )" at bounding box center [810, 49] width 49 height 15
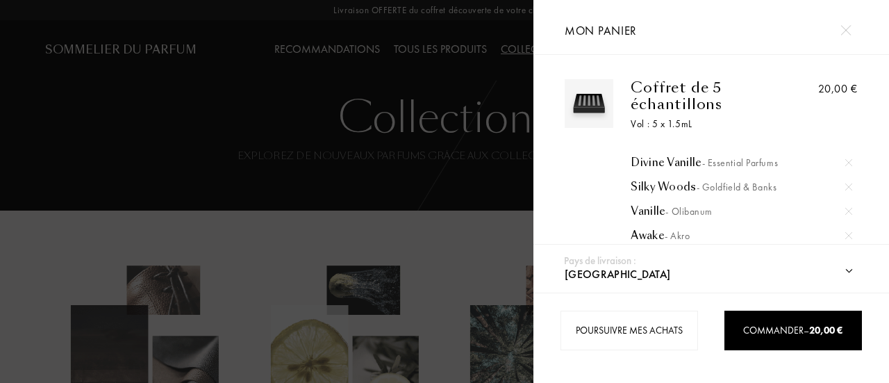
click at [850, 271] on select "Afghanistan Afrique du Sud Albanie Algérie Allemagne Andorre Angola Anguilla An…" at bounding box center [724, 274] width 327 height 36
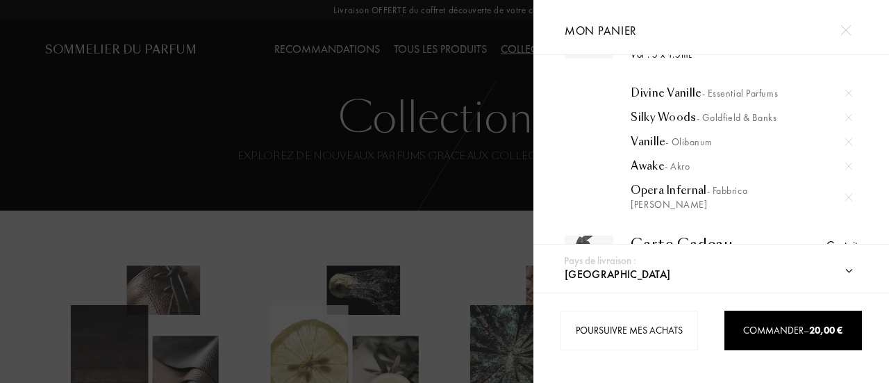
scroll to position [139, 0]
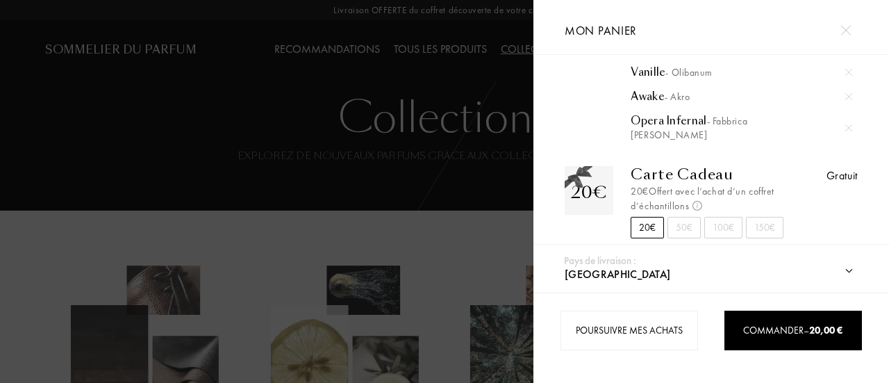
click at [685, 227] on div "50€" at bounding box center [683, 228] width 33 height 22
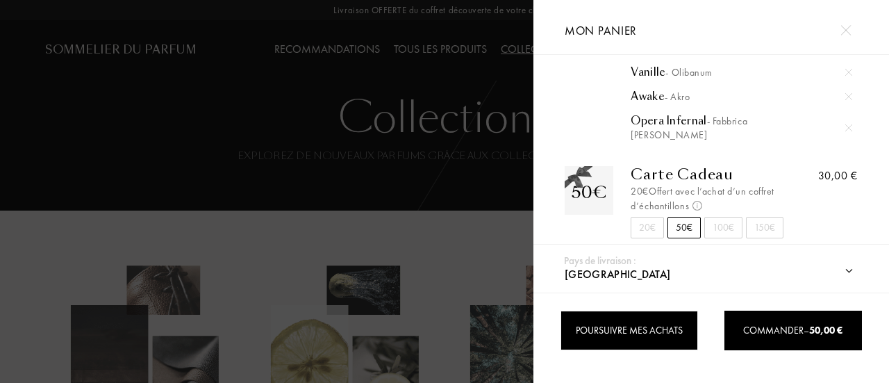
click at [633, 328] on div "Poursuivre mes achats" at bounding box center [628, 330] width 137 height 40
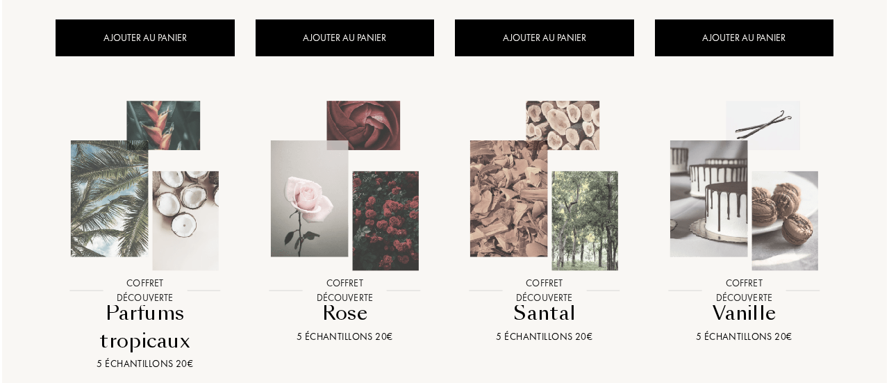
scroll to position [972, 0]
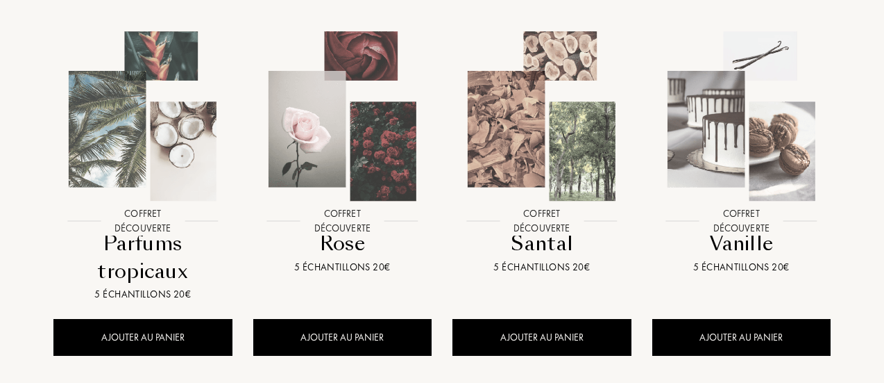
click at [339, 241] on div "Rose" at bounding box center [343, 243] width 168 height 27
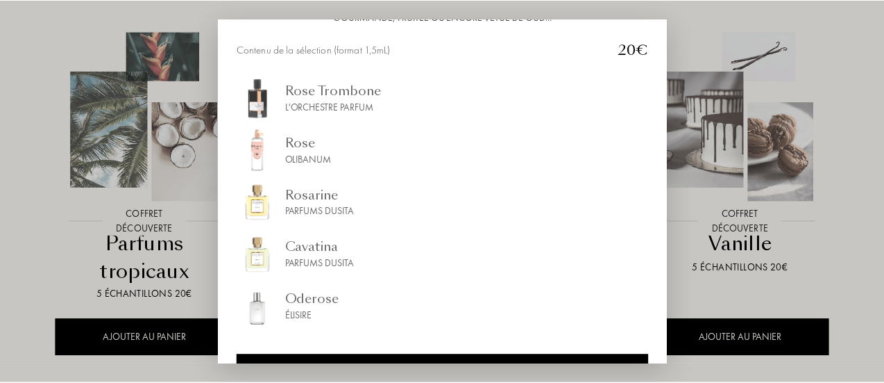
scroll to position [208, 0]
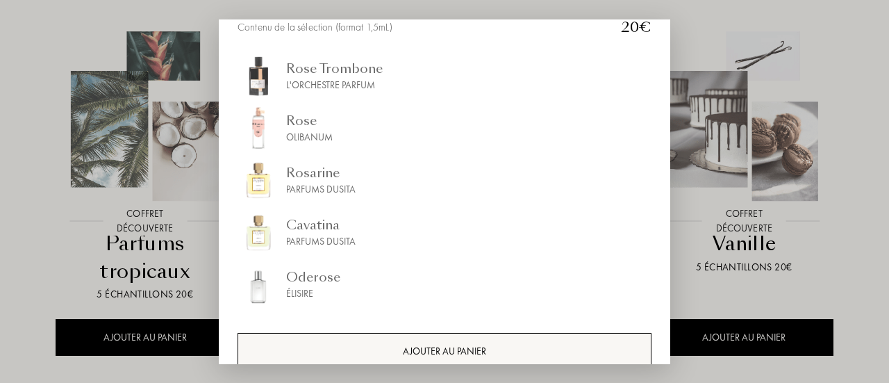
click at [417, 350] on div "AJOUTER AU PANIER" at bounding box center [444, 351] width 414 height 37
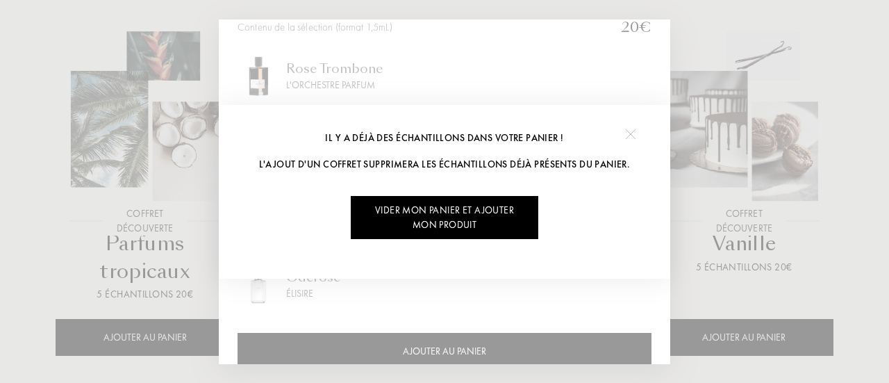
click at [632, 128] on div at bounding box center [629, 134] width 31 height 31
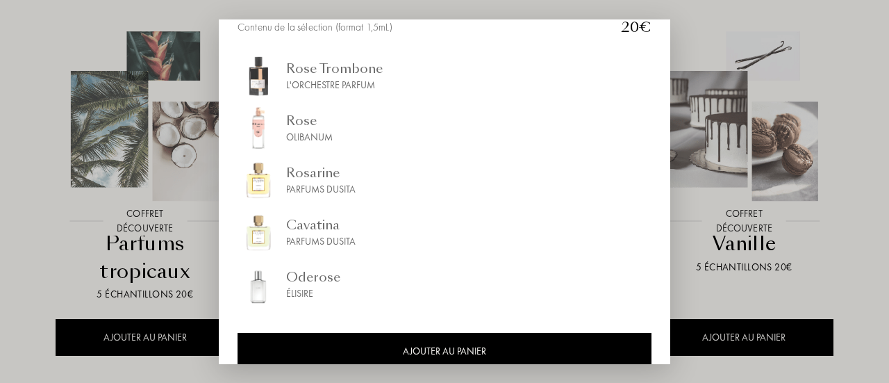
click at [866, 137] on div at bounding box center [444, 191] width 889 height 383
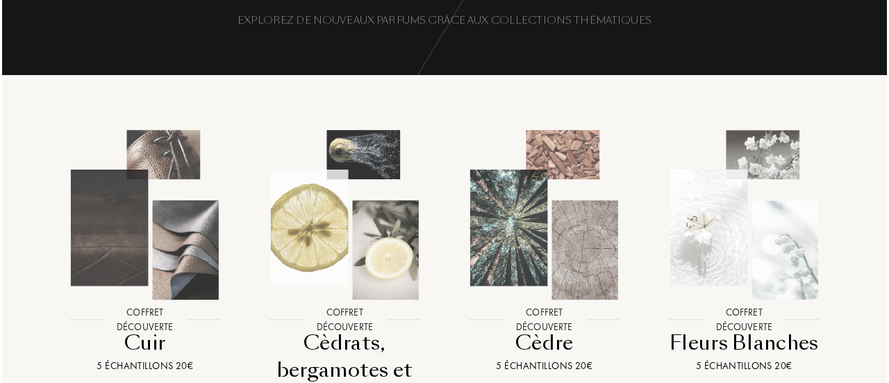
scroll to position [0, 0]
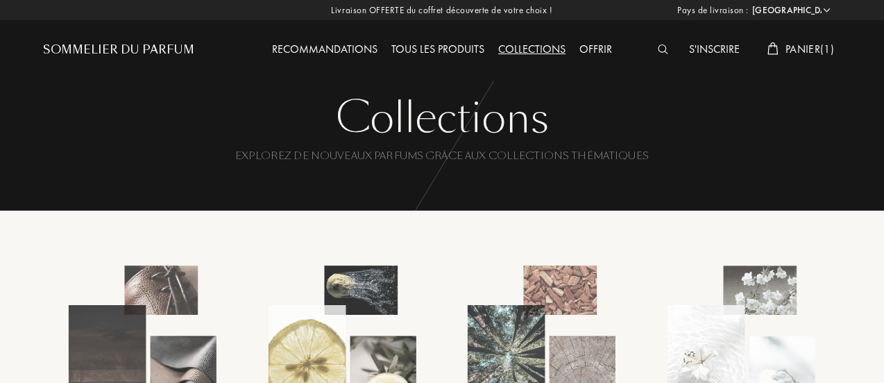
click at [803, 47] on span "Panier ( 1 )" at bounding box center [810, 49] width 49 height 15
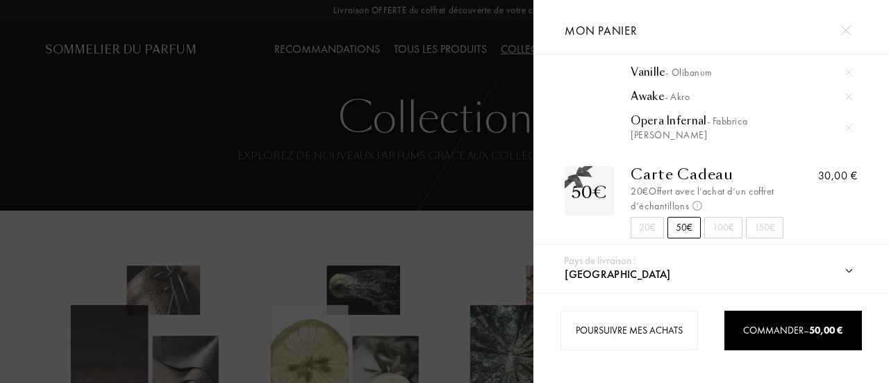
click at [638, 228] on div "20€" at bounding box center [646, 228] width 33 height 22
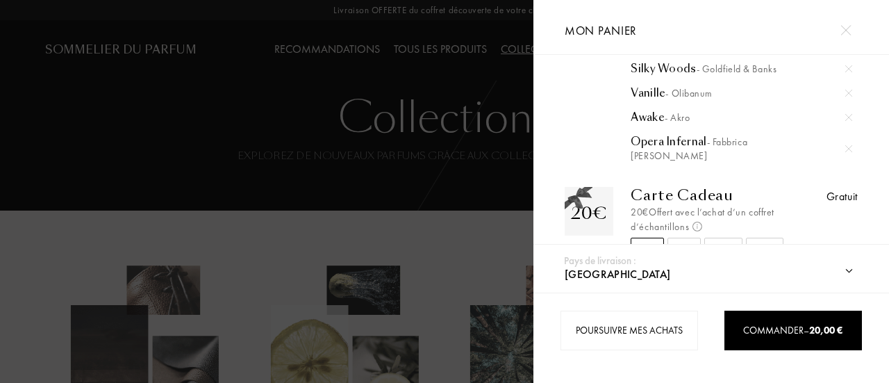
scroll to position [139, 0]
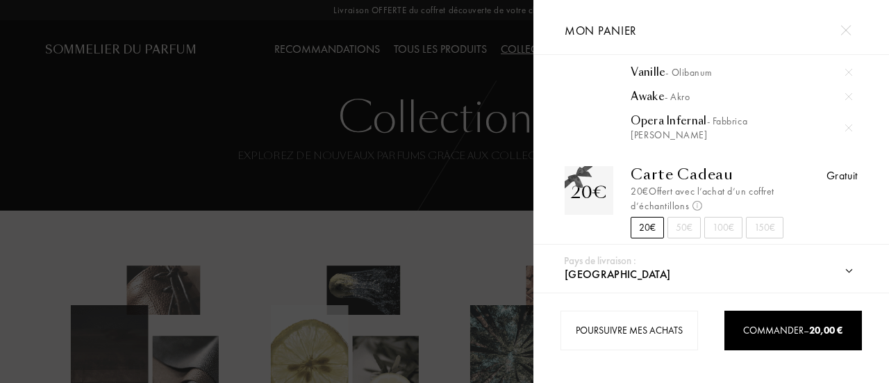
click at [665, 115] on div "Opera Infernal - Fabbrica Della Musa" at bounding box center [740, 128] width 221 height 28
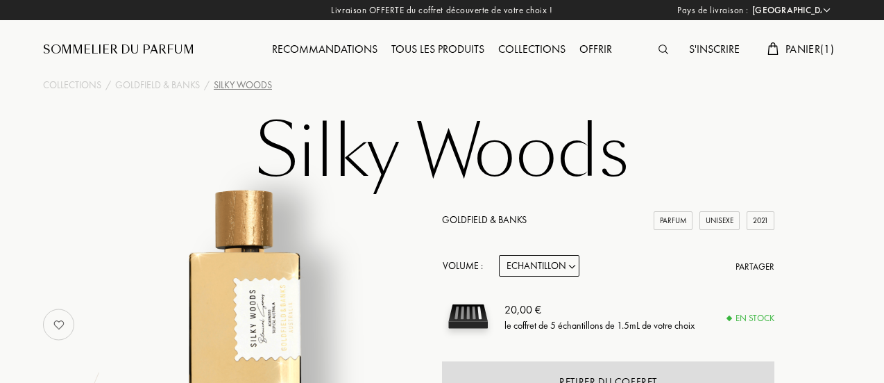
select select "FR"
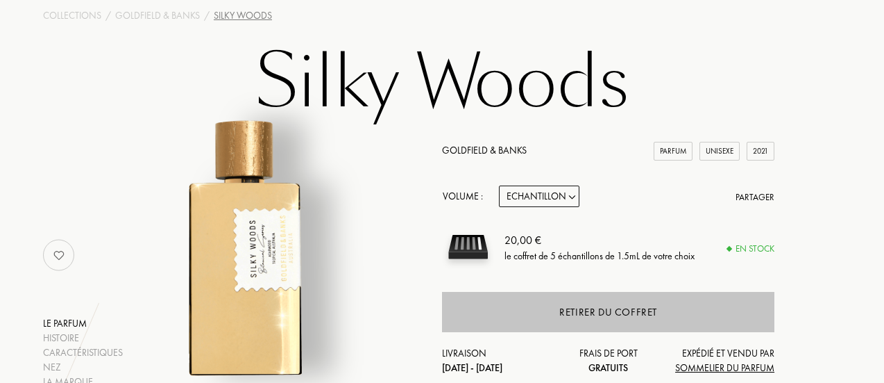
scroll to position [139, 0]
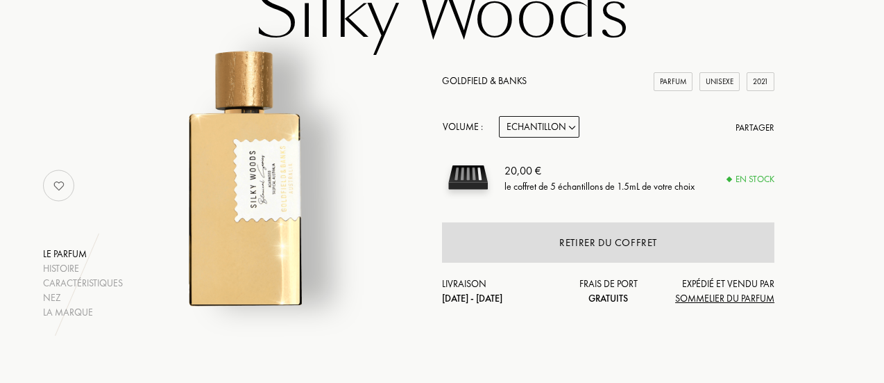
click at [569, 130] on select "Echantillon 10mL 50mL 100mL" at bounding box center [539, 127] width 81 height 22
select select "1"
click at [499, 117] on select "Echantillon 10mL 50mL 100mL" at bounding box center [539, 127] width 81 height 22
select select "1"
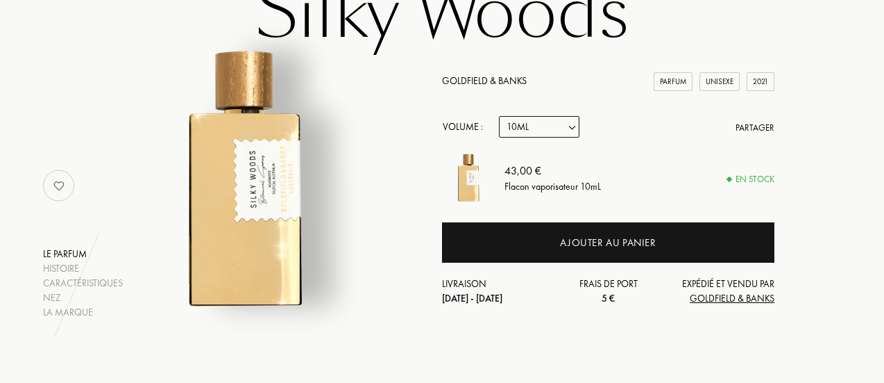
click at [573, 127] on select "Echantillon 10mL 50mL 100mL" at bounding box center [539, 127] width 81 height 22
select select "0"
click at [499, 117] on select "Echantillon 10mL 50mL 100mL" at bounding box center [539, 127] width 81 height 22
select select "0"
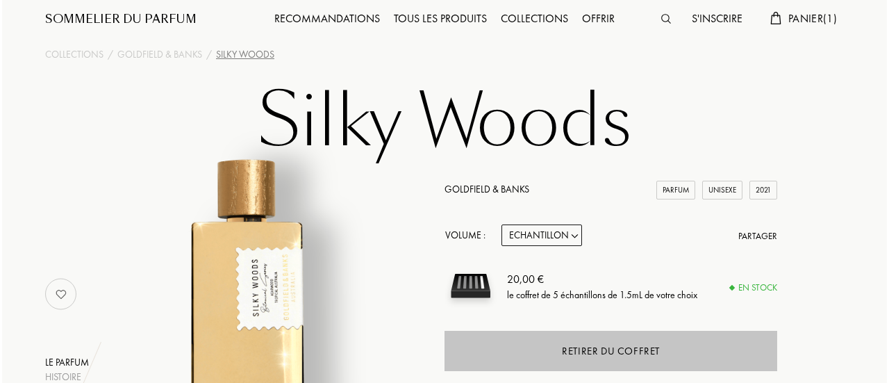
scroll to position [0, 0]
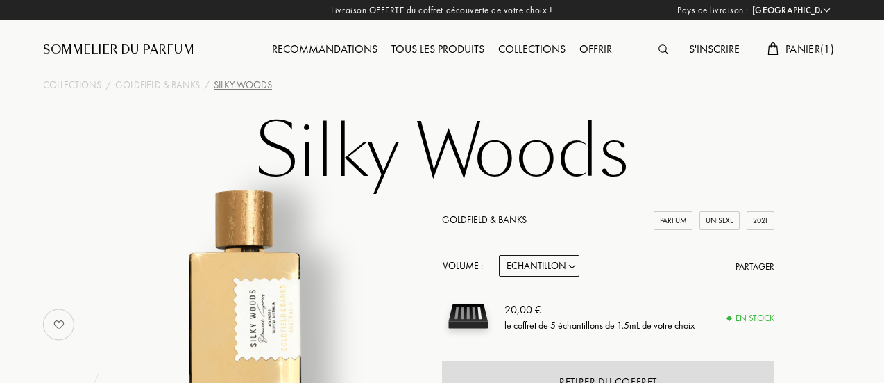
click at [817, 47] on span "Panier ( 1 )" at bounding box center [810, 49] width 49 height 15
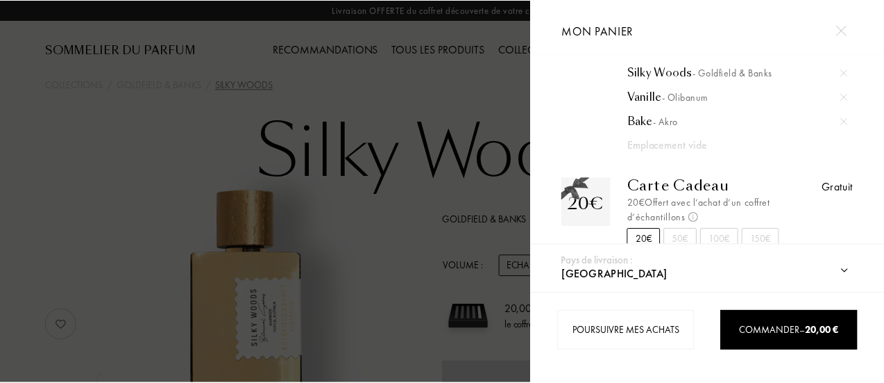
scroll to position [146, 0]
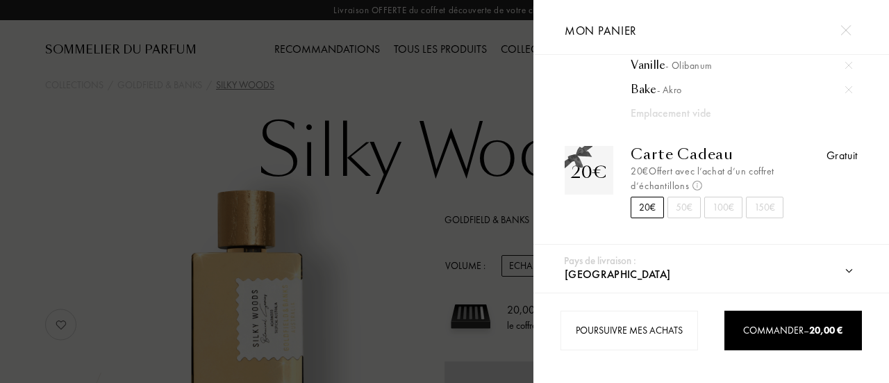
click at [674, 111] on div "Emplacement vide" at bounding box center [730, 113] width 200 height 17
click at [843, 26] on img at bounding box center [845, 30] width 10 height 10
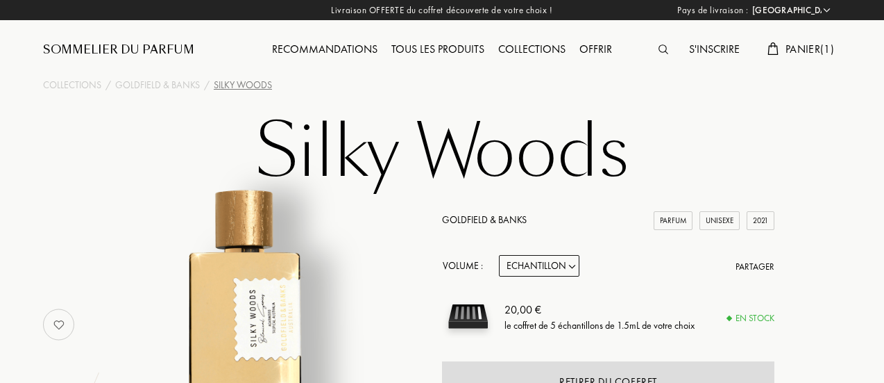
click at [543, 47] on div "Collections" at bounding box center [532, 50] width 81 height 18
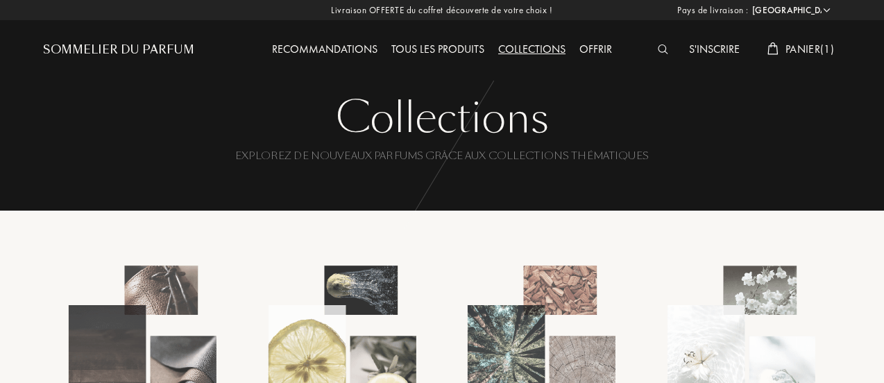
select select "FR"
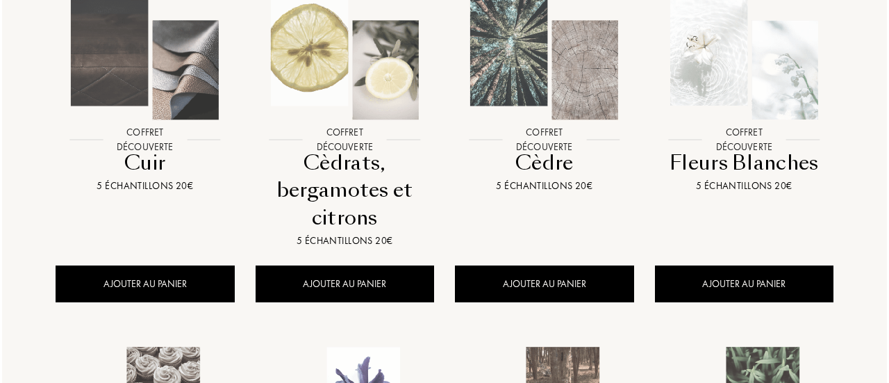
scroll to position [347, 0]
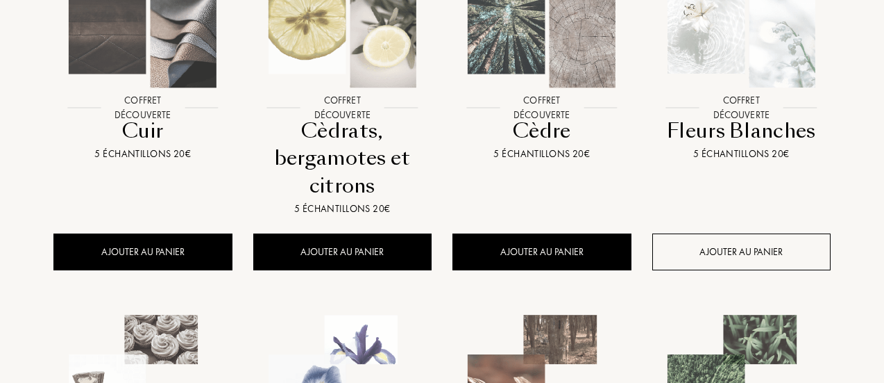
click at [733, 253] on div "AJOUTER AU PANIER" at bounding box center [742, 251] width 179 height 37
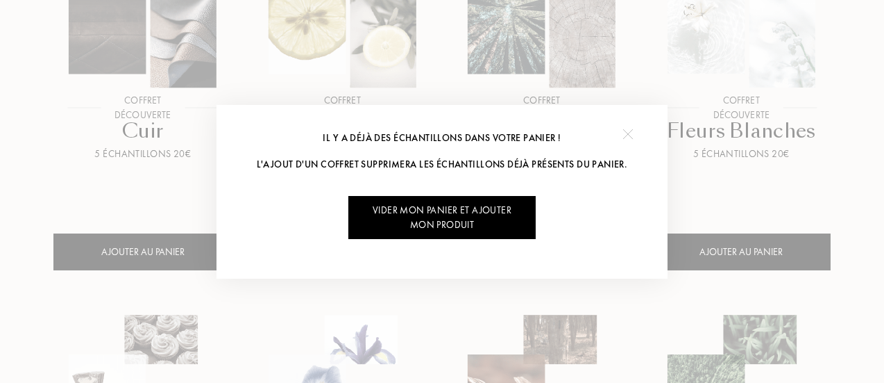
click at [493, 219] on div "Vider mon panier et ajouter mon produit" at bounding box center [442, 217] width 187 height 43
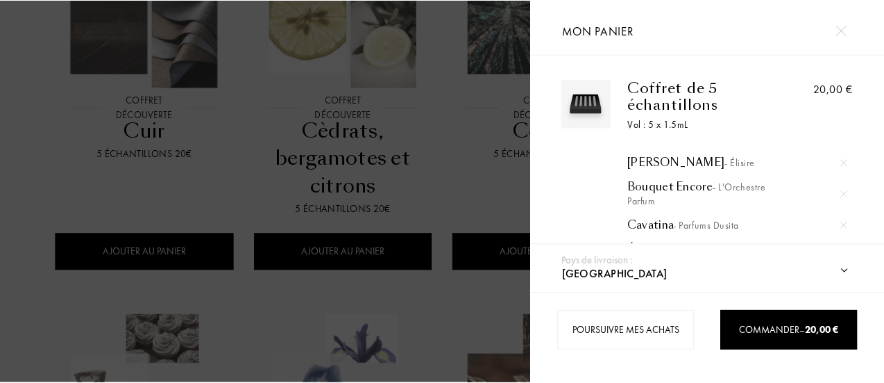
scroll to position [69, 0]
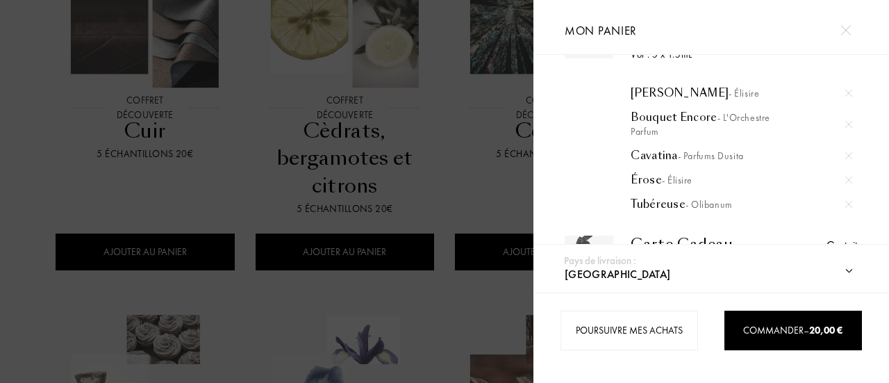
click at [846, 26] on img at bounding box center [845, 30] width 10 height 10
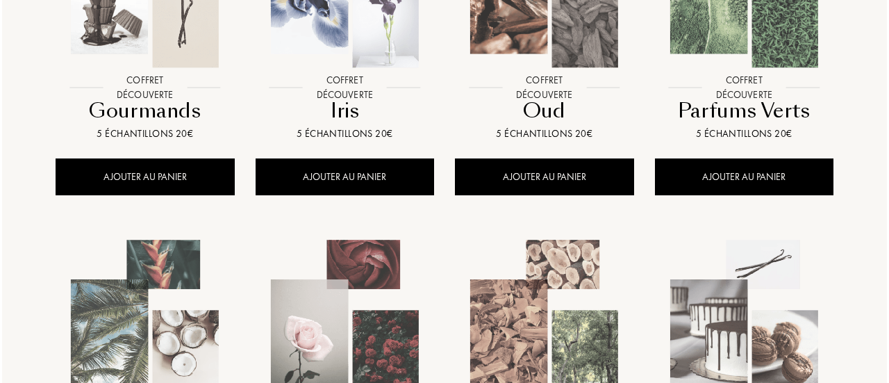
scroll to position [903, 0]
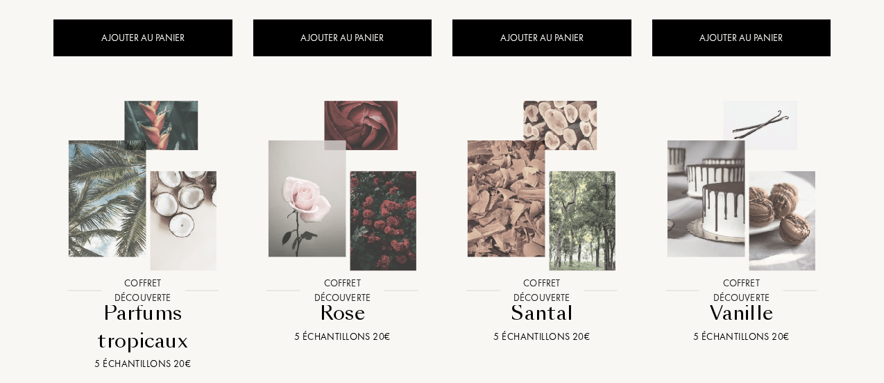
click at [752, 300] on div at bounding box center [742, 196] width 200 height 230
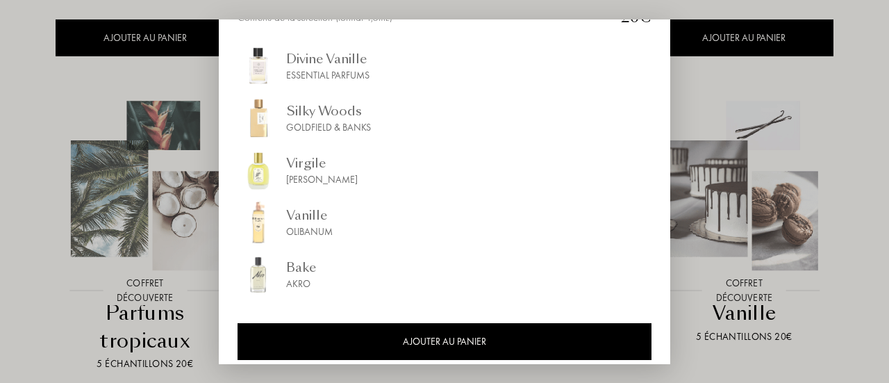
scroll to position [246, 0]
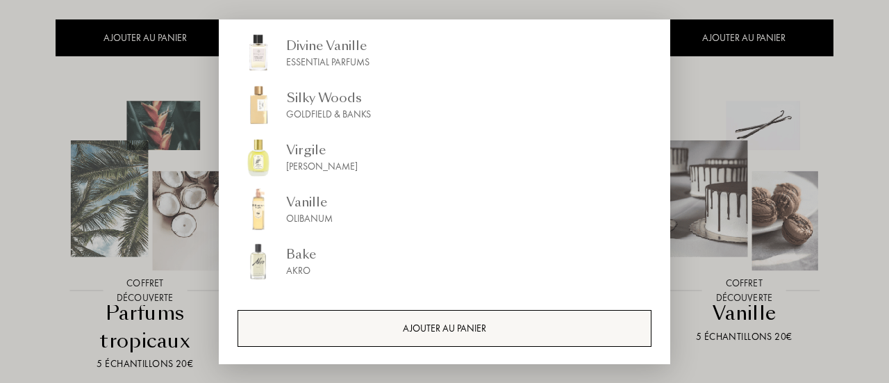
click at [405, 328] on div "AJOUTER AU PANIER" at bounding box center [444, 328] width 414 height 37
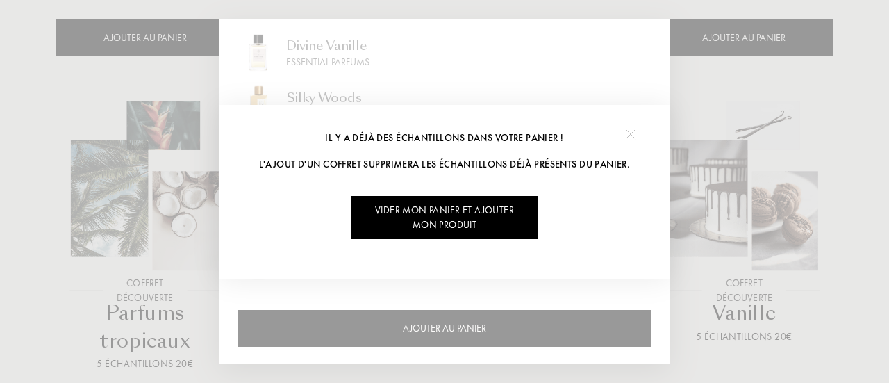
click at [443, 210] on div "Vider mon panier et ajouter mon produit" at bounding box center [444, 217] width 187 height 43
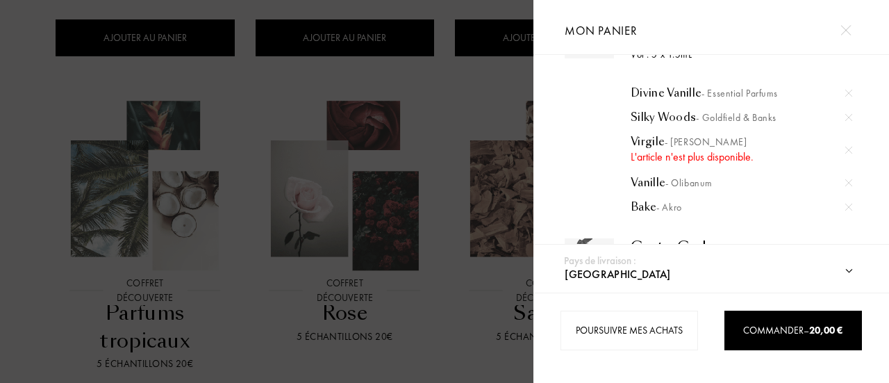
click at [675, 158] on div "L'article n'est plus disponible." at bounding box center [740, 157] width 221 height 17
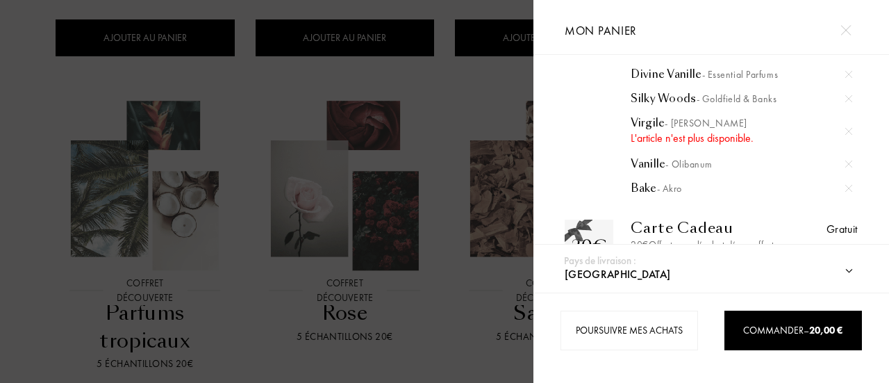
scroll to position [69, 0]
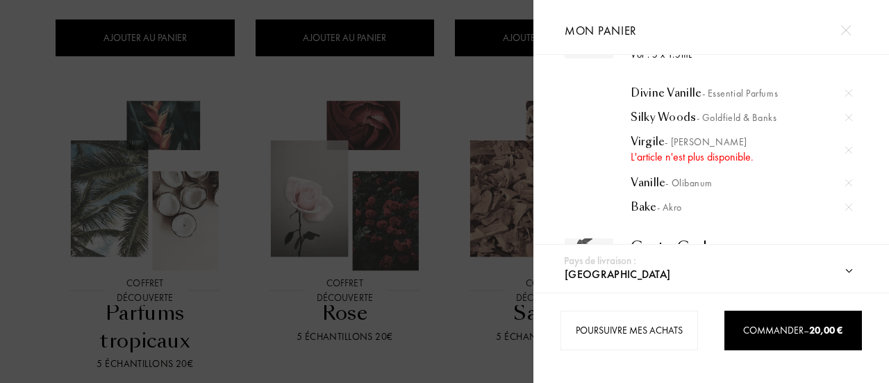
click at [666, 156] on div "L'article n'est plus disponible." at bounding box center [740, 157] width 221 height 17
click at [746, 139] on span "- Sylvaine Delacourte" at bounding box center [705, 141] width 82 height 12
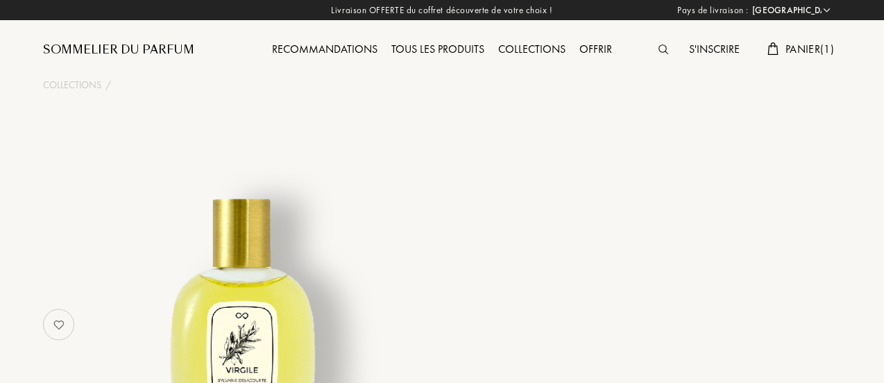
select select "FR"
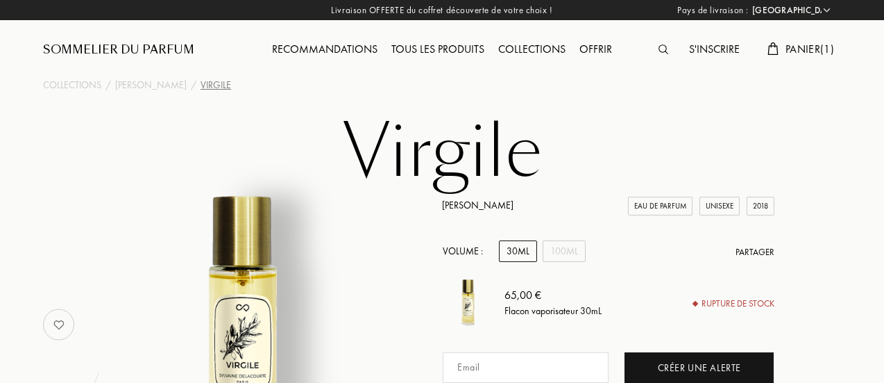
click at [346, 45] on div "Recommandations" at bounding box center [324, 50] width 119 height 18
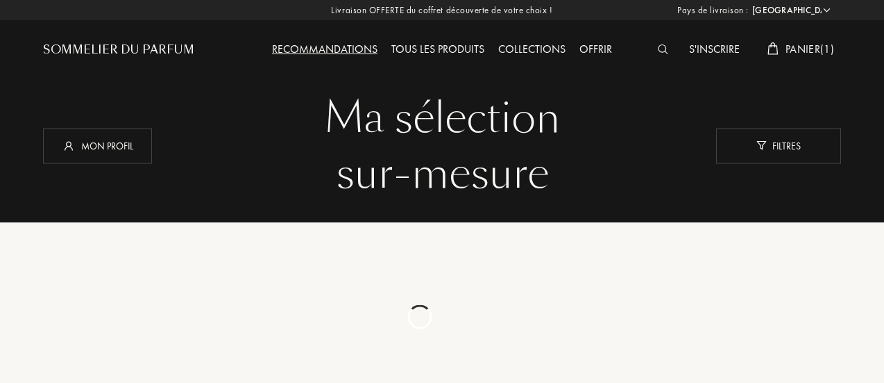
select select "FR"
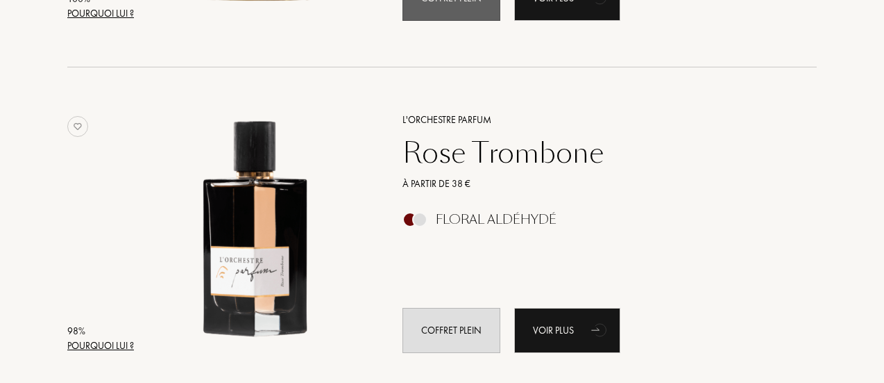
scroll to position [555, 0]
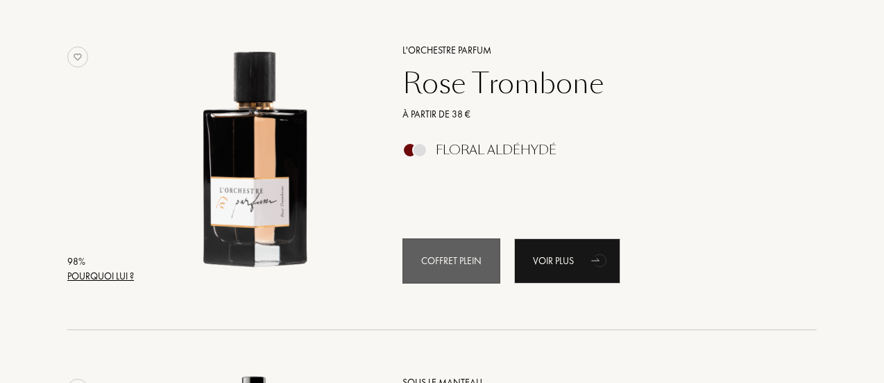
click at [464, 255] on div "Coffret plein" at bounding box center [452, 260] width 98 height 45
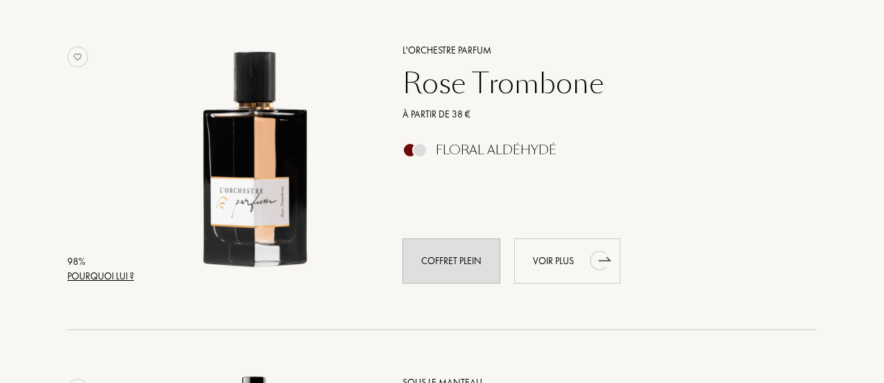
click at [604, 258] on icon "animation" at bounding box center [598, 260] width 17 height 19
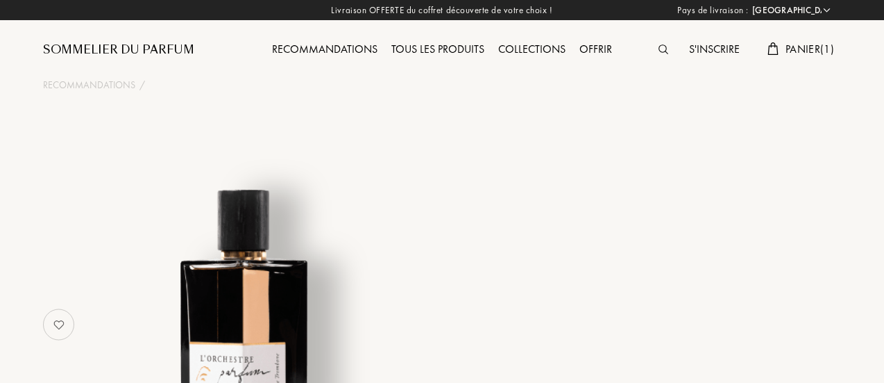
select select "FR"
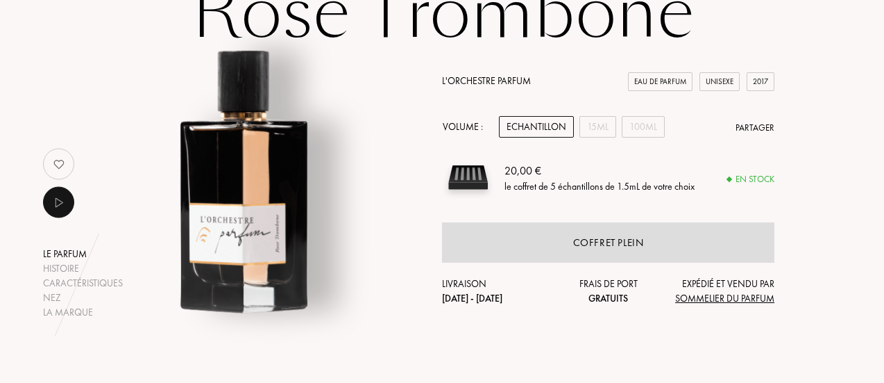
scroll to position [69, 0]
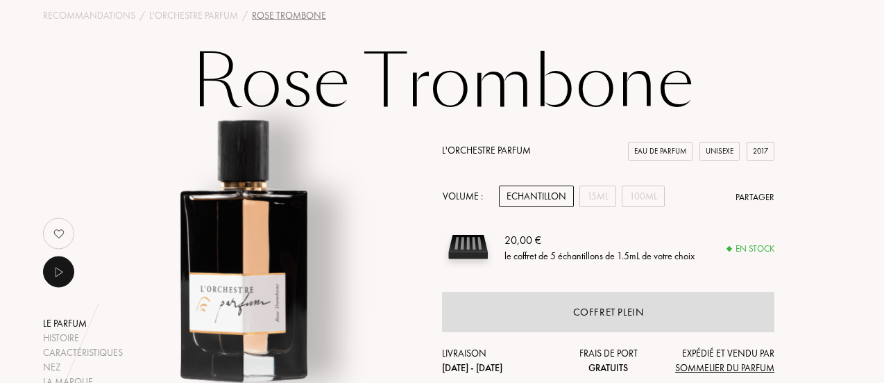
click at [578, 258] on div "le coffret de 5 échantillons de 1.5mL de votre choix" at bounding box center [600, 255] width 190 height 15
click at [662, 152] on div "Eau de Parfum" at bounding box center [660, 151] width 65 height 19
click at [519, 192] on div "Echantillon" at bounding box center [536, 196] width 75 height 22
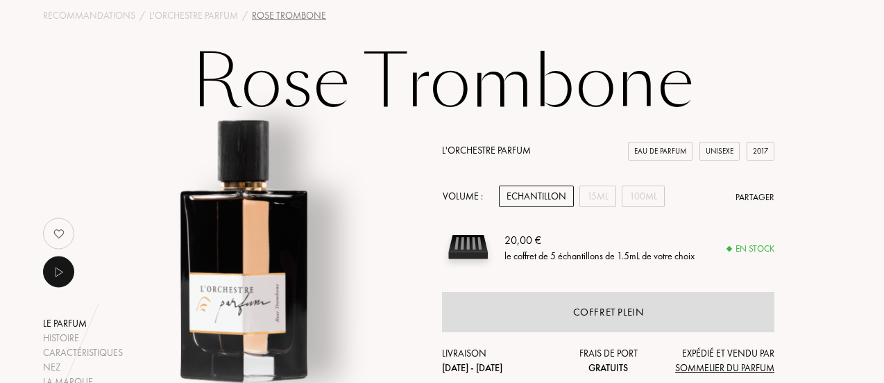
click at [620, 257] on div "le coffret de 5 échantillons de 1.5mL de votre choix" at bounding box center [600, 255] width 190 height 15
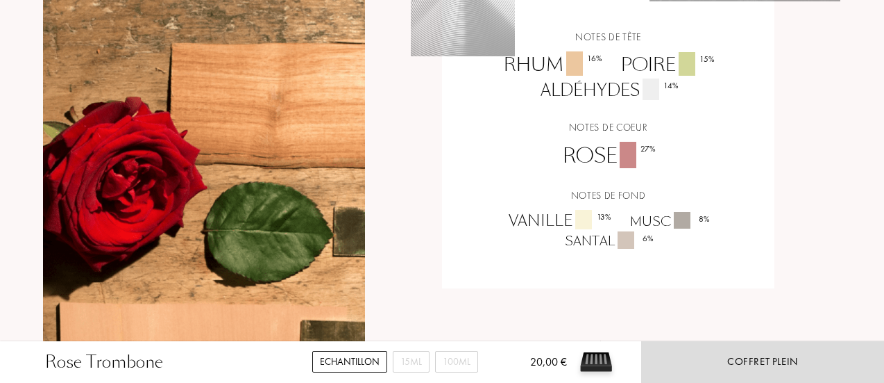
scroll to position [1319, 0]
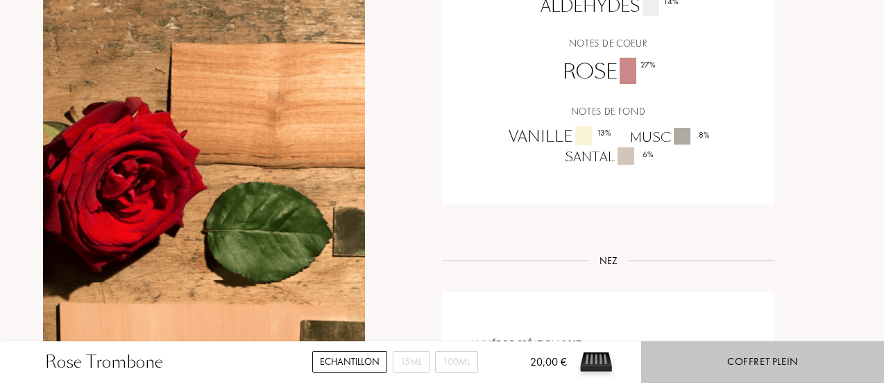
click at [721, 352] on div "Coffret plein" at bounding box center [762, 362] width 243 height 42
click at [717, 361] on div "Coffret plein" at bounding box center [762, 362] width 243 height 42
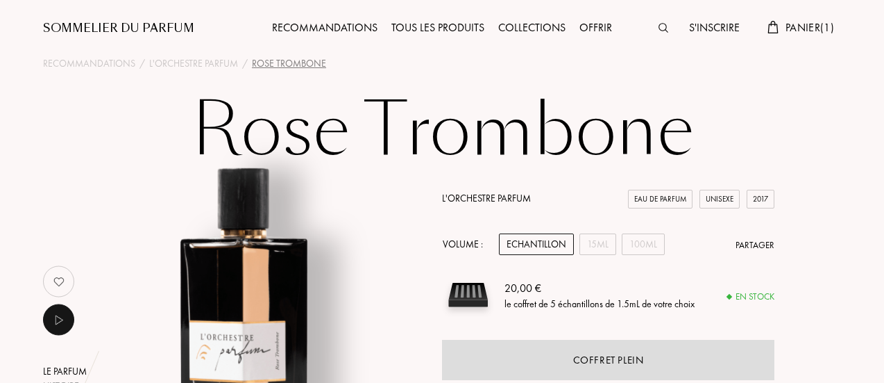
scroll to position [0, 0]
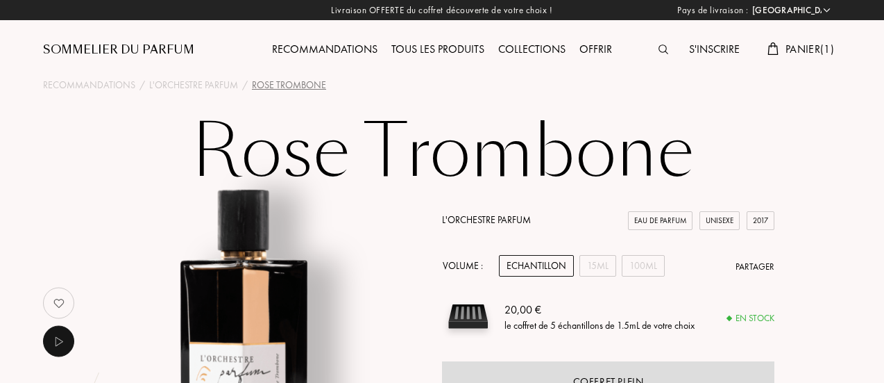
click at [801, 44] on span "Panier ( 1 )" at bounding box center [810, 49] width 49 height 15
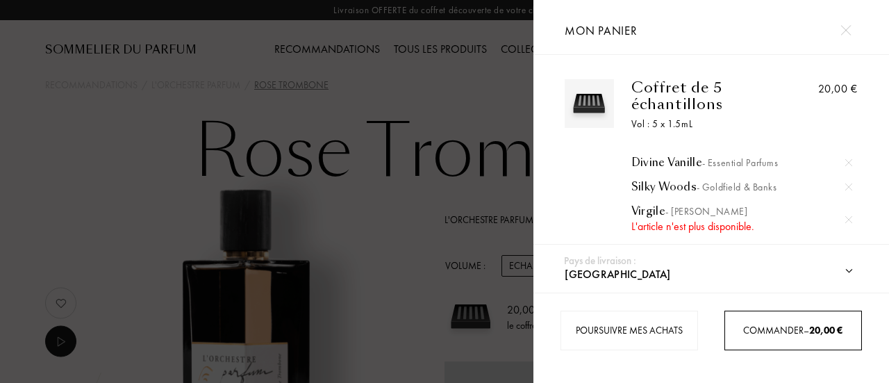
click at [776, 330] on span "Commander – 20,00 €" at bounding box center [792, 330] width 99 height 12
click at [850, 270] on select "[GEOGRAPHIC_DATA] [GEOGRAPHIC_DATA] [GEOGRAPHIC_DATA] [GEOGRAPHIC_DATA] [GEOGRA…" at bounding box center [724, 274] width 327 height 36
click at [561, 256] on select "[GEOGRAPHIC_DATA] [GEOGRAPHIC_DATA] [GEOGRAPHIC_DATA] [GEOGRAPHIC_DATA] [GEOGRA…" at bounding box center [724, 274] width 327 height 36
click at [710, 299] on div "Poursuivre mes achats Commander – 20,00 €" at bounding box center [710, 337] width 355 height 90
click at [879, 289] on select "[GEOGRAPHIC_DATA] [GEOGRAPHIC_DATA] [GEOGRAPHIC_DATA] [GEOGRAPHIC_DATA] [GEOGRA…" at bounding box center [724, 274] width 327 height 36
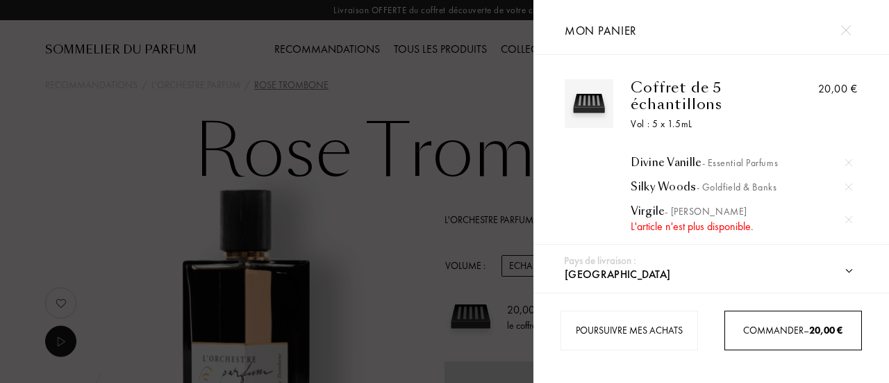
click at [846, 25] on img at bounding box center [845, 30] width 10 height 10
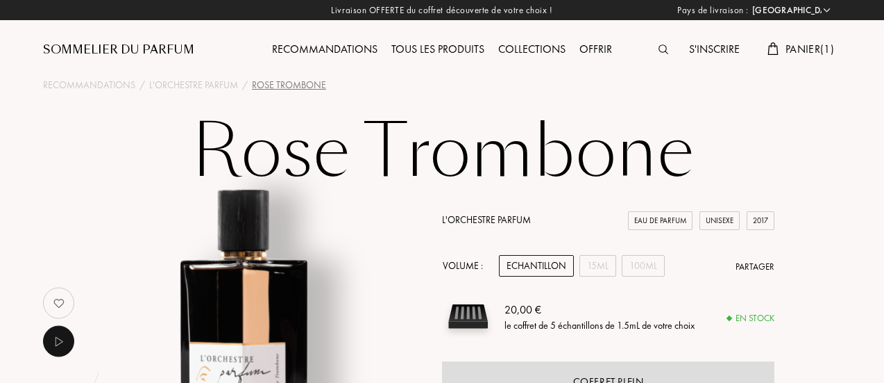
click at [598, 49] on div "Offrir" at bounding box center [596, 50] width 47 height 18
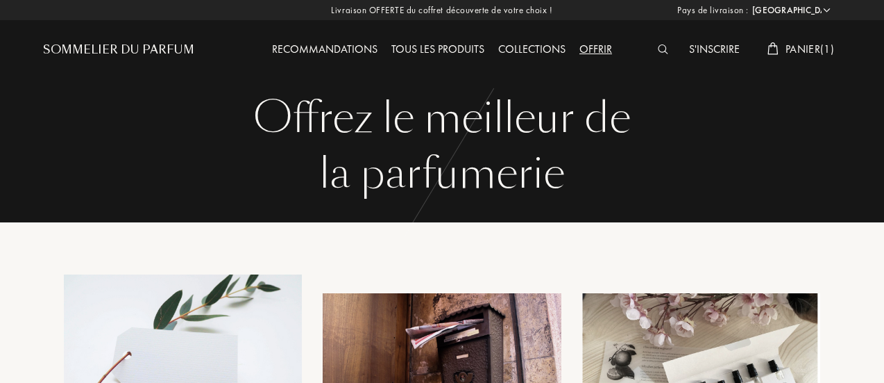
select select "FR"
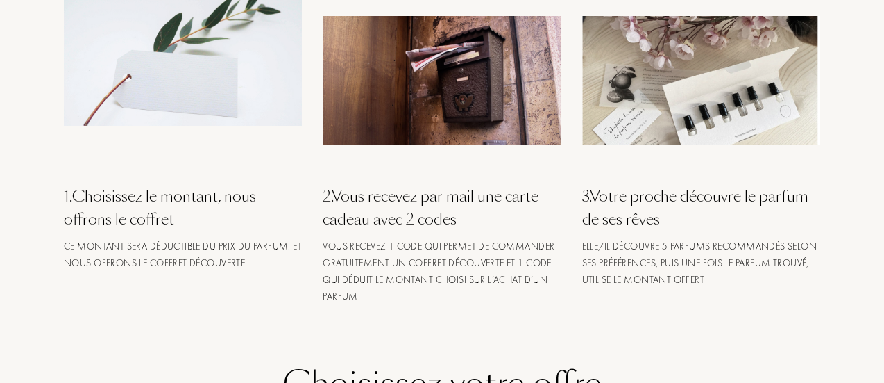
scroll to position [278, 0]
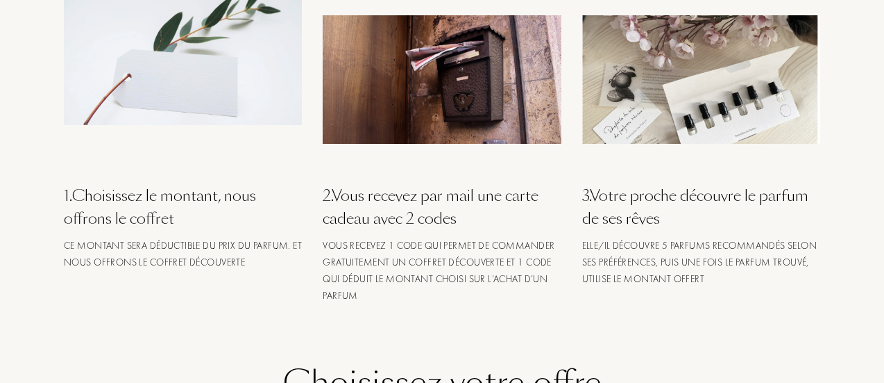
click at [651, 199] on div "3 . Votre proche découvre le parfum de ses rêves" at bounding box center [701, 207] width 238 height 46
click at [646, 196] on div "3 . Votre proche découvre le parfum de ses rêves" at bounding box center [701, 207] width 238 height 46
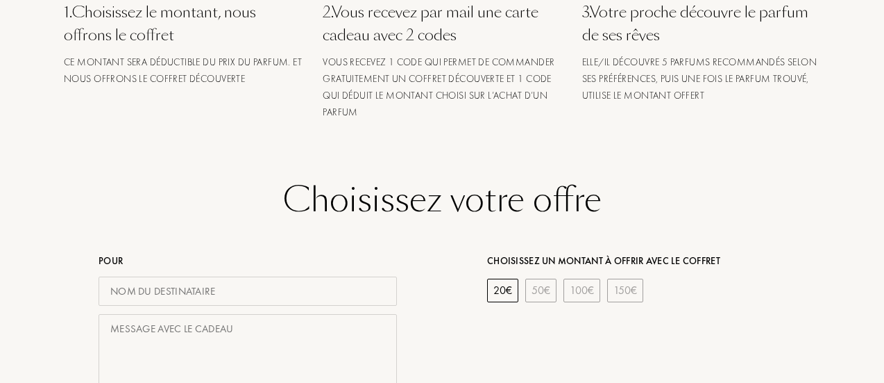
scroll to position [486, 0]
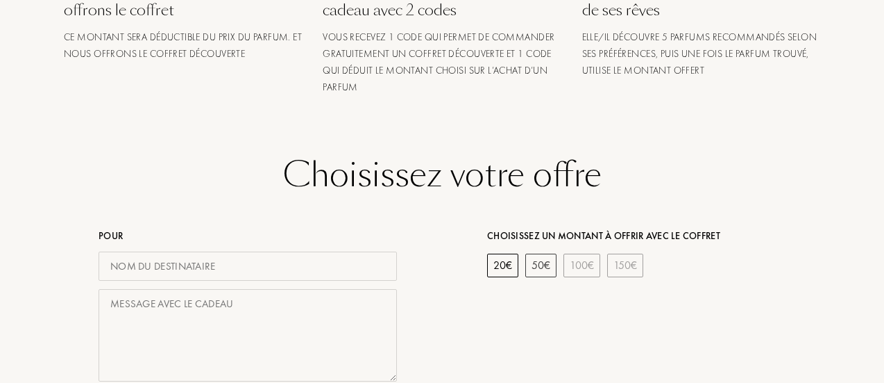
click at [543, 263] on div "50 €" at bounding box center [541, 265] width 31 height 24
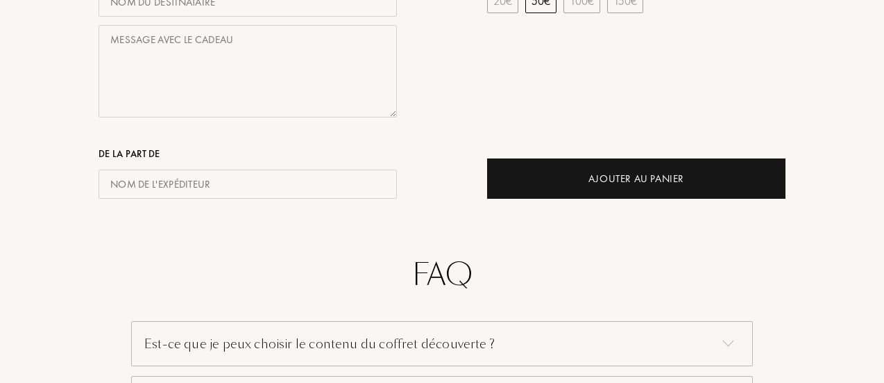
scroll to position [764, 0]
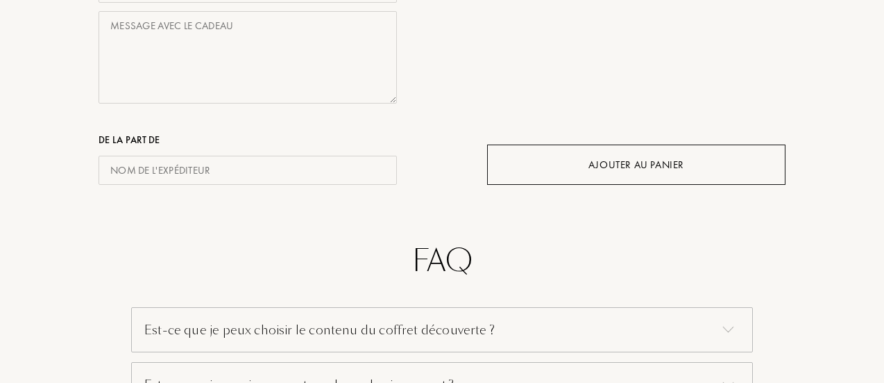
click at [610, 165] on div "Ajouter au Panier" at bounding box center [637, 165] width 96 height 16
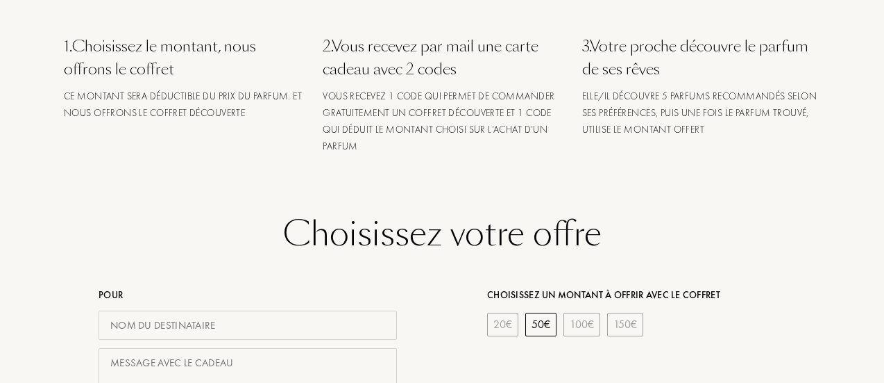
scroll to position [555, 0]
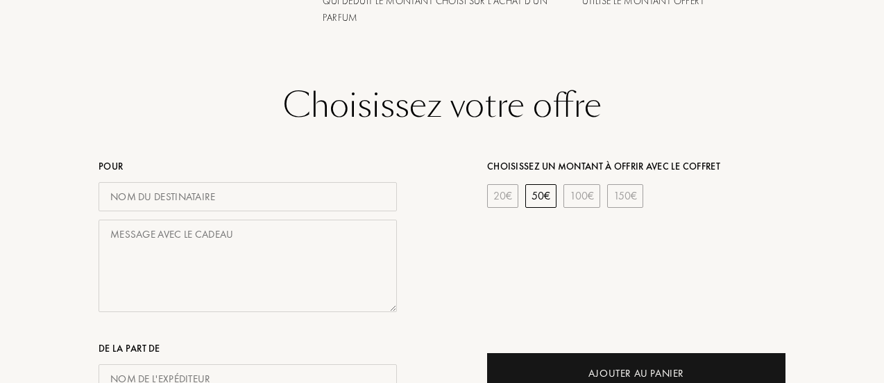
click at [280, 199] on input "text" at bounding box center [248, 197] width 299 height 30
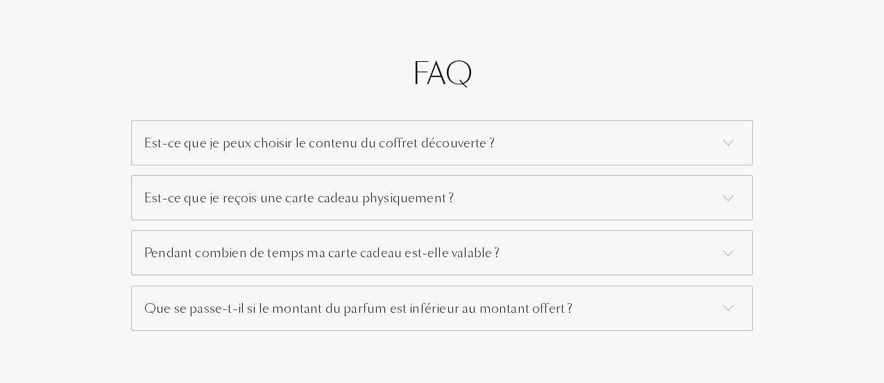
scroll to position [972, 0]
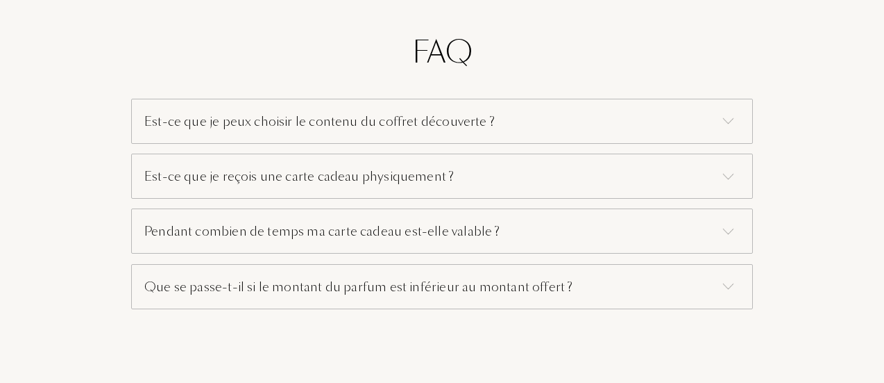
click at [344, 119] on div "Est-ce que je peux choisir le contenu du coffret découverte ?" at bounding box center [442, 121] width 622 height 45
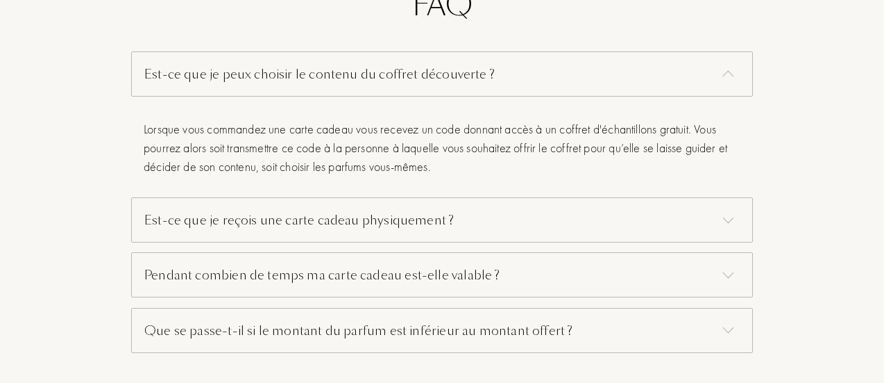
scroll to position [1041, 0]
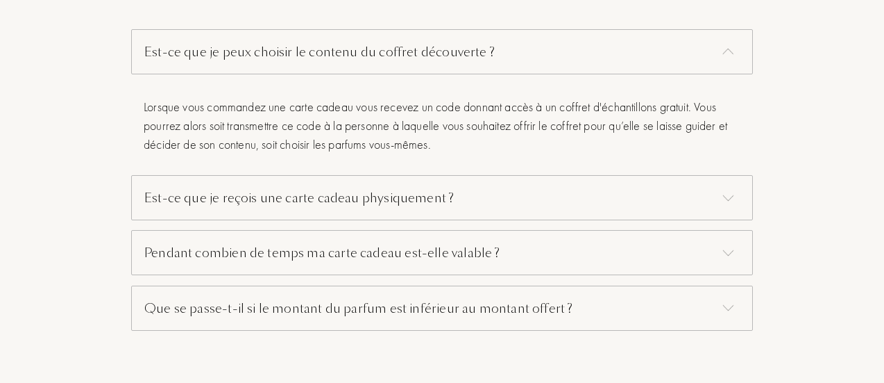
click at [730, 196] on img at bounding box center [728, 197] width 11 height 6
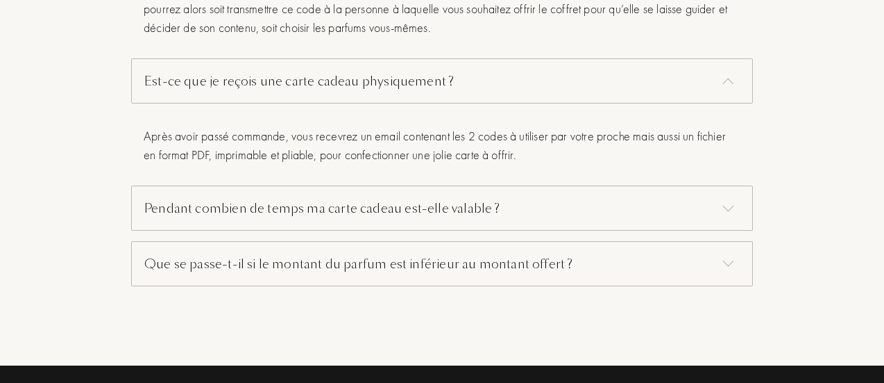
scroll to position [1180, 0]
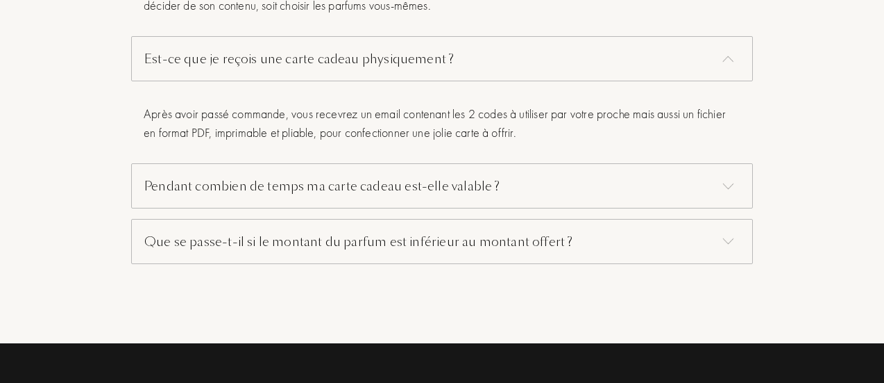
click at [729, 184] on img at bounding box center [728, 186] width 11 height 6
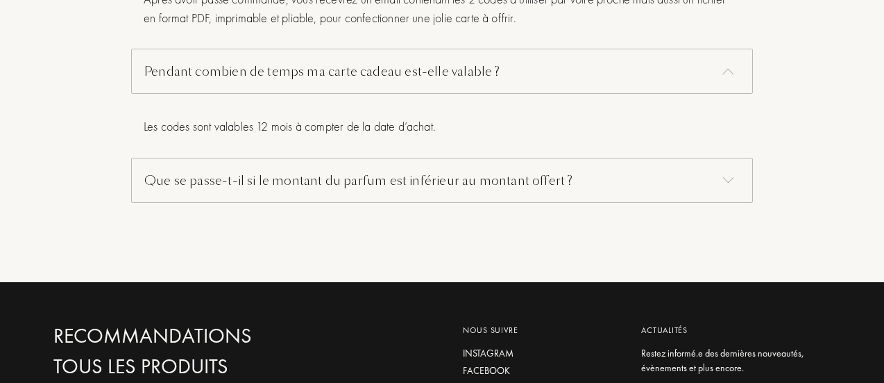
scroll to position [1319, 0]
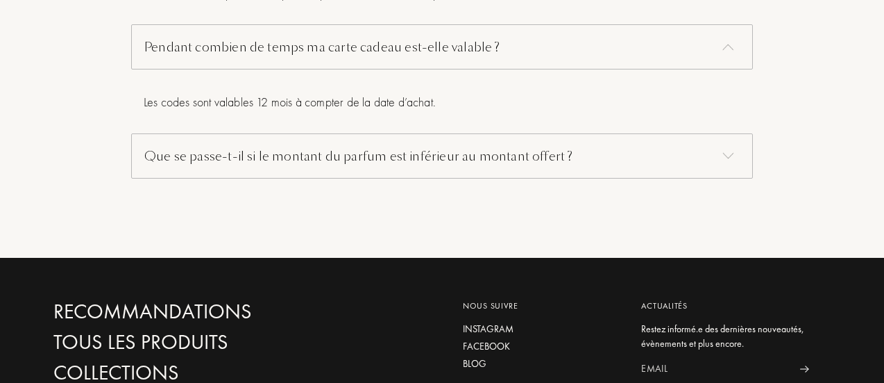
click at [725, 153] on img at bounding box center [728, 156] width 11 height 6
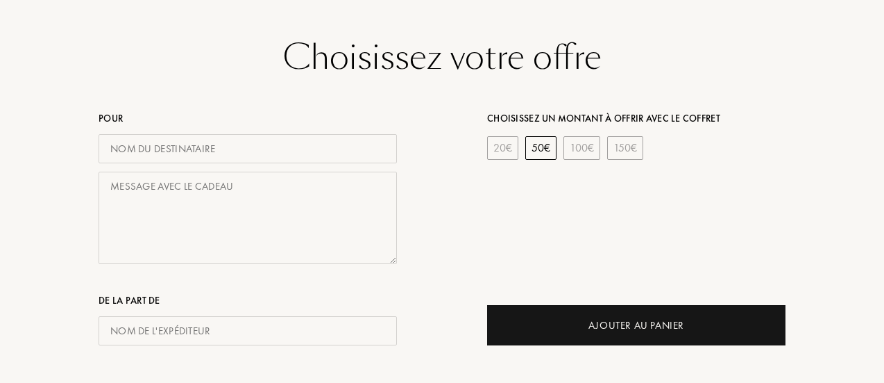
scroll to position [625, 0]
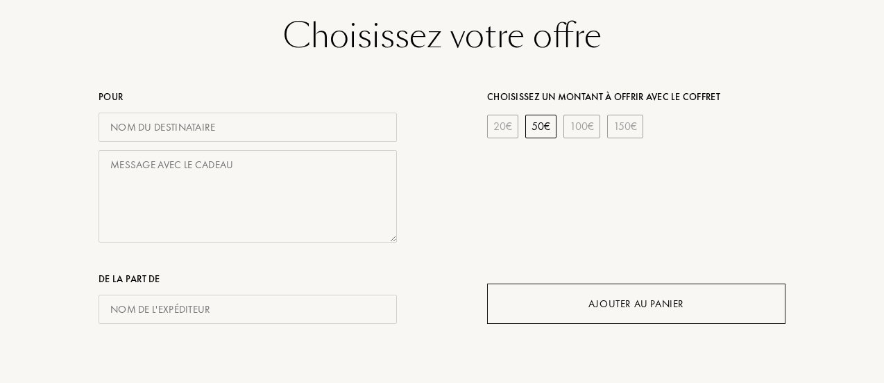
click at [623, 303] on div "Ajouter au Panier" at bounding box center [637, 304] width 96 height 16
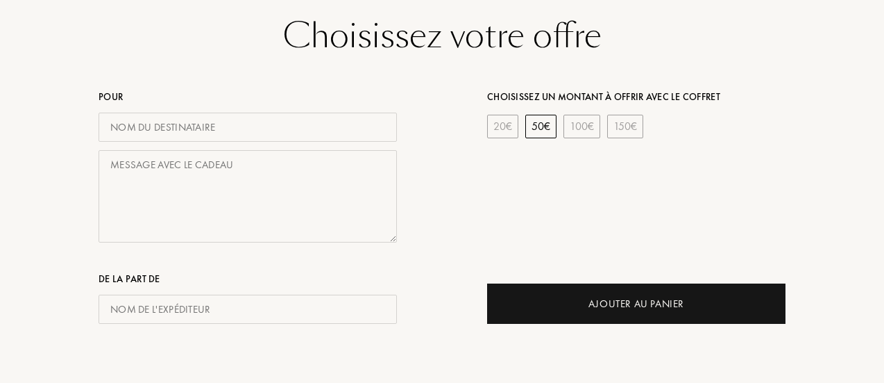
click at [249, 126] on input "text" at bounding box center [248, 127] width 299 height 30
type input "[PERSON_NAME]"
click at [231, 316] on input "text" at bounding box center [248, 309] width 299 height 30
type input "[PERSON_NAME]"
type input "[EMAIL_ADDRESS][DOMAIN_NAME]"
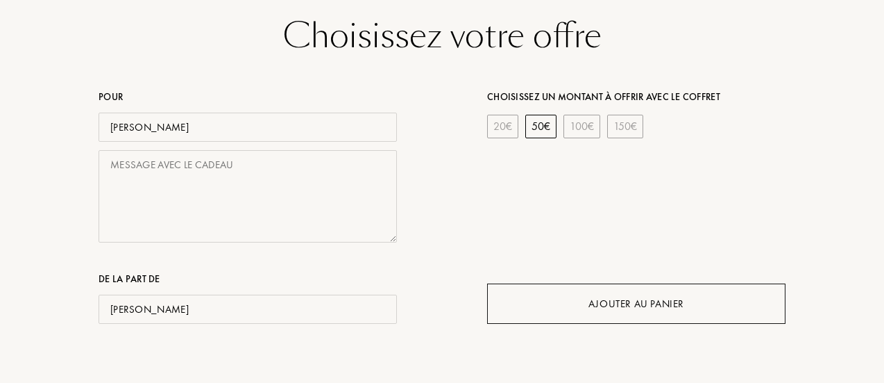
click at [628, 297] on div "Ajouter au Panier" at bounding box center [637, 304] width 96 height 16
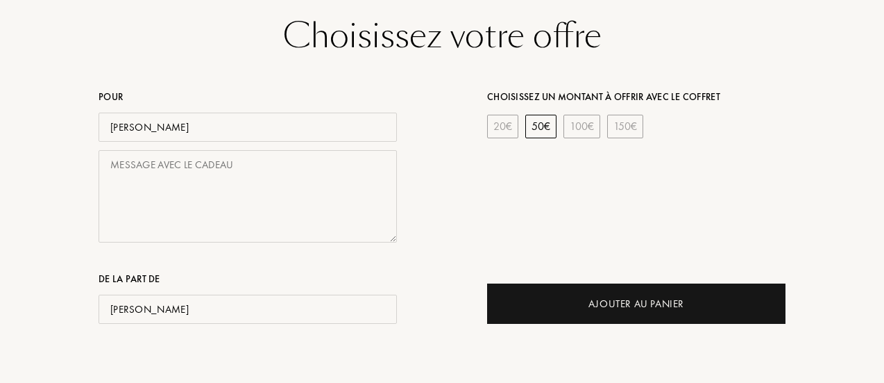
click at [226, 163] on textarea at bounding box center [248, 196] width 299 height 92
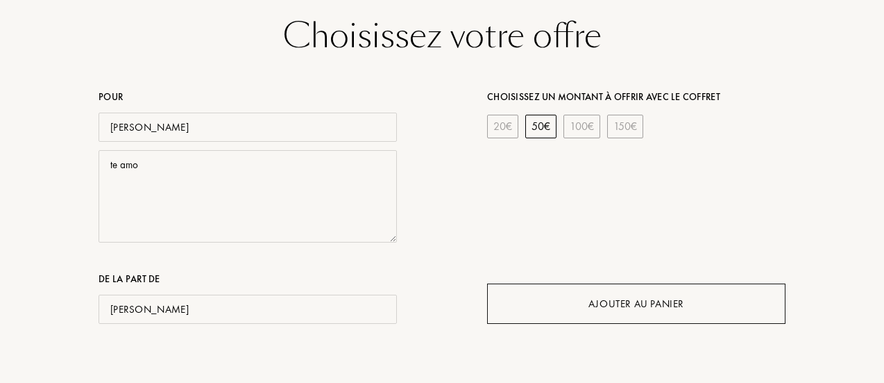
type textarea "te amo"
click at [557, 302] on div "Ajouter au Panier" at bounding box center [636, 303] width 299 height 40
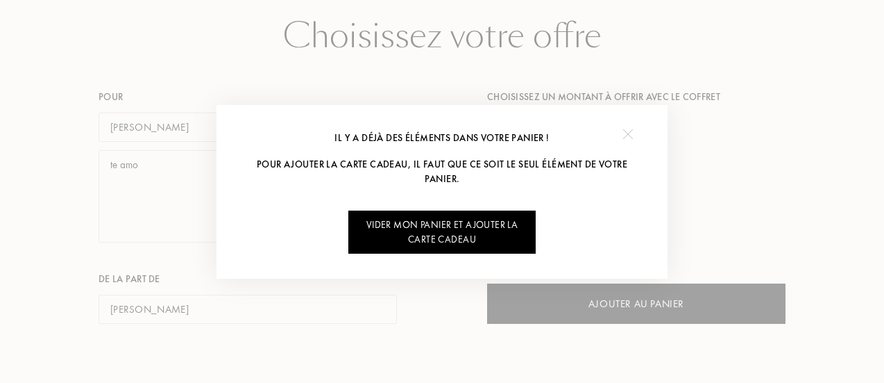
click at [629, 128] on div at bounding box center [627, 134] width 31 height 31
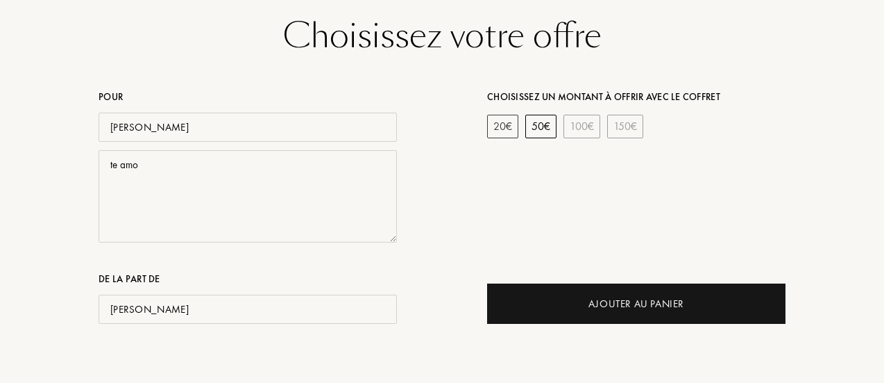
click at [508, 121] on div "20 €" at bounding box center [502, 127] width 31 height 24
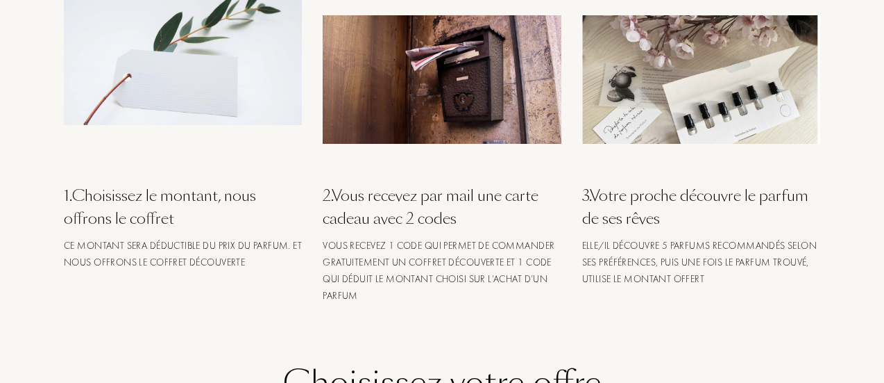
scroll to position [0, 0]
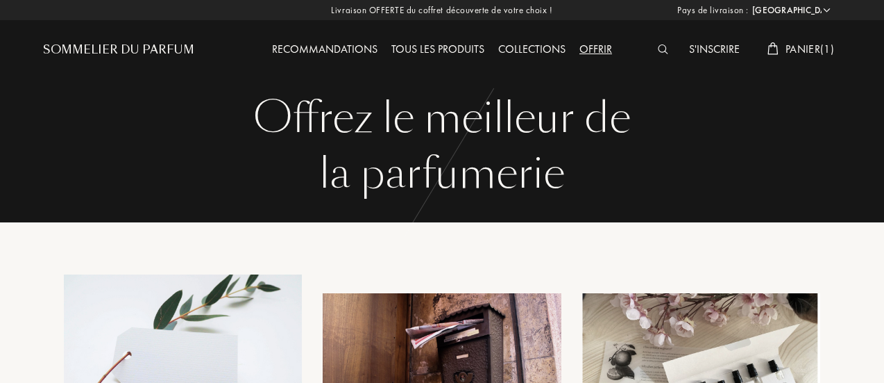
click at [800, 47] on span "Panier ( 1 )" at bounding box center [810, 49] width 49 height 15
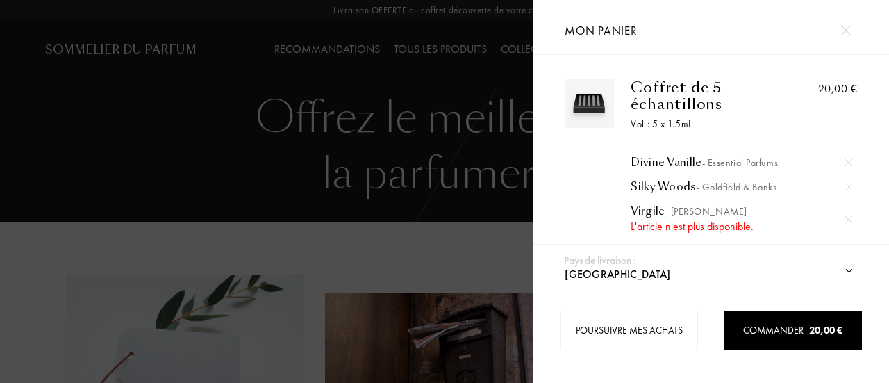
click at [475, 11] on div at bounding box center [266, 191] width 533 height 383
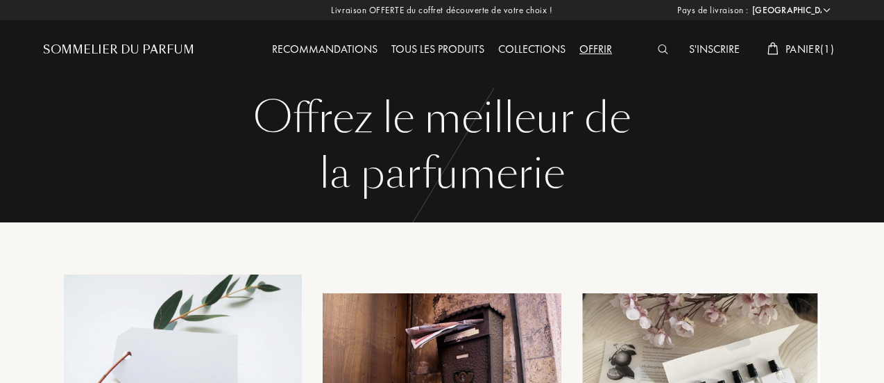
click at [371, 46] on div "Recommandations" at bounding box center [324, 50] width 119 height 18
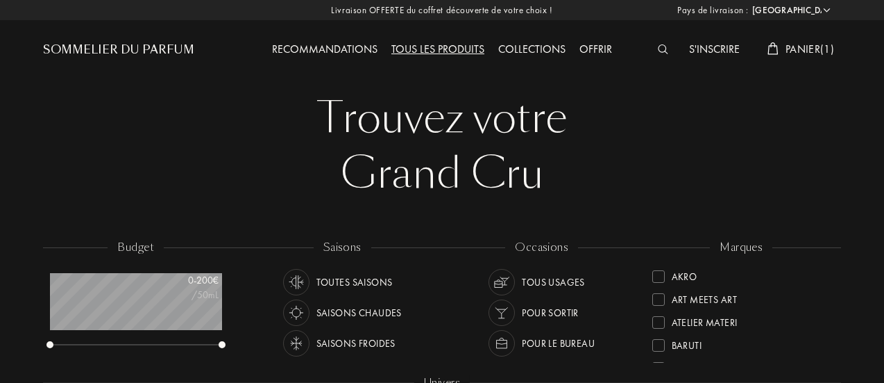
select select "FR"
click at [538, 44] on div "Collections" at bounding box center [532, 50] width 81 height 18
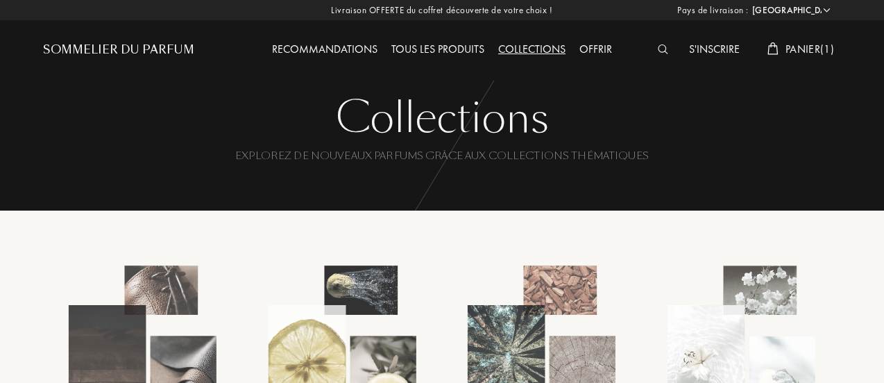
select select "FR"
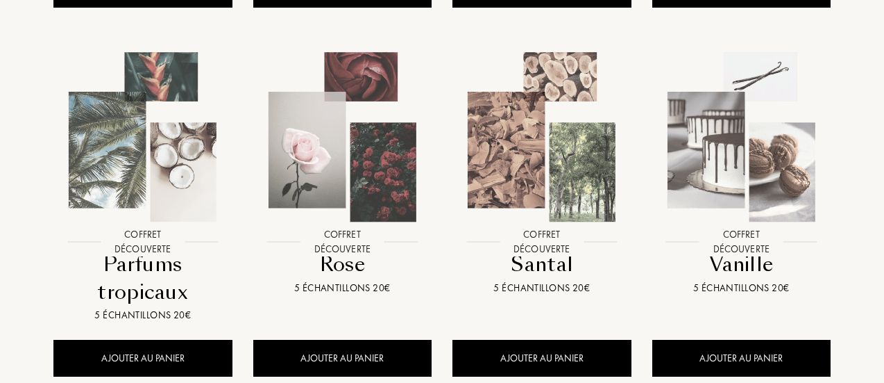
scroll to position [972, 0]
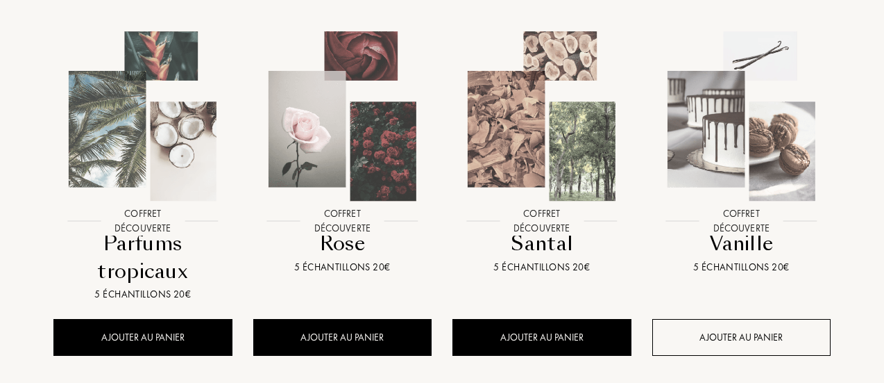
click at [755, 333] on div "AJOUTER AU PANIER" at bounding box center [742, 337] width 179 height 37
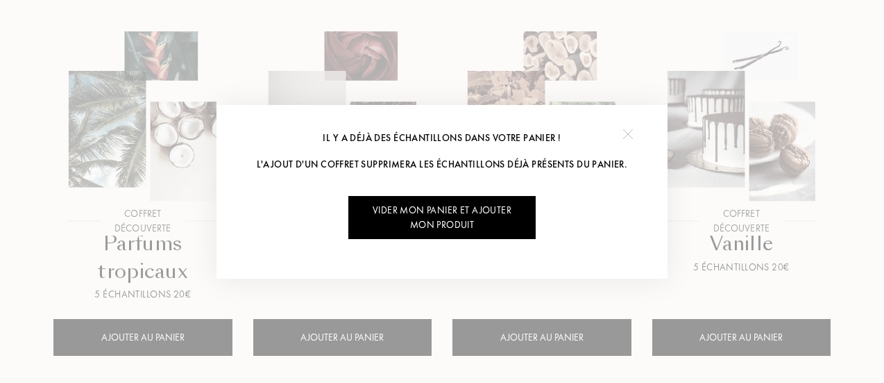
click at [463, 213] on div "Vider mon panier et ajouter mon produit" at bounding box center [442, 217] width 187 height 43
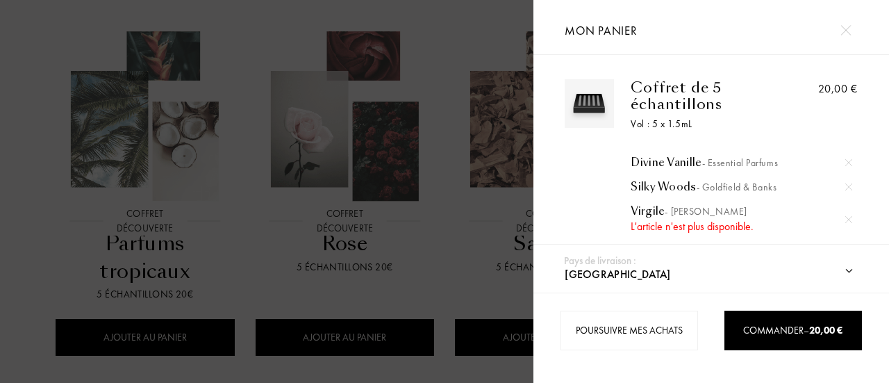
click at [843, 28] on img at bounding box center [845, 30] width 10 height 10
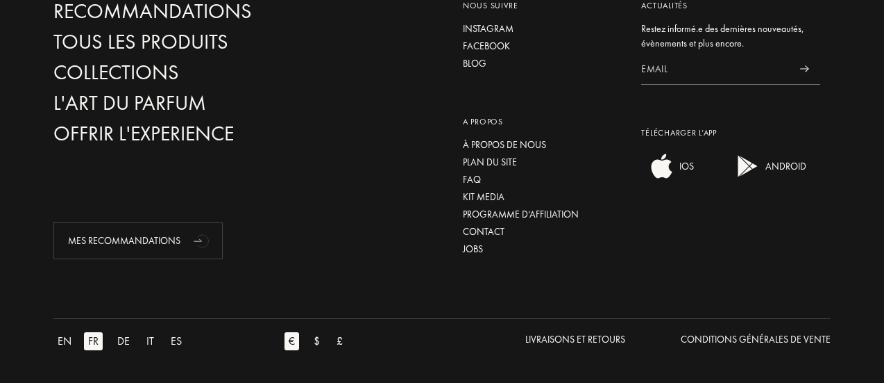
scroll to position [1701, 0]
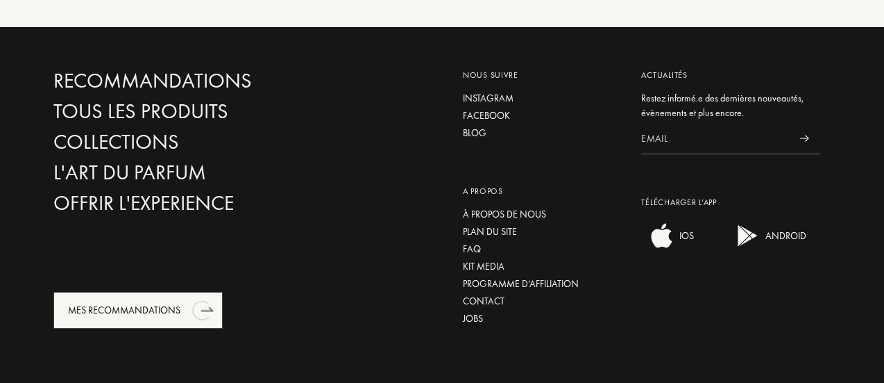
click at [201, 303] on icon "animation" at bounding box center [200, 309] width 17 height 19
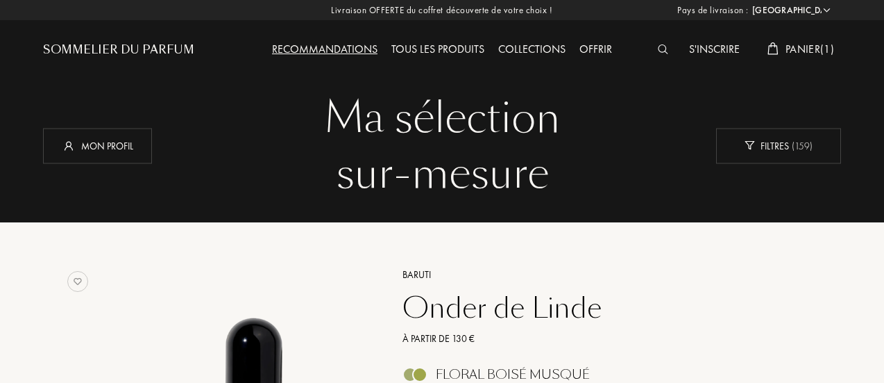
select select "FR"
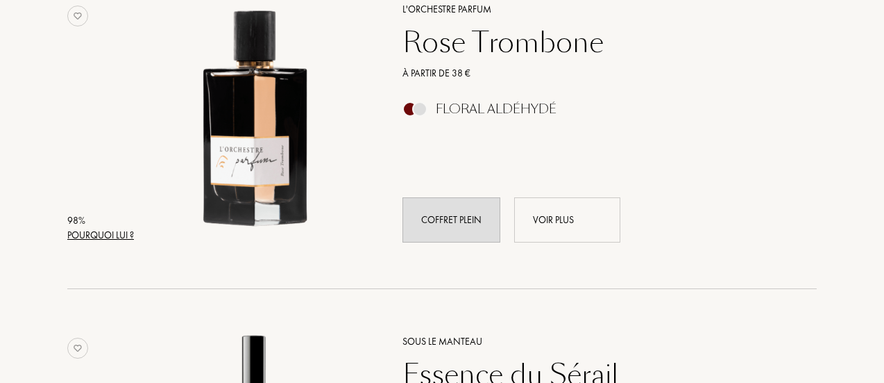
scroll to position [625, 0]
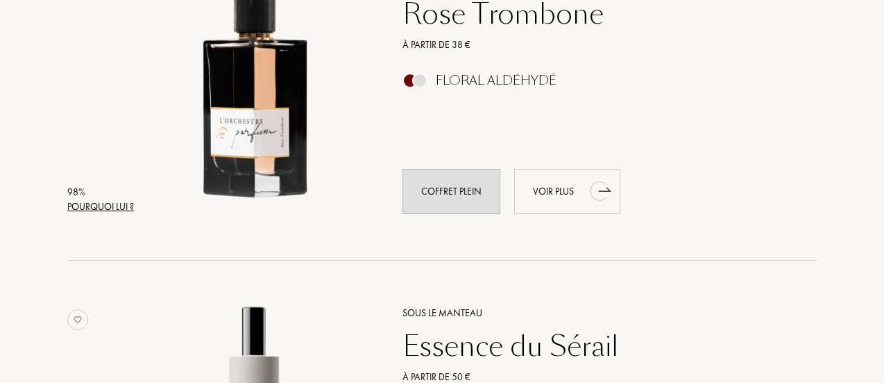
click at [596, 190] on icon "animation" at bounding box center [598, 190] width 17 height 19
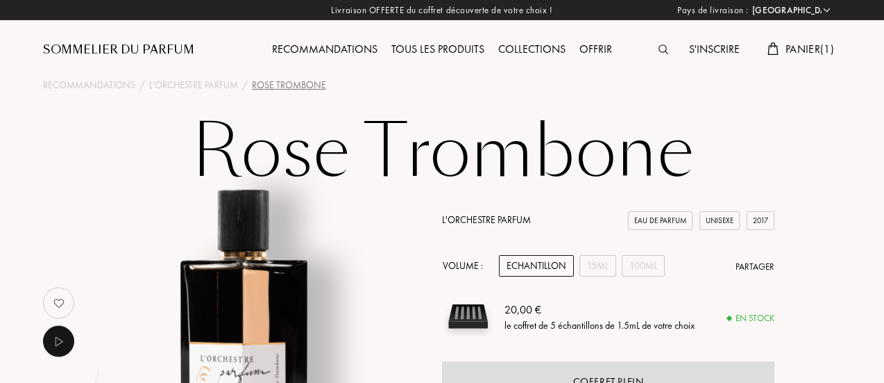
select select "FR"
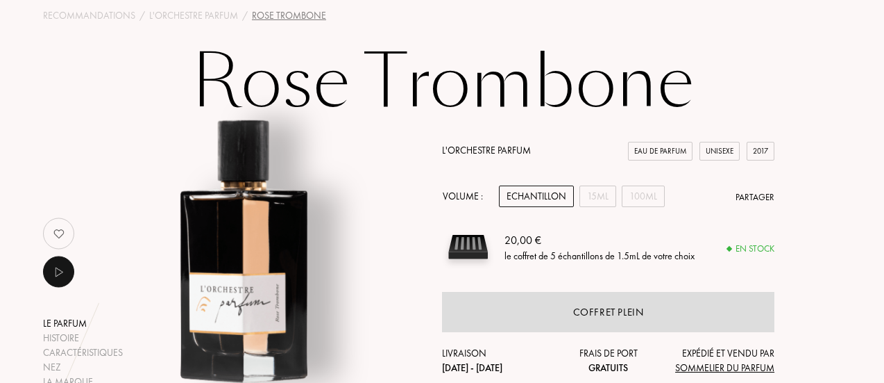
click at [546, 192] on div "Echantillon" at bounding box center [536, 196] width 75 height 22
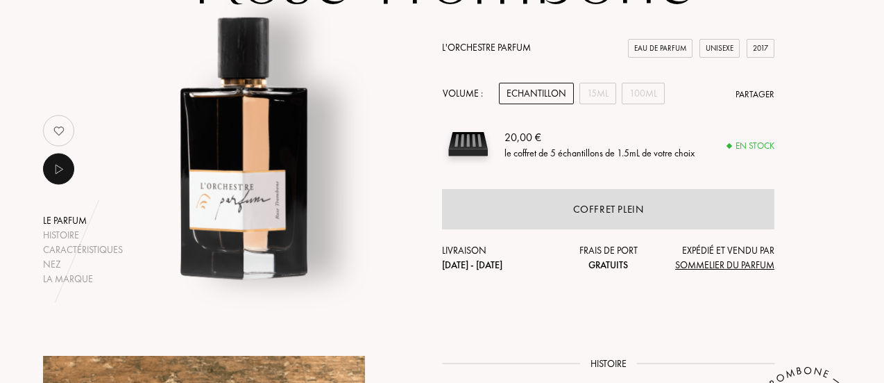
scroll to position [0, 0]
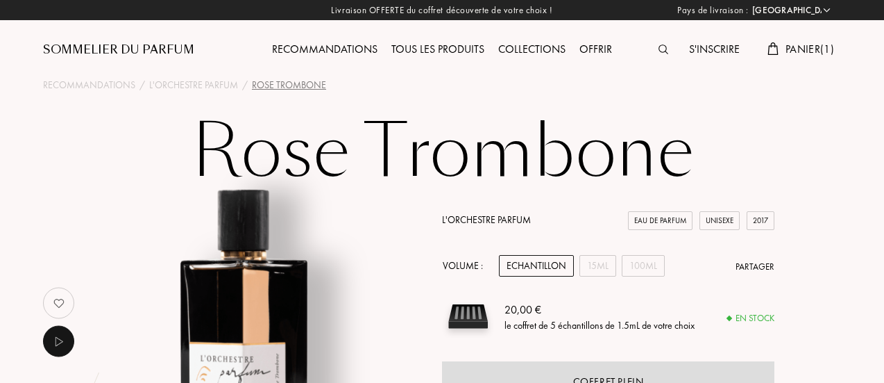
click at [814, 46] on span "Panier ( 1 )" at bounding box center [810, 49] width 49 height 15
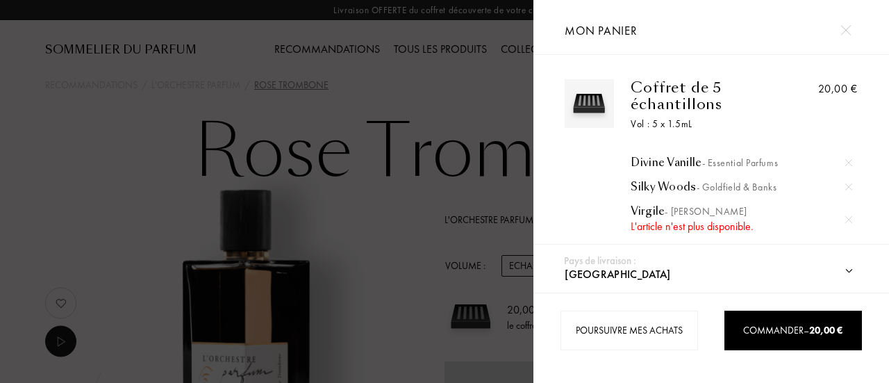
click at [848, 220] on img at bounding box center [848, 219] width 7 height 7
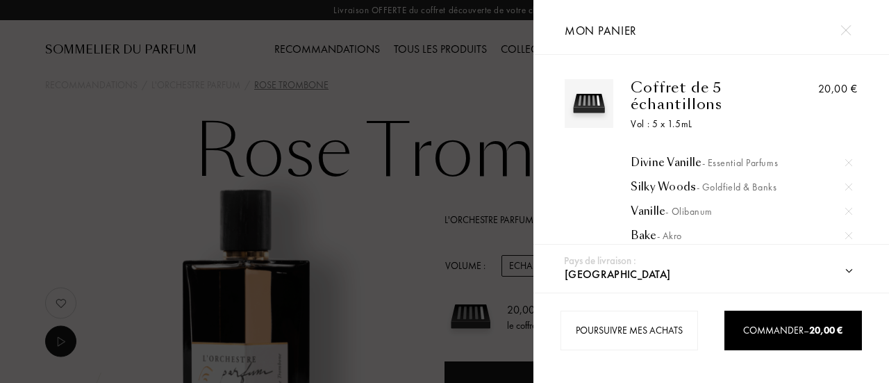
click at [431, 240] on div at bounding box center [266, 191] width 533 height 383
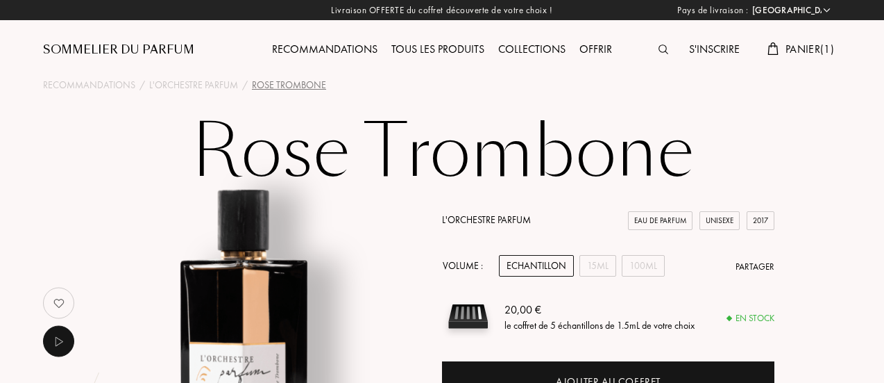
click at [546, 265] on div "Echantillon" at bounding box center [536, 266] width 75 height 22
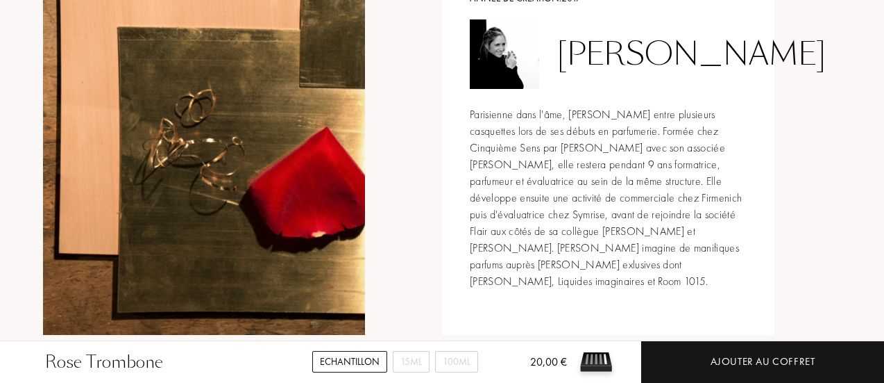
scroll to position [1666, 0]
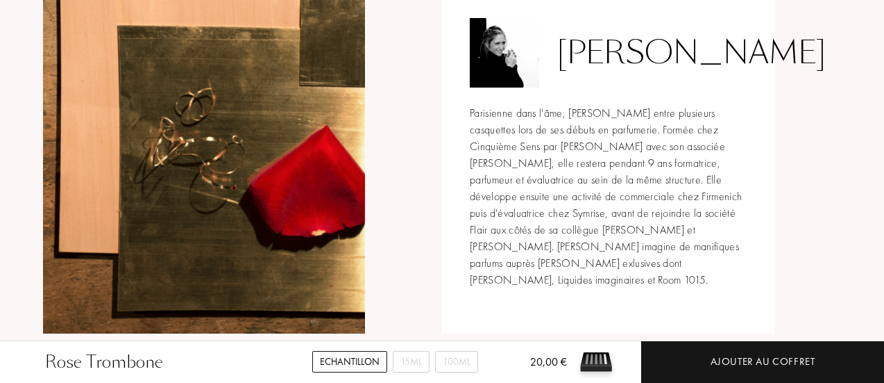
click at [365, 359] on div "Echantillon" at bounding box center [349, 362] width 75 height 22
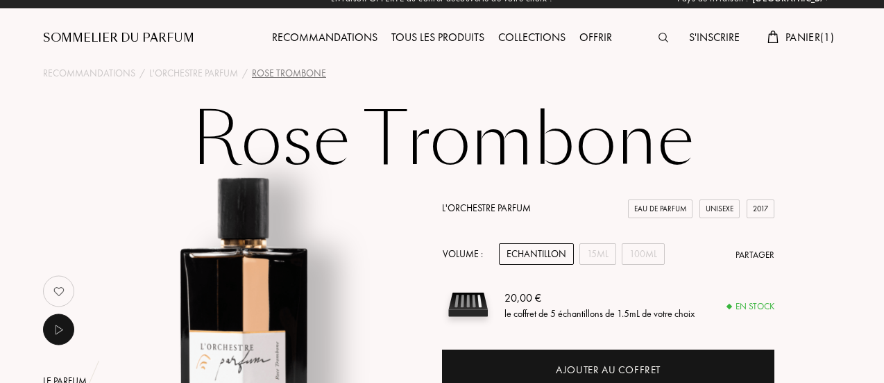
scroll to position [0, 0]
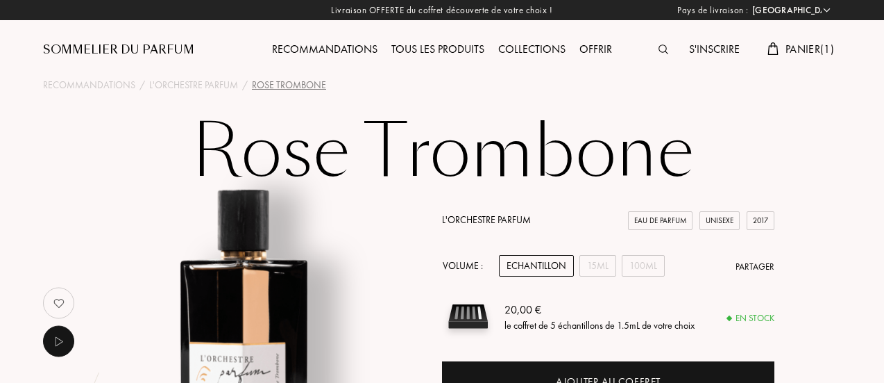
click at [809, 41] on div "Panier ( 1 )" at bounding box center [801, 50] width 81 height 18
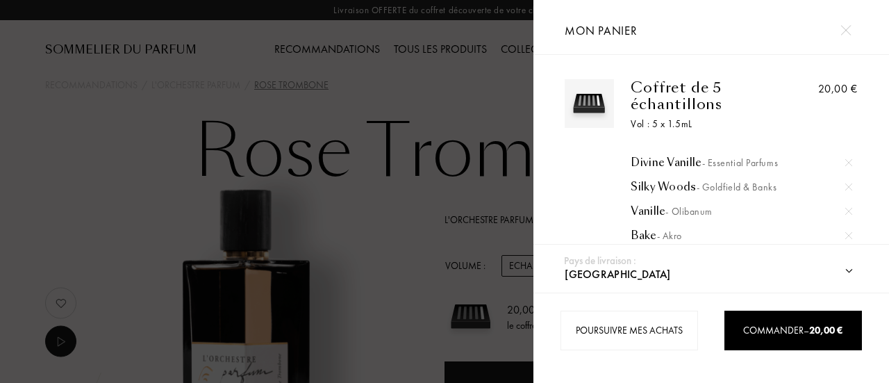
click at [449, 75] on div at bounding box center [266, 191] width 533 height 383
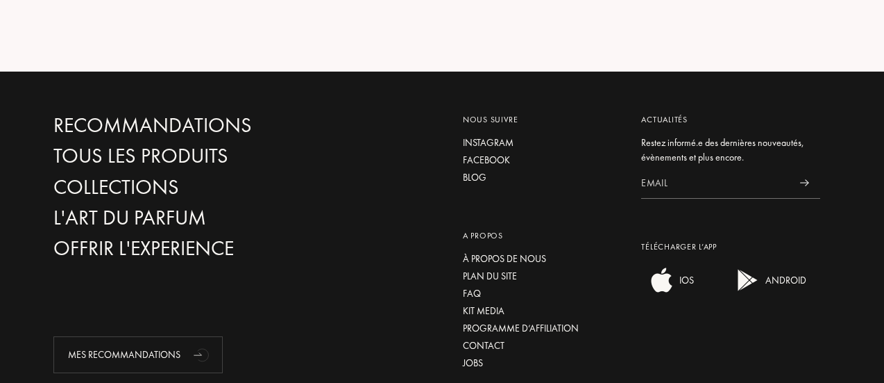
scroll to position [2723, 0]
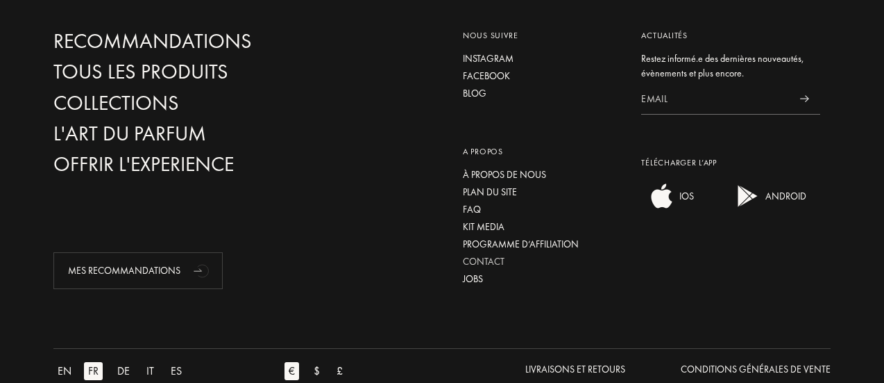
click at [503, 269] on div "Contact" at bounding box center [542, 261] width 158 height 15
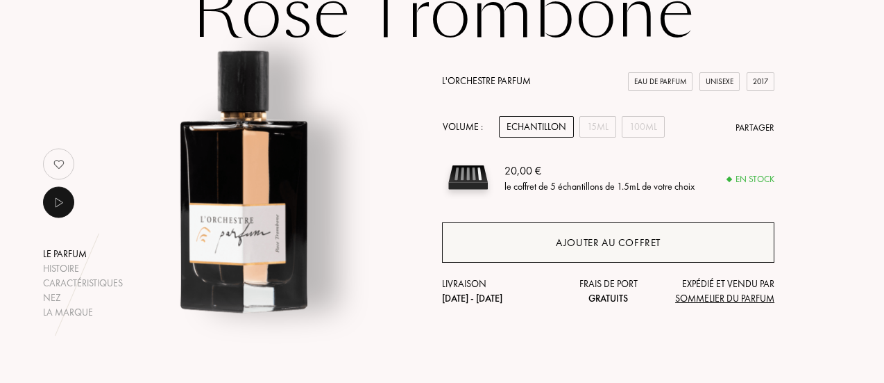
scroll to position [0, 0]
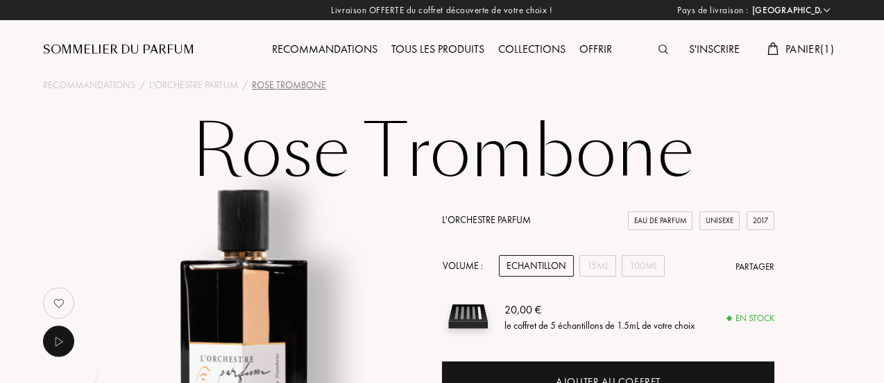
click at [440, 45] on div "Tous les produits" at bounding box center [438, 50] width 107 height 18
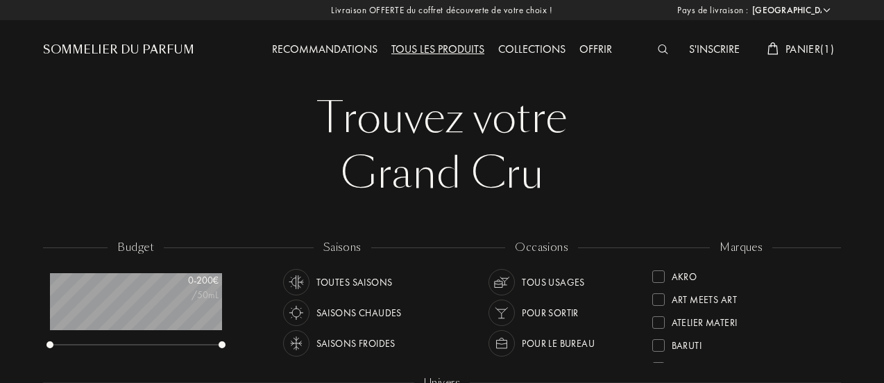
select select "FR"
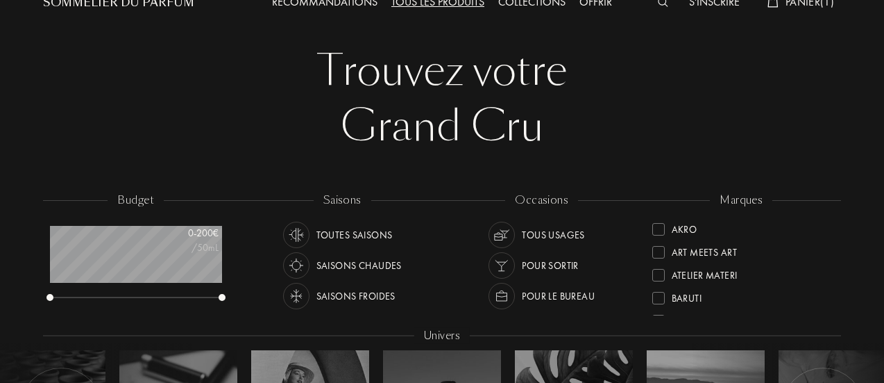
scroll to position [69, 0]
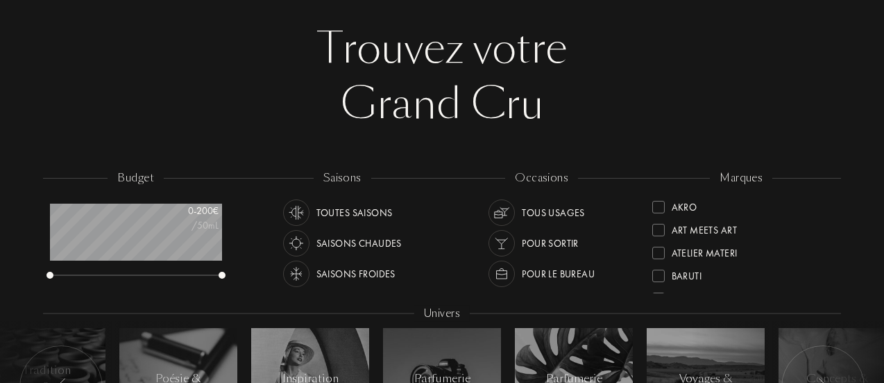
click at [539, 238] on div "Pour sortir" at bounding box center [550, 243] width 57 height 26
click at [368, 277] on div "Saisons froides" at bounding box center [356, 273] width 79 height 26
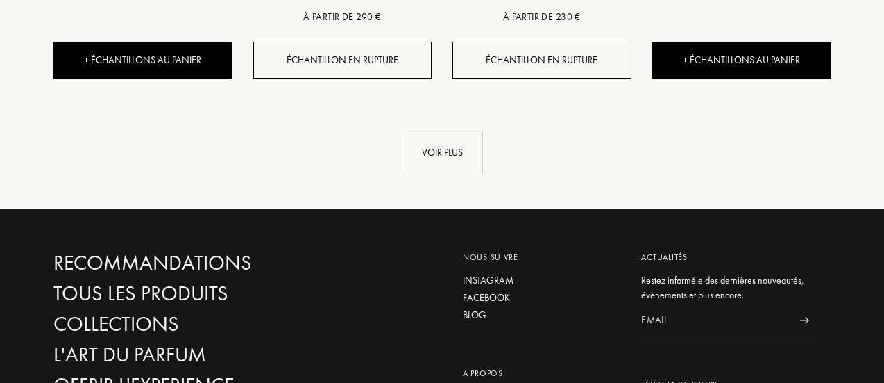
scroll to position [1597, 0]
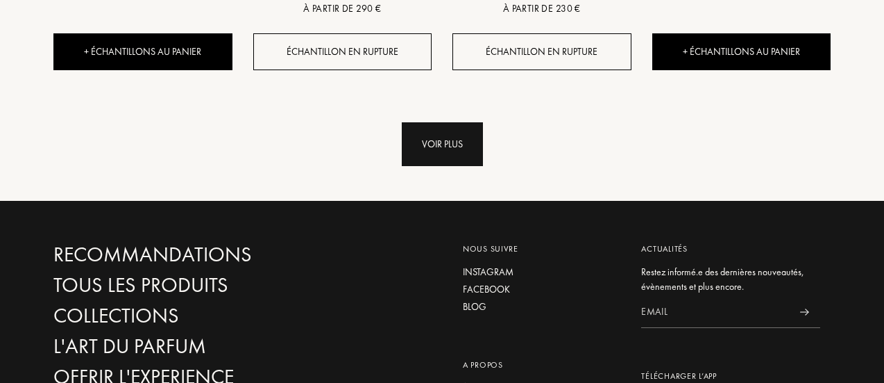
click at [448, 142] on div "Voir plus" at bounding box center [442, 144] width 81 height 44
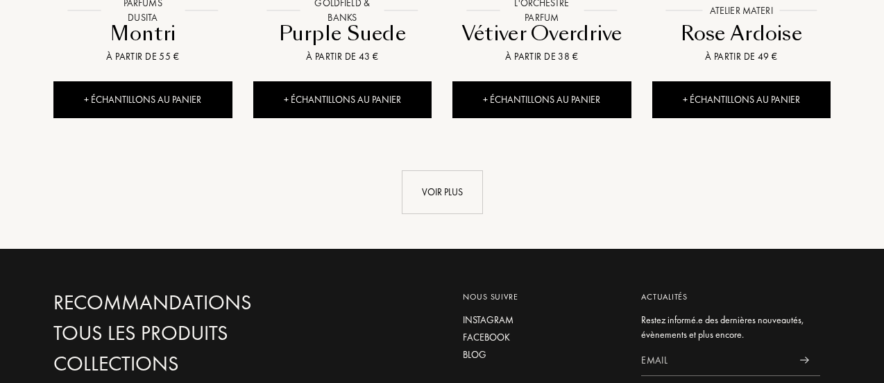
scroll to position [2638, 0]
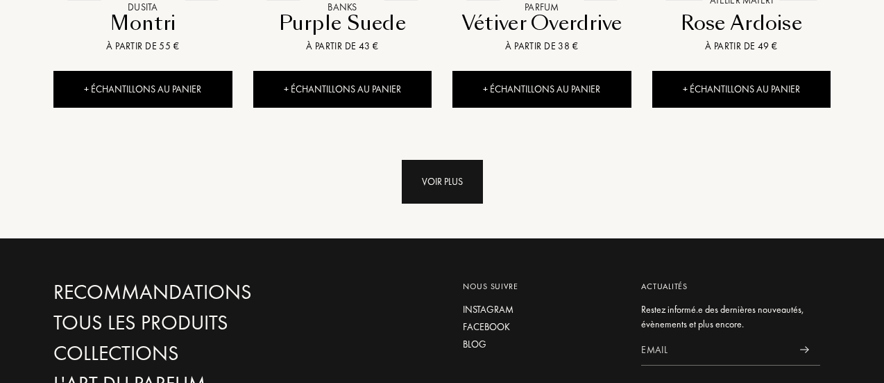
click at [453, 180] on div "Voir plus" at bounding box center [442, 182] width 81 height 44
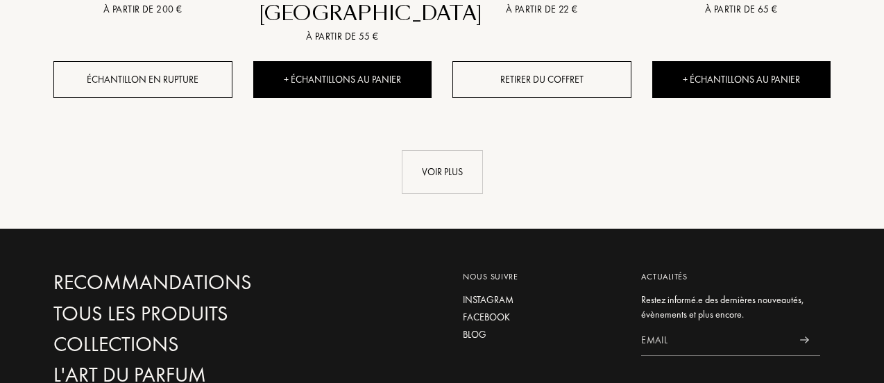
scroll to position [3749, 0]
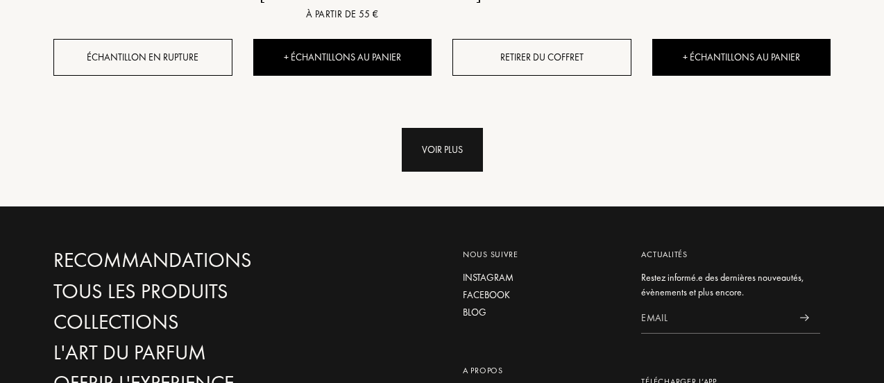
click at [448, 141] on div "Voir plus" at bounding box center [442, 150] width 81 height 44
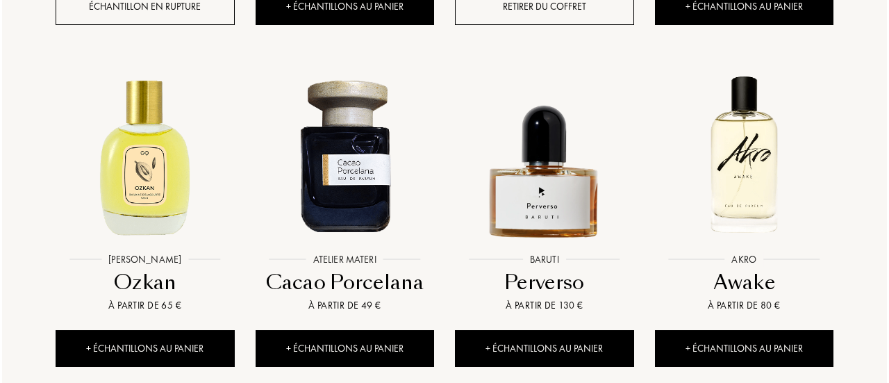
scroll to position [3818, 0]
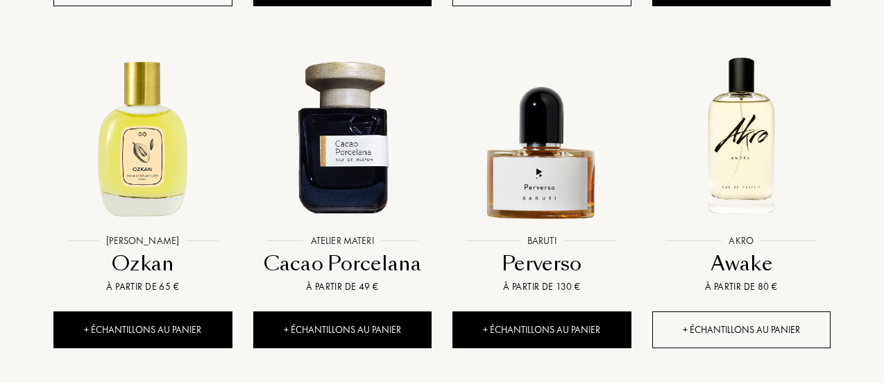
click at [762, 326] on div "+ Échantillons au panier" at bounding box center [742, 329] width 179 height 37
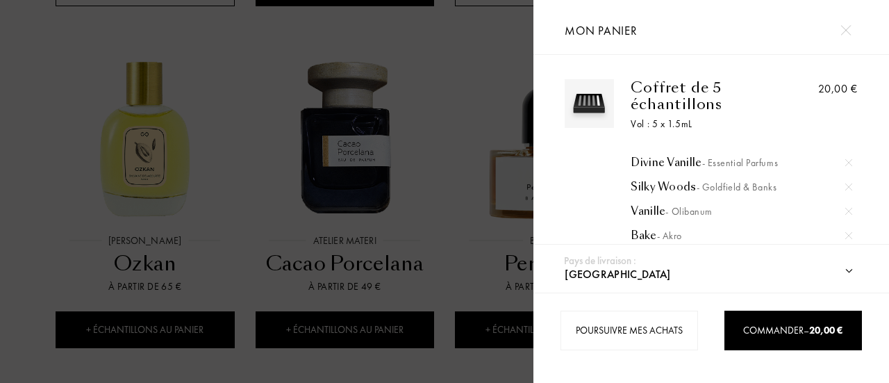
click at [669, 97] on div "Coffret de 5 échantillons" at bounding box center [706, 95] width 153 height 33
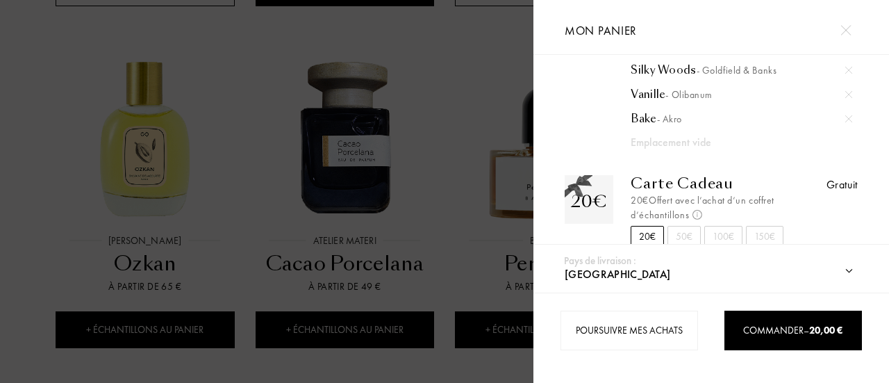
scroll to position [139, 0]
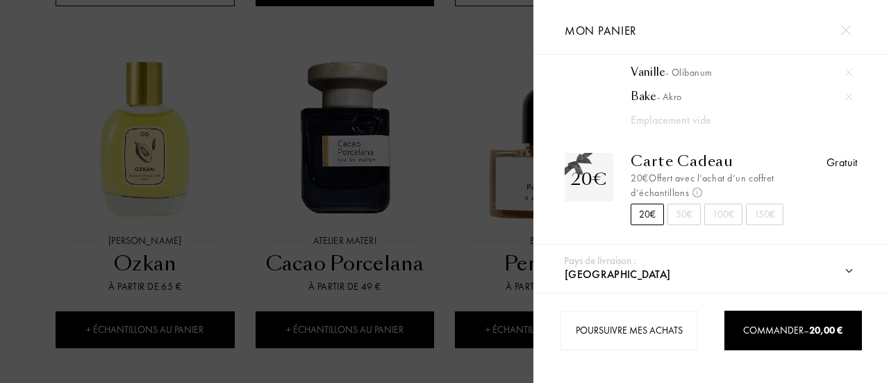
click at [691, 121] on div "Emplacement vide" at bounding box center [730, 120] width 200 height 17
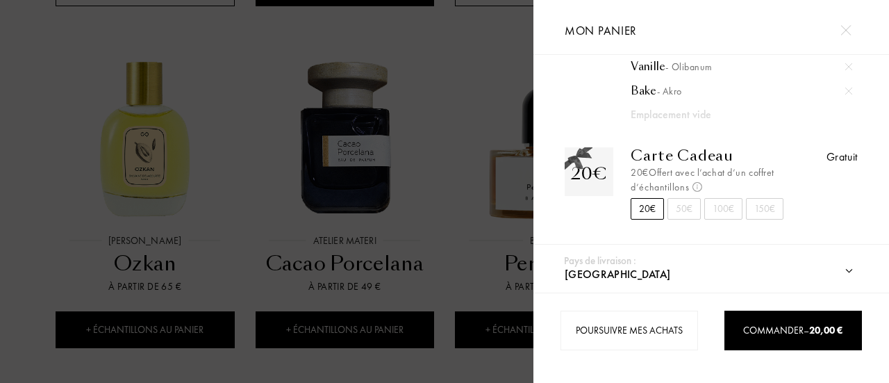
scroll to position [146, 0]
click at [430, 169] on div at bounding box center [266, 191] width 533 height 383
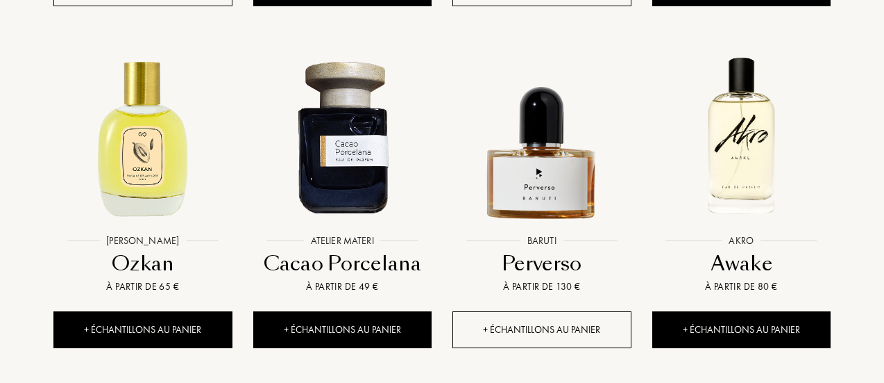
click at [536, 328] on div "+ Échantillons au panier" at bounding box center [542, 329] width 179 height 37
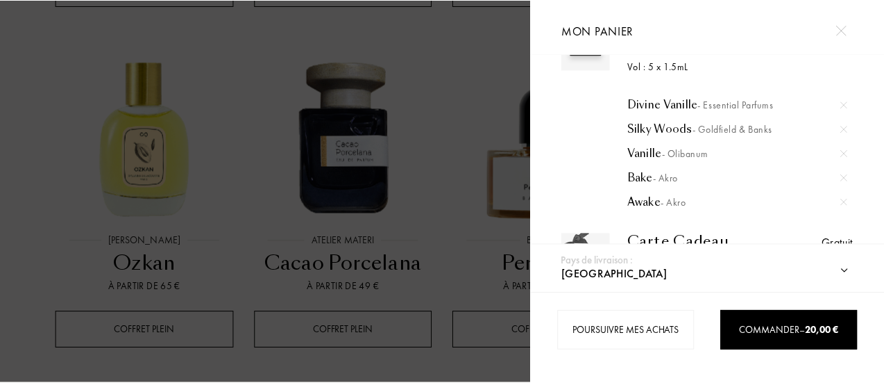
scroll to position [76, 0]
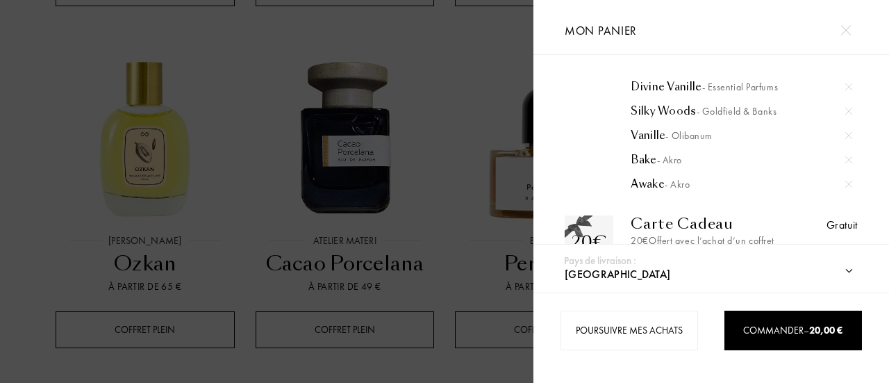
click at [847, 160] on img at bounding box center [848, 159] width 7 height 7
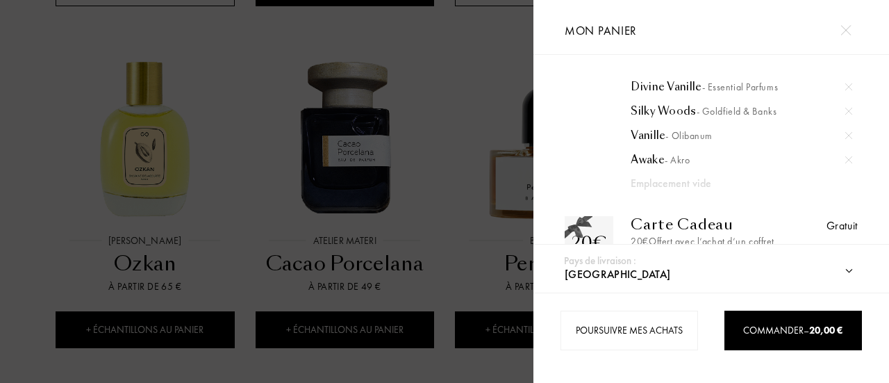
click at [514, 176] on div at bounding box center [266, 191] width 533 height 383
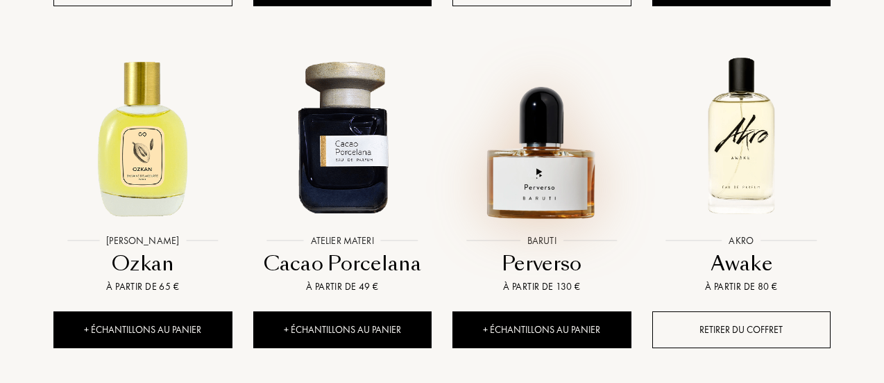
click at [546, 195] on img at bounding box center [542, 136] width 180 height 180
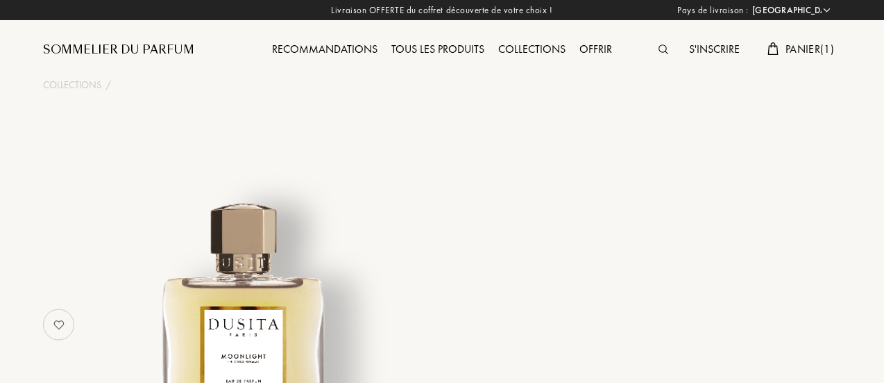
select select "FR"
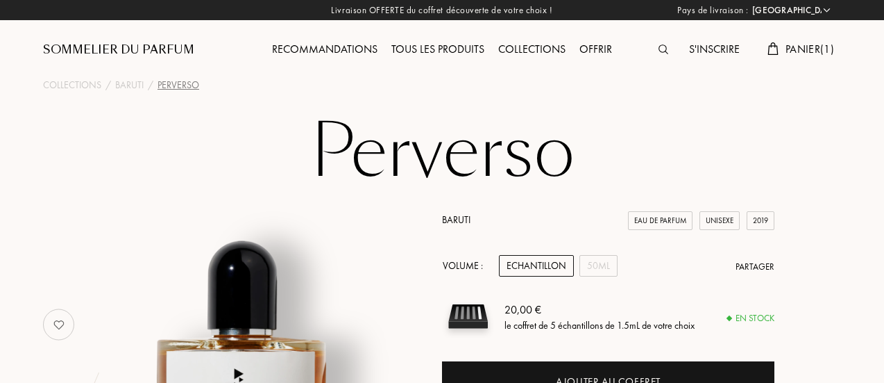
select select "FR"
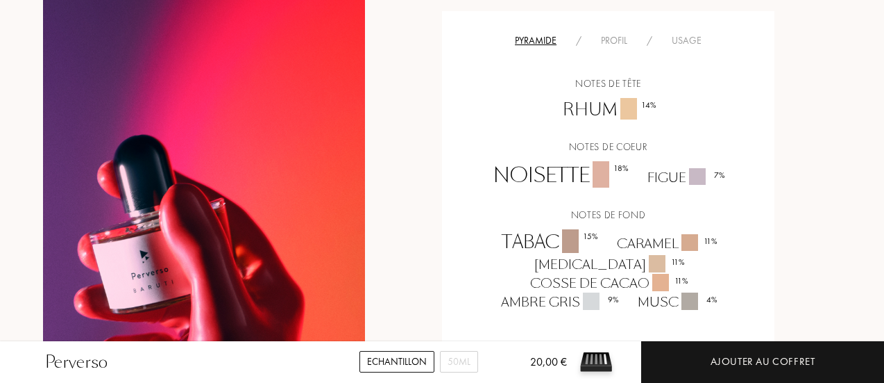
scroll to position [903, 0]
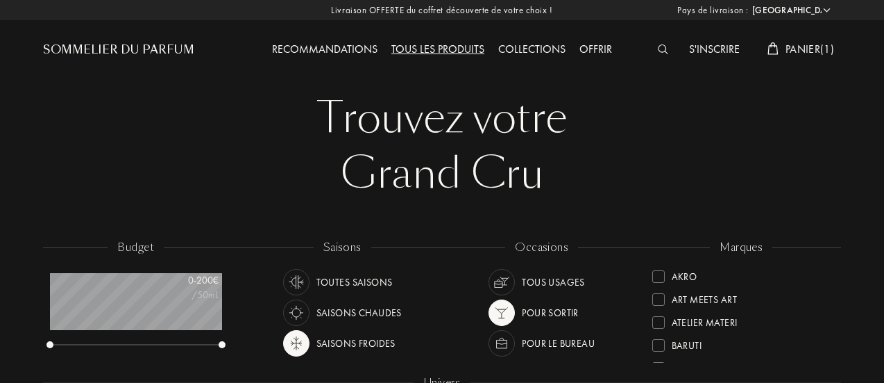
select select "FR"
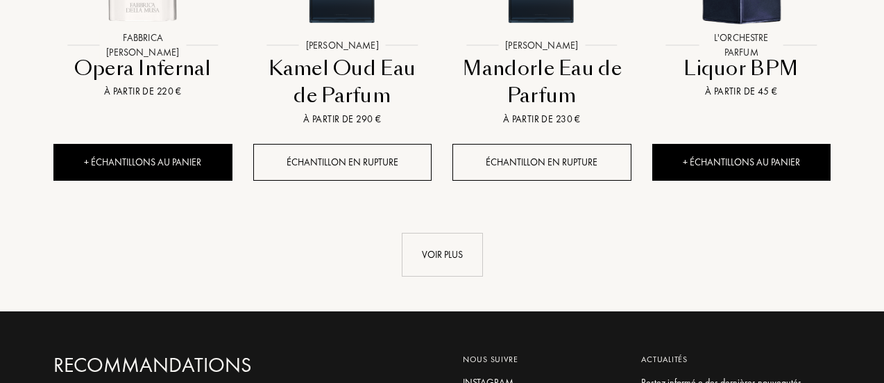
scroll to position [1562, 0]
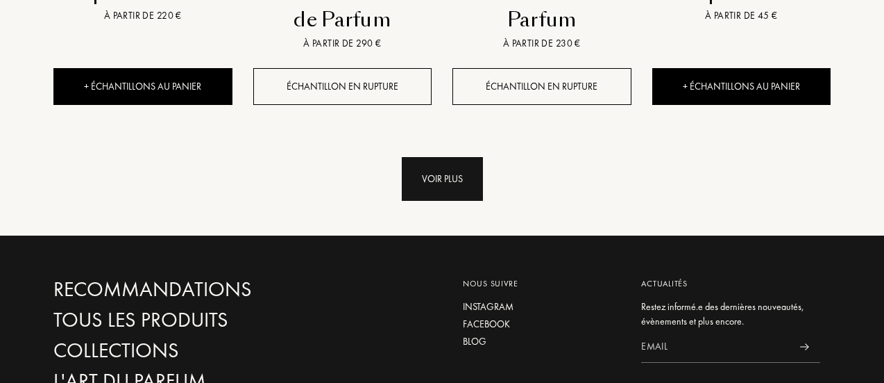
click at [455, 170] on div "Voir plus" at bounding box center [442, 179] width 81 height 44
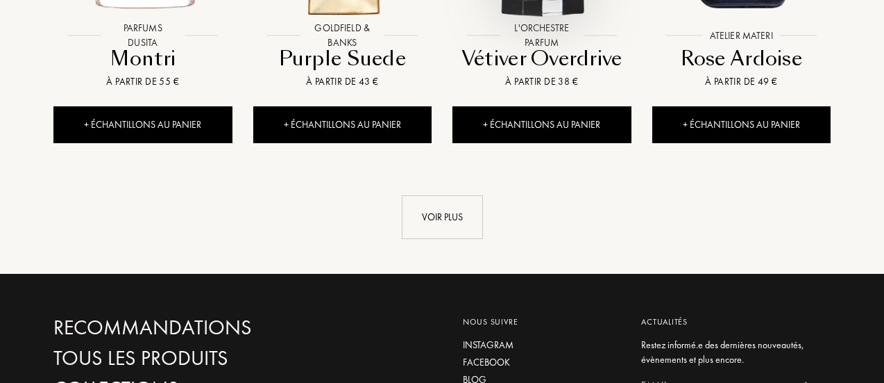
scroll to position [2603, 0]
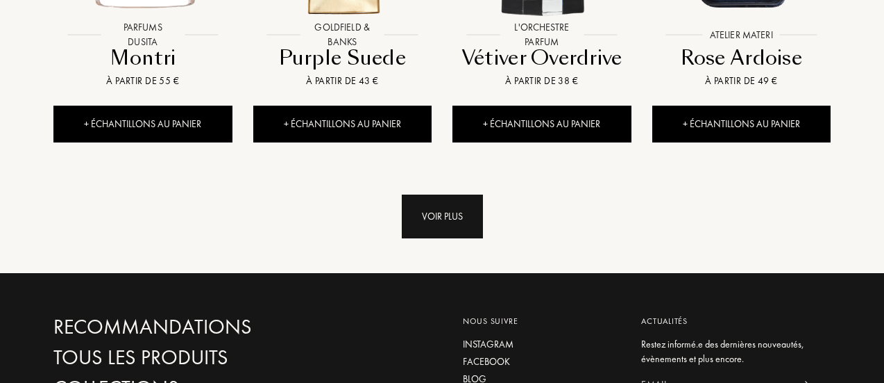
click at [437, 221] on div "Voir plus" at bounding box center [442, 216] width 81 height 44
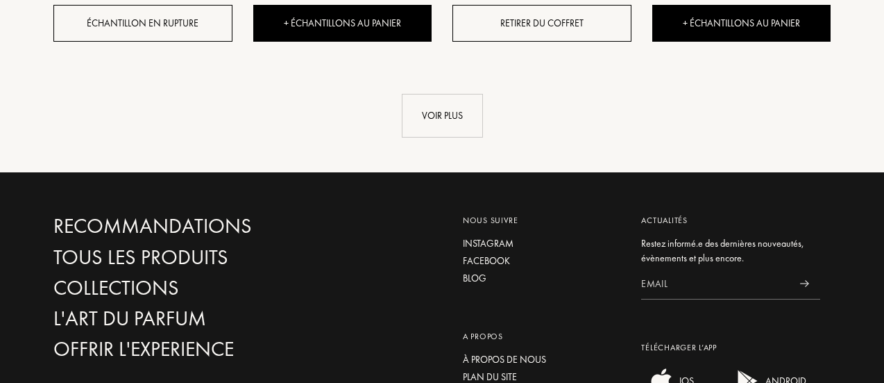
scroll to position [3784, 0]
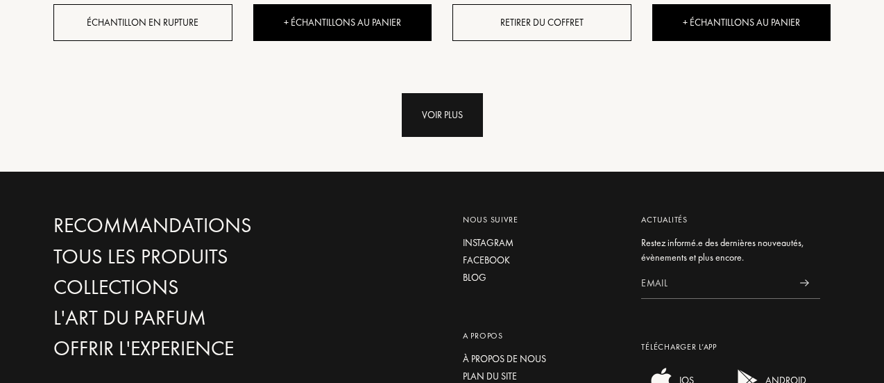
click at [461, 119] on div "Voir plus" at bounding box center [442, 115] width 81 height 44
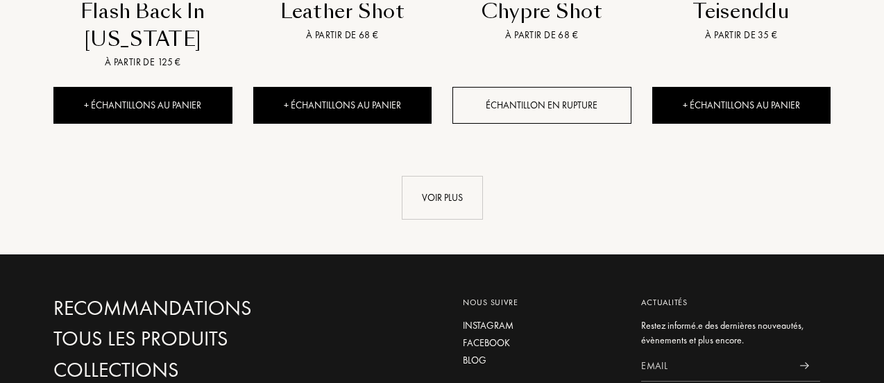
scroll to position [4756, 0]
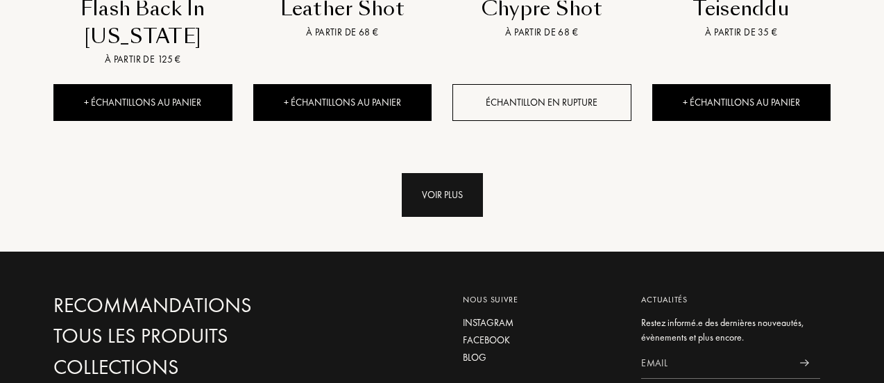
click at [458, 197] on div "Voir plus" at bounding box center [442, 195] width 81 height 44
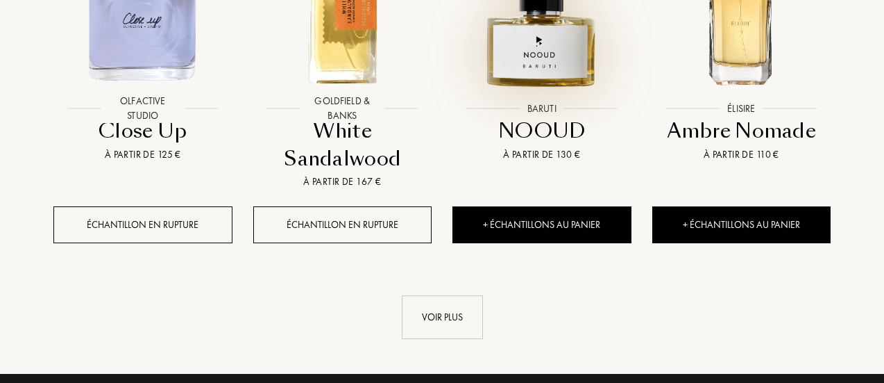
scroll to position [5866, 0]
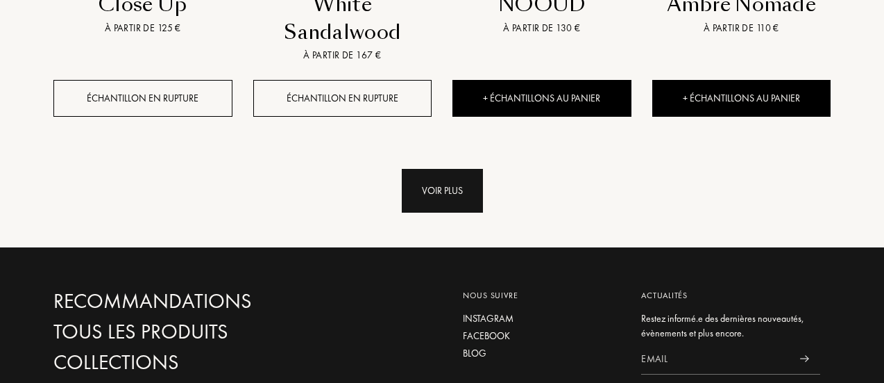
click at [459, 186] on div "Voir plus" at bounding box center [442, 191] width 81 height 44
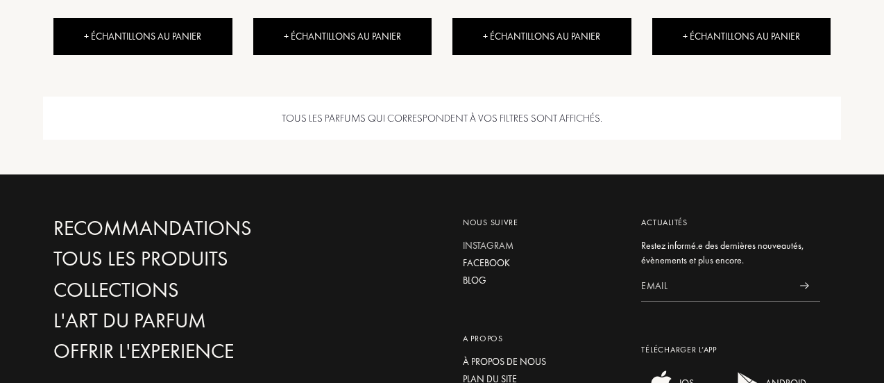
scroll to position [6630, 0]
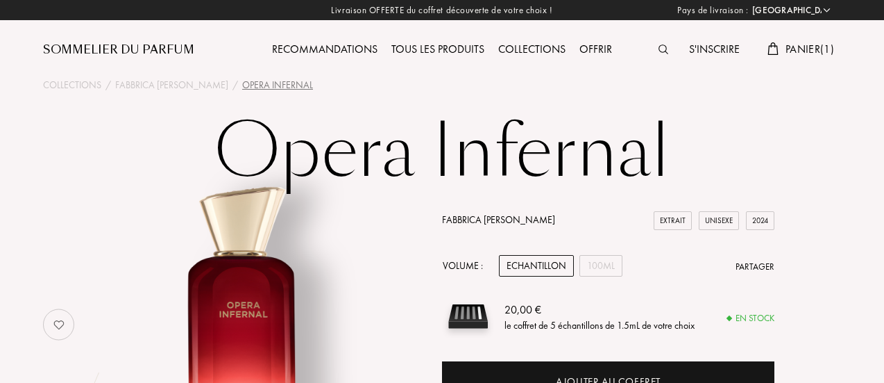
select select "FR"
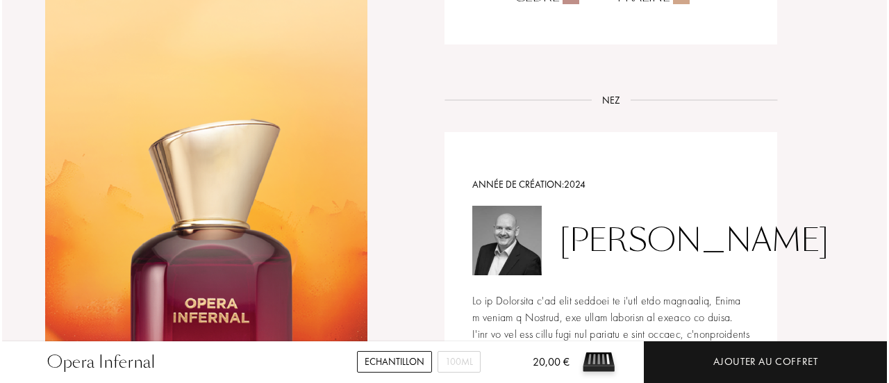
scroll to position [1527, 0]
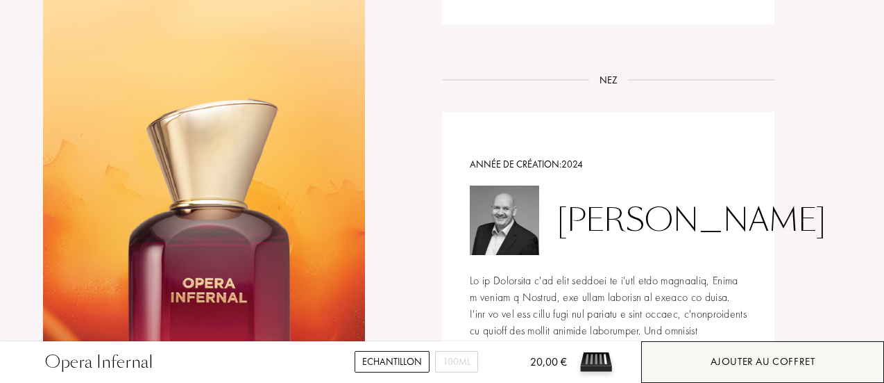
click at [710, 364] on div "Ajouter au coffret" at bounding box center [762, 362] width 243 height 42
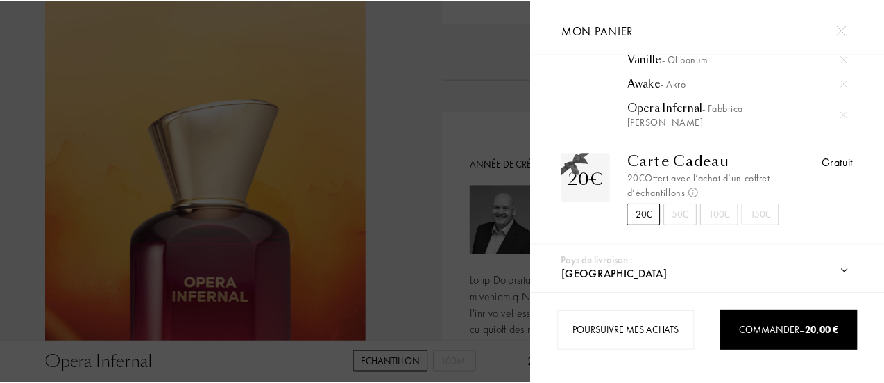
scroll to position [159, 0]
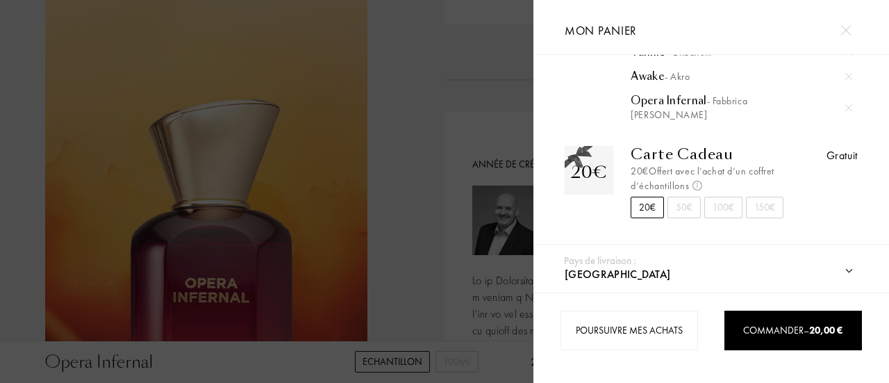
click at [403, 95] on div at bounding box center [266, 191] width 533 height 383
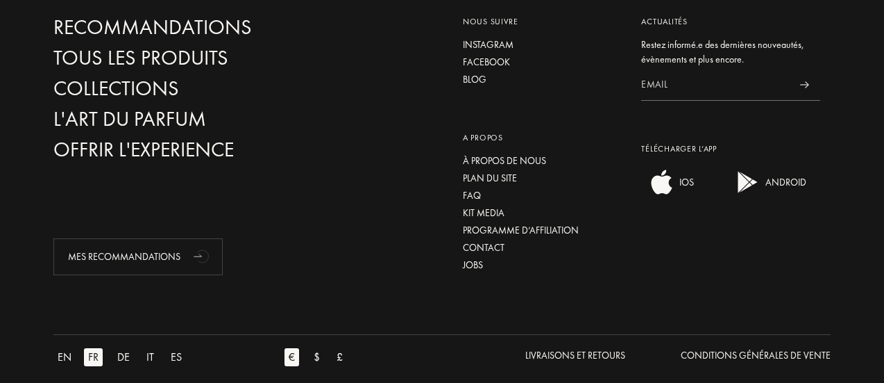
scroll to position [2853, 0]
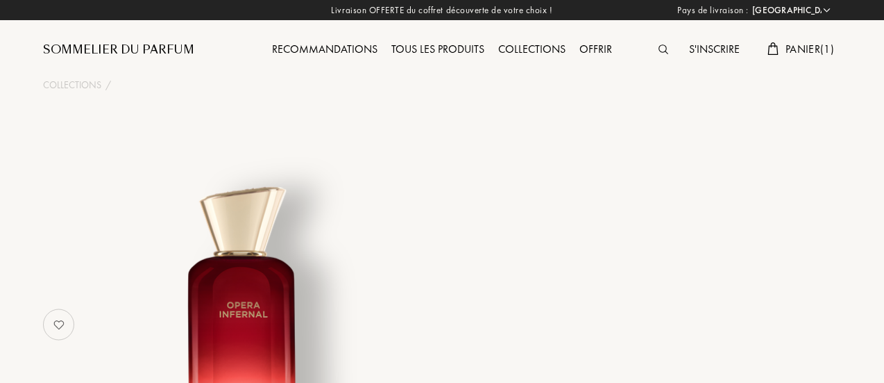
select select "FR"
